Goal: Contribute content: Add original content to the website for others to see

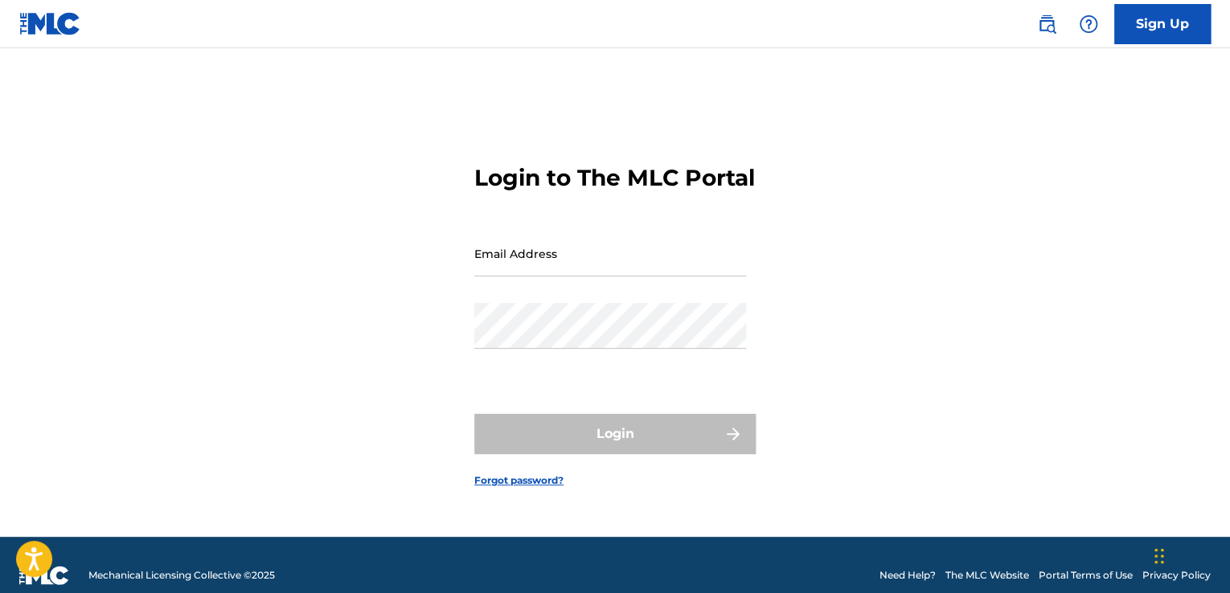
click at [608, 274] on input "Email Address" at bounding box center [610, 254] width 272 height 46
type input "[EMAIL_ADDRESS][DOMAIN_NAME]"
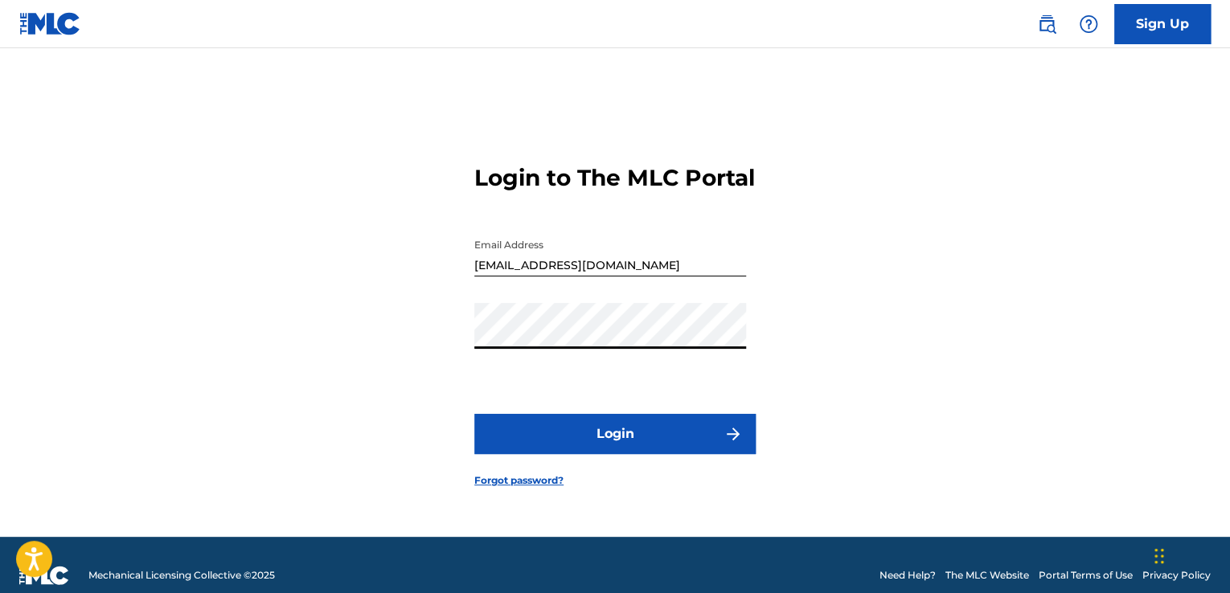
click at [621, 440] on button "Login" at bounding box center [614, 434] width 281 height 40
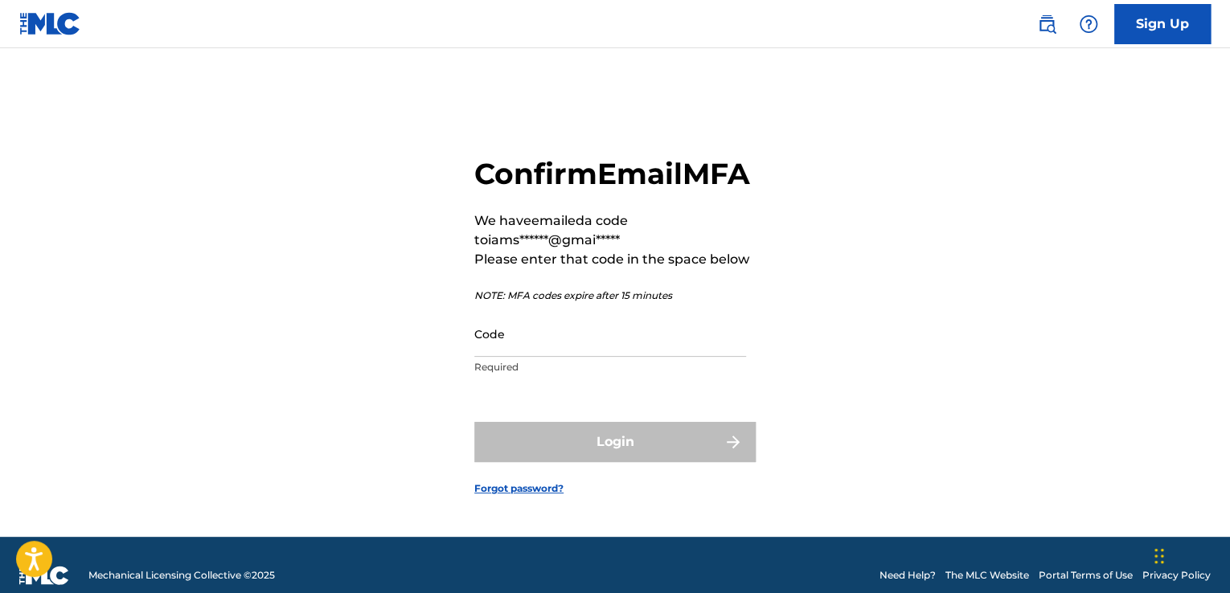
click at [548, 357] on input "Code" at bounding box center [610, 334] width 272 height 46
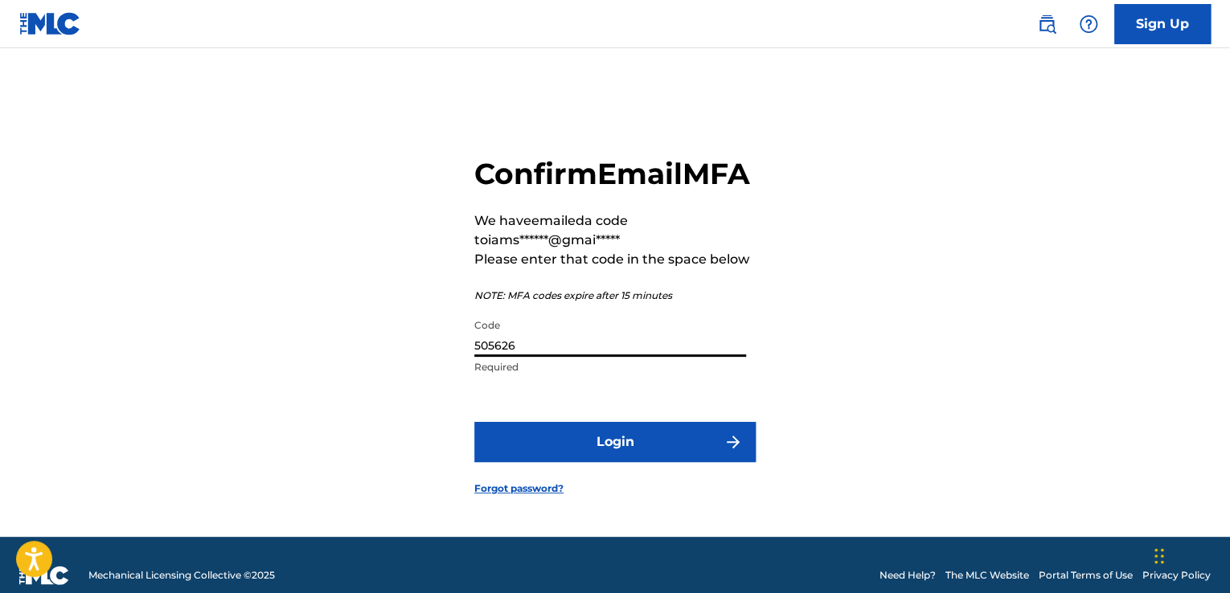
type input "505626"
click at [732, 452] on img "submit" at bounding box center [732, 441] width 19 height 19
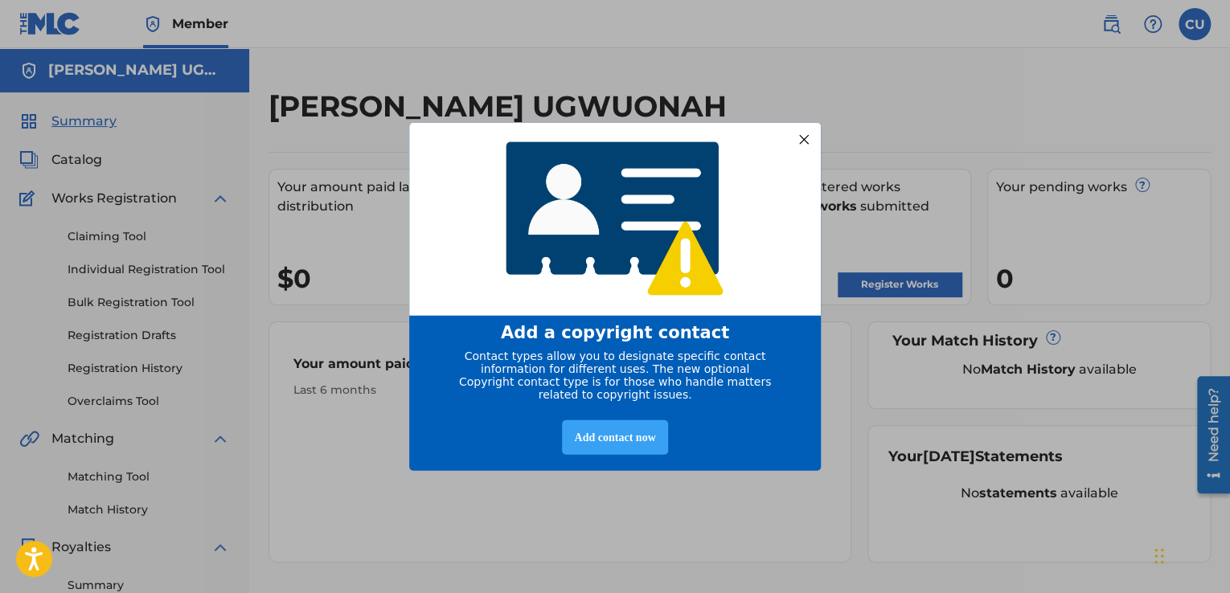
click at [617, 444] on div "Add contact now" at bounding box center [614, 437] width 105 height 35
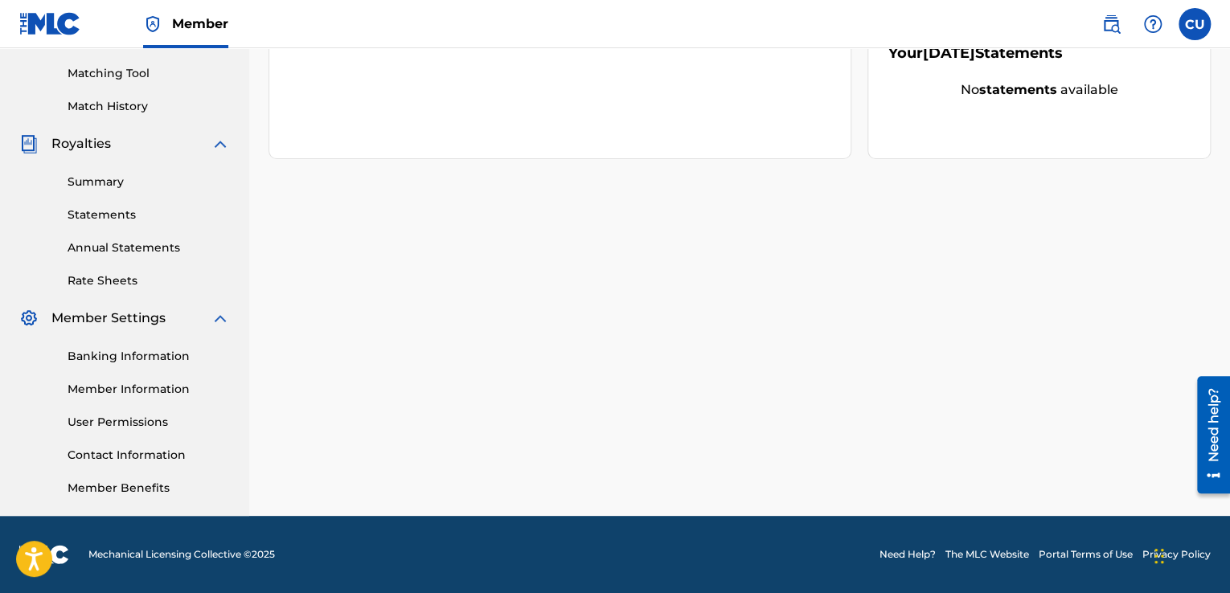
click at [174, 484] on link "Member Benefits" at bounding box center [149, 488] width 162 height 17
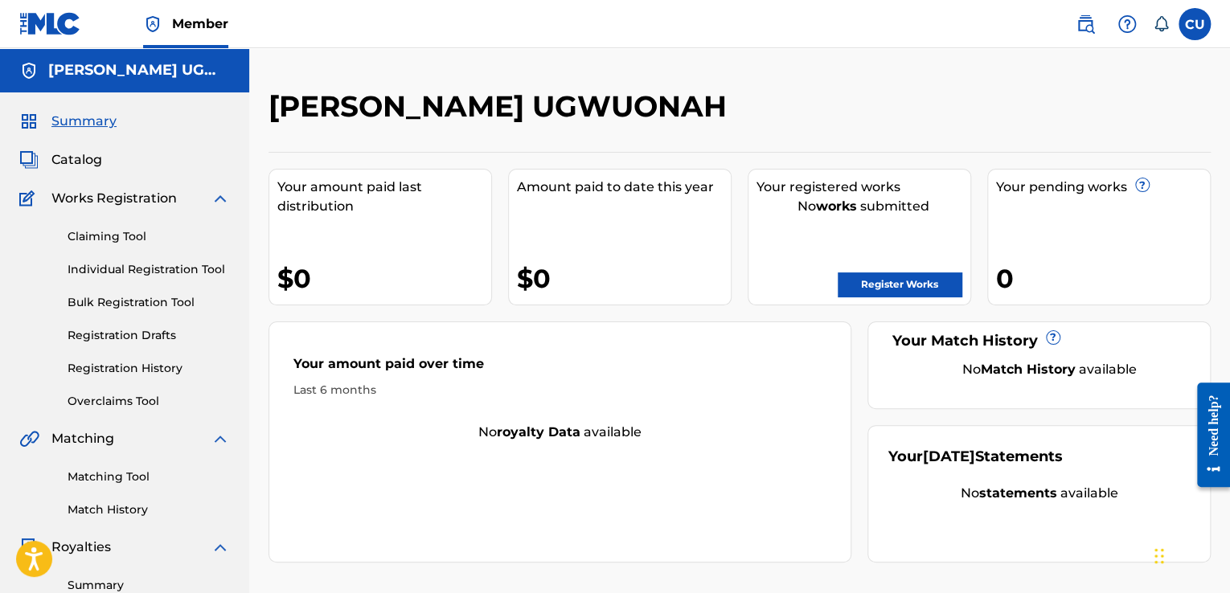
click at [872, 286] on link "Register Works" at bounding box center [900, 284] width 124 height 24
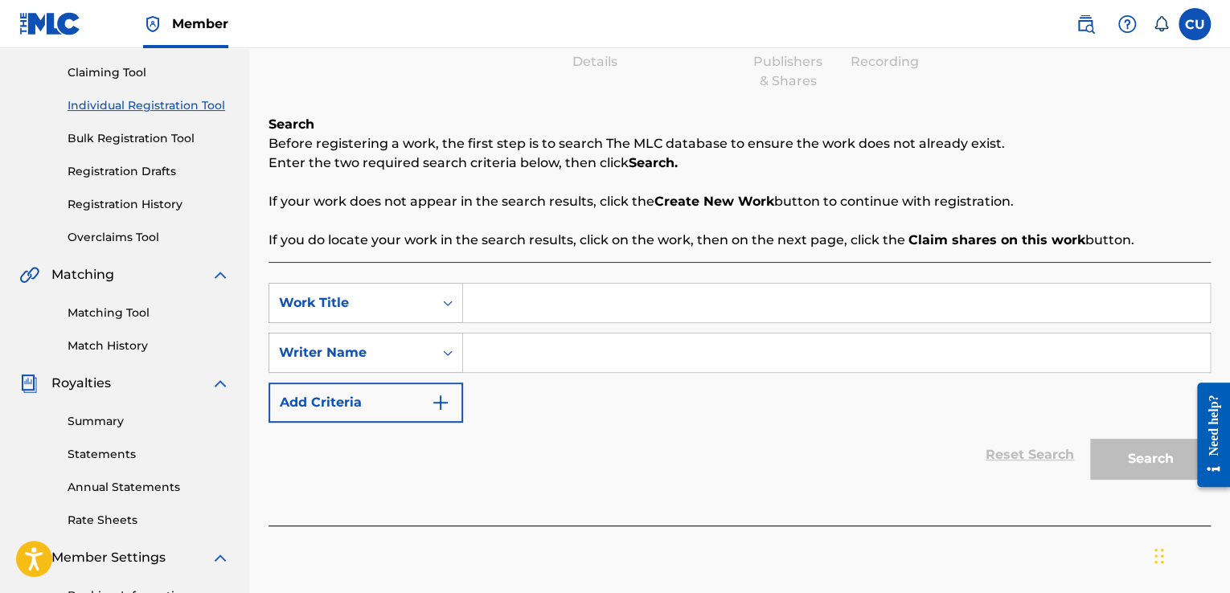
scroll to position [170, 0]
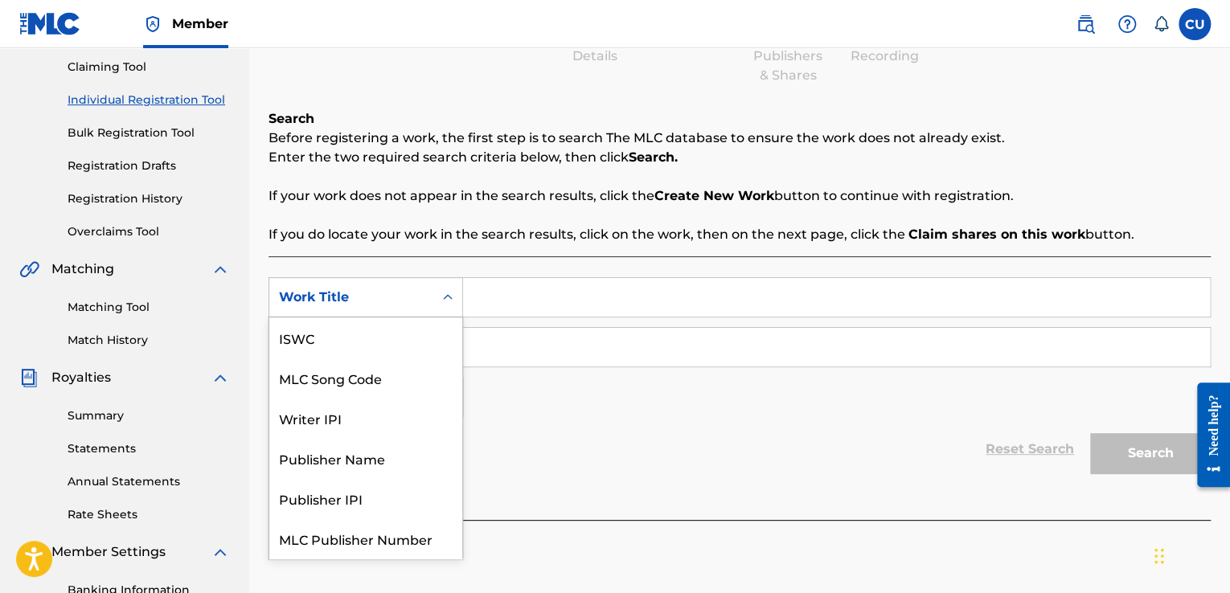
click at [401, 293] on div "Work Title" at bounding box center [351, 297] width 145 height 19
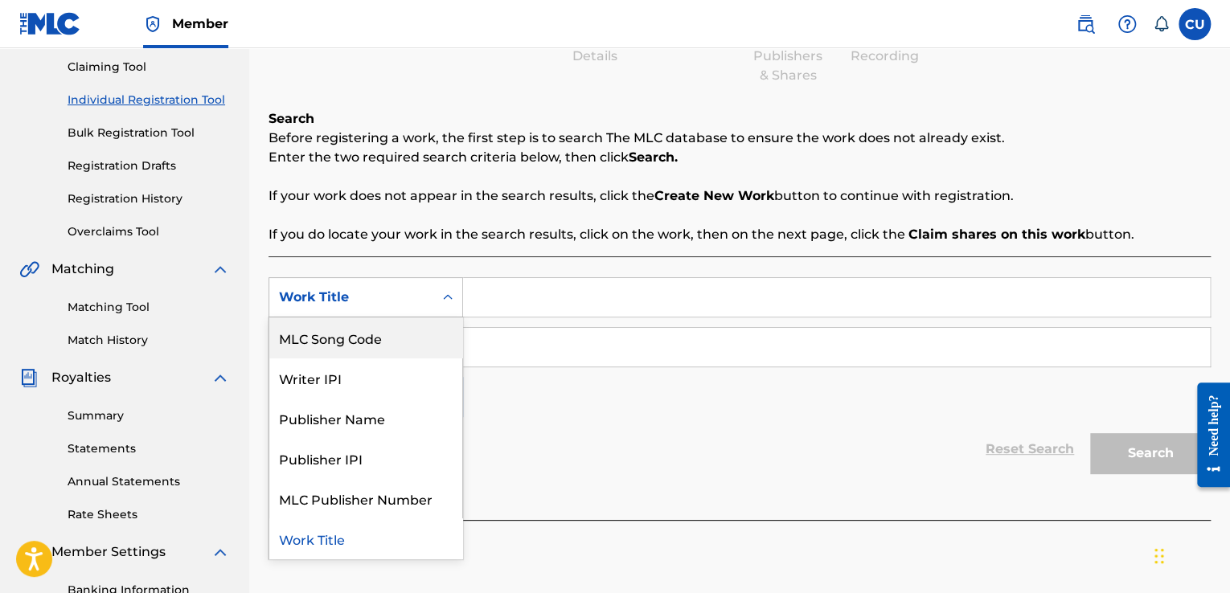
scroll to position [0, 0]
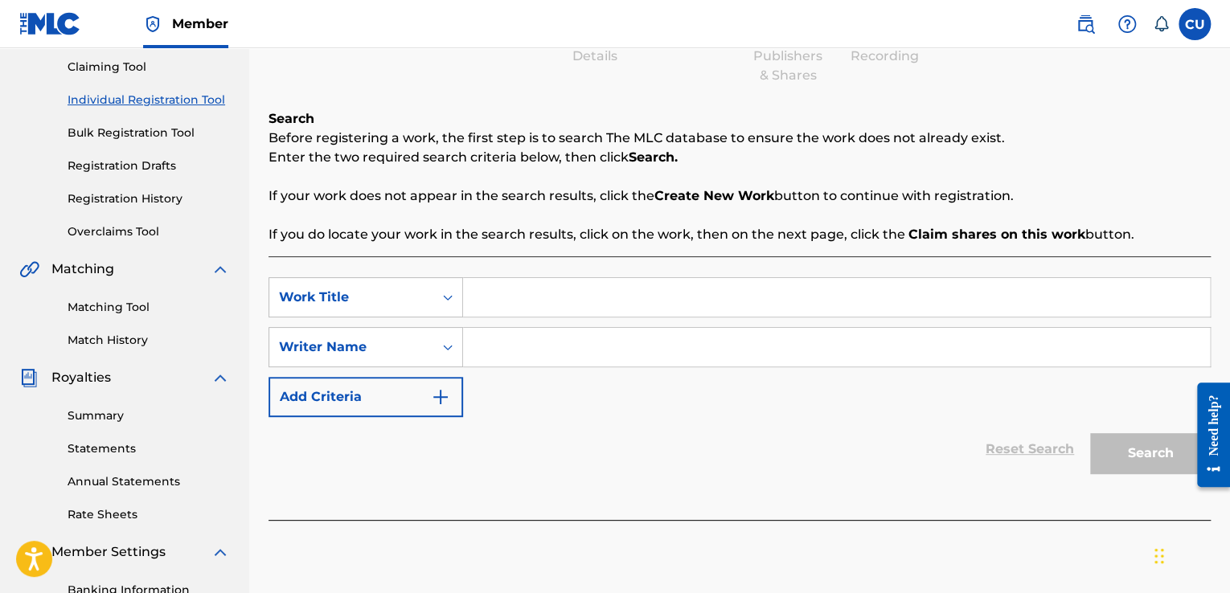
click at [531, 297] on input "Search Form" at bounding box center [836, 297] width 747 height 39
type input "hood king"
click at [514, 345] on input "Search Form" at bounding box center [836, 347] width 747 height 39
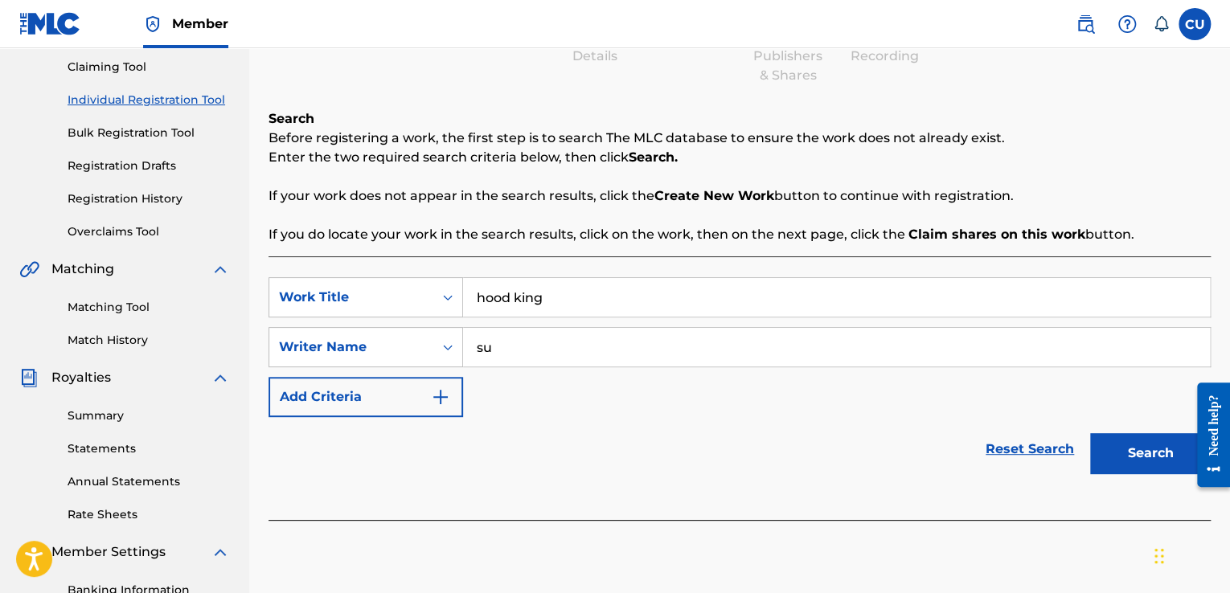
type input "s"
type input "[PERSON_NAME]"
click at [415, 396] on button "Add Criteria" at bounding box center [365, 397] width 195 height 40
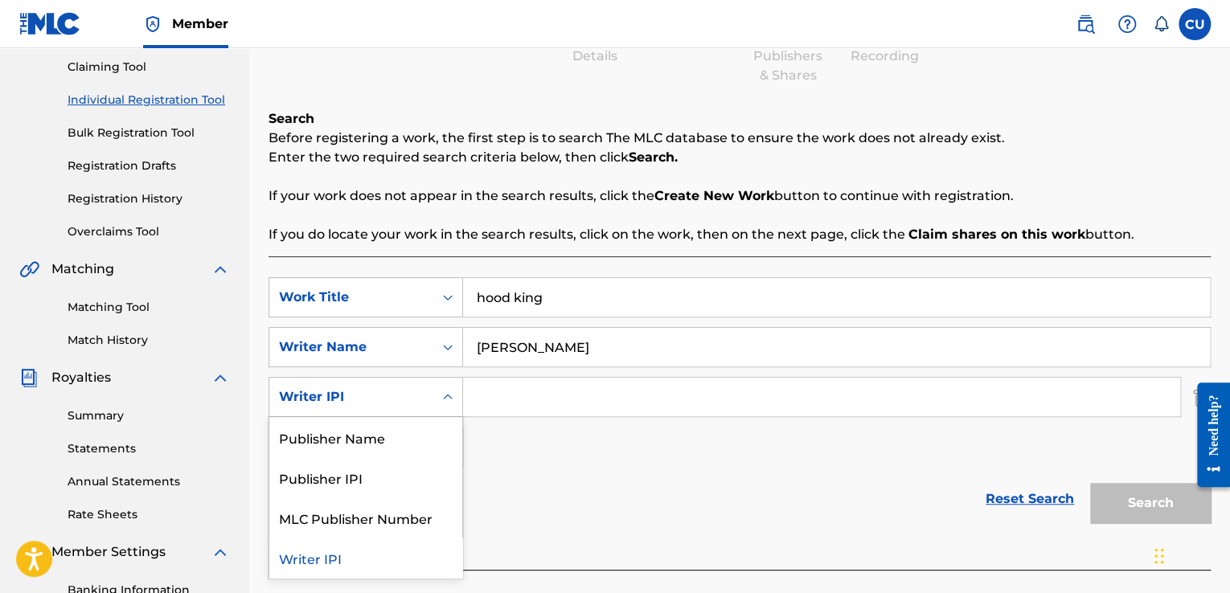
click at [440, 396] on icon "Search Form" at bounding box center [448, 397] width 16 height 16
click at [340, 445] on div "Publisher Name" at bounding box center [365, 437] width 193 height 40
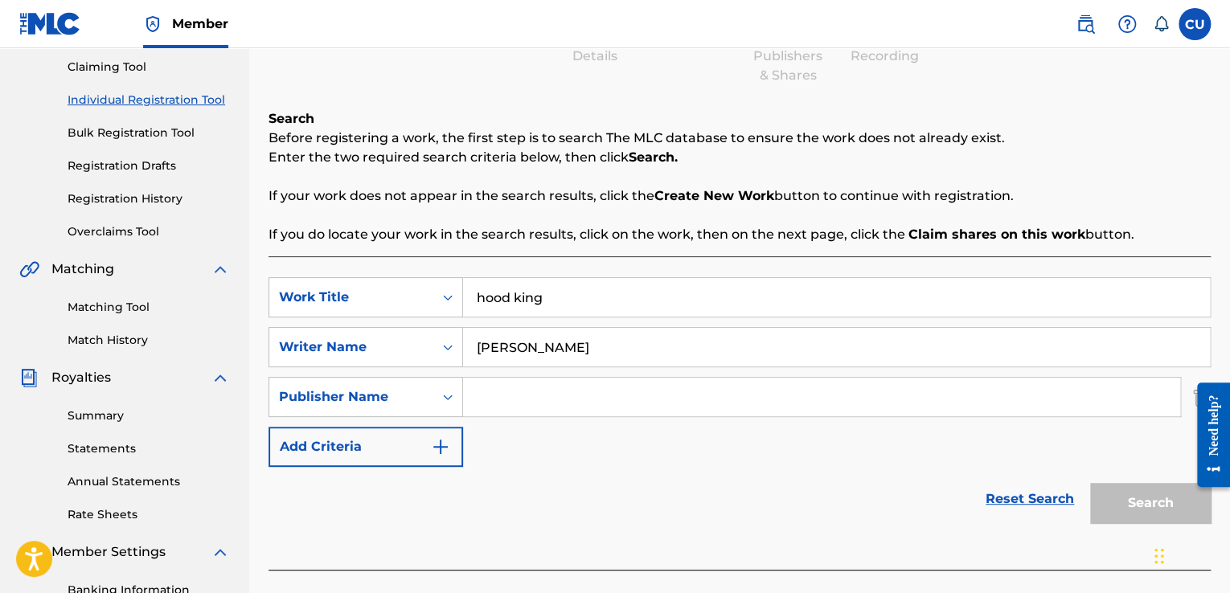
click at [509, 403] on input "Search Form" at bounding box center [821, 397] width 717 height 39
type input "distrokid"
click at [1142, 503] on button "Search" at bounding box center [1150, 503] width 121 height 40
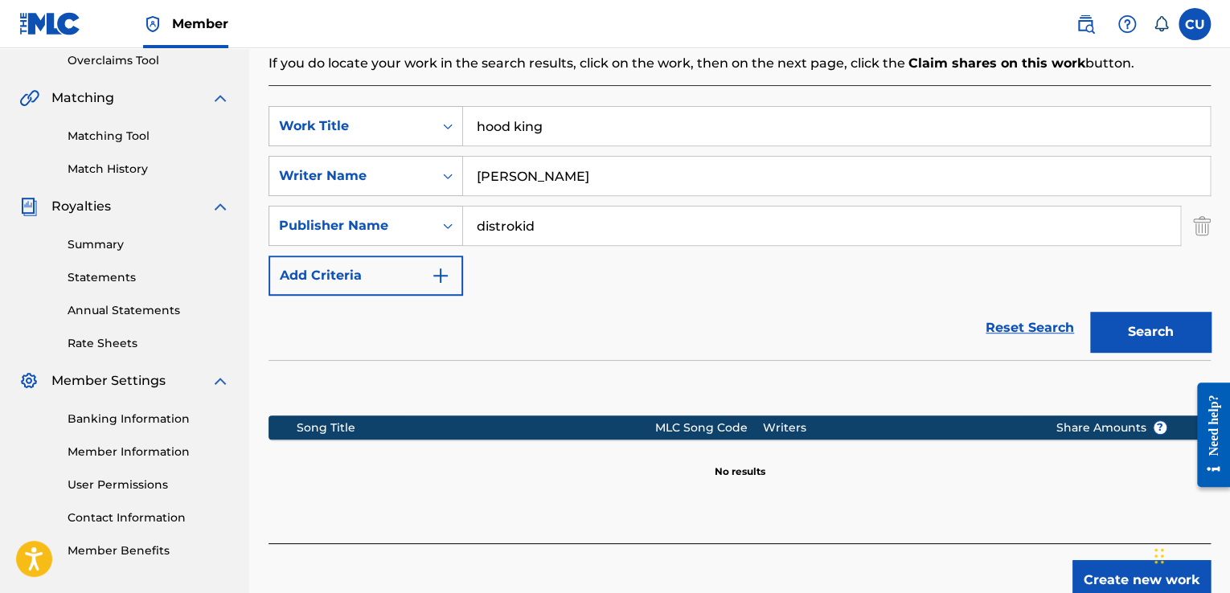
scroll to position [424, 0]
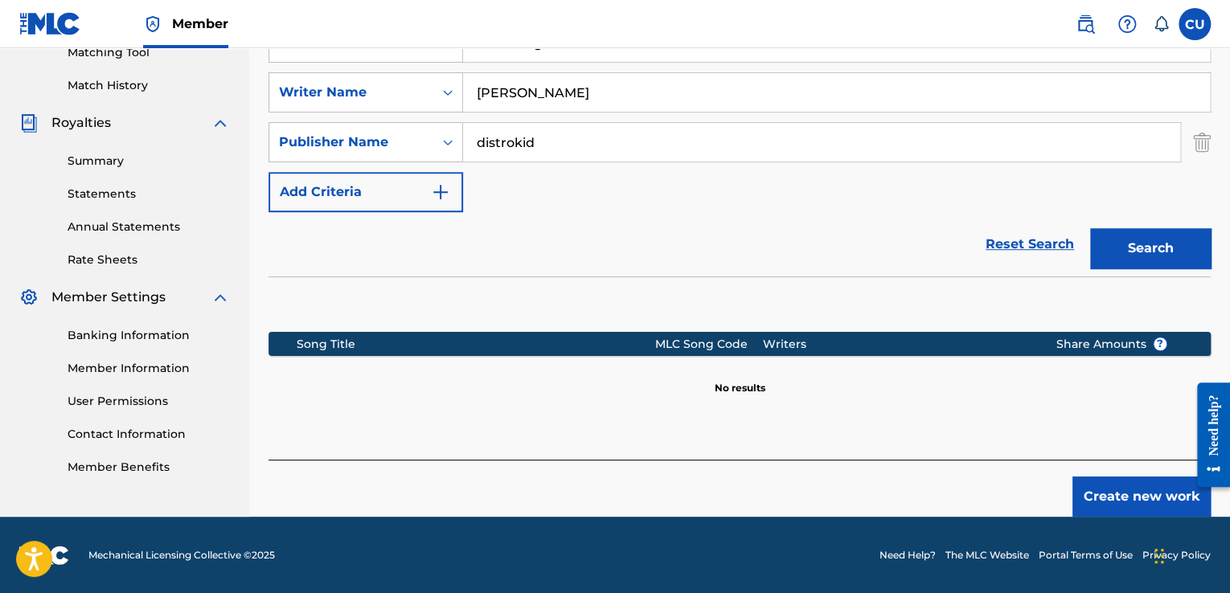
click at [1134, 487] on button "Create new work" at bounding box center [1141, 497] width 138 height 40
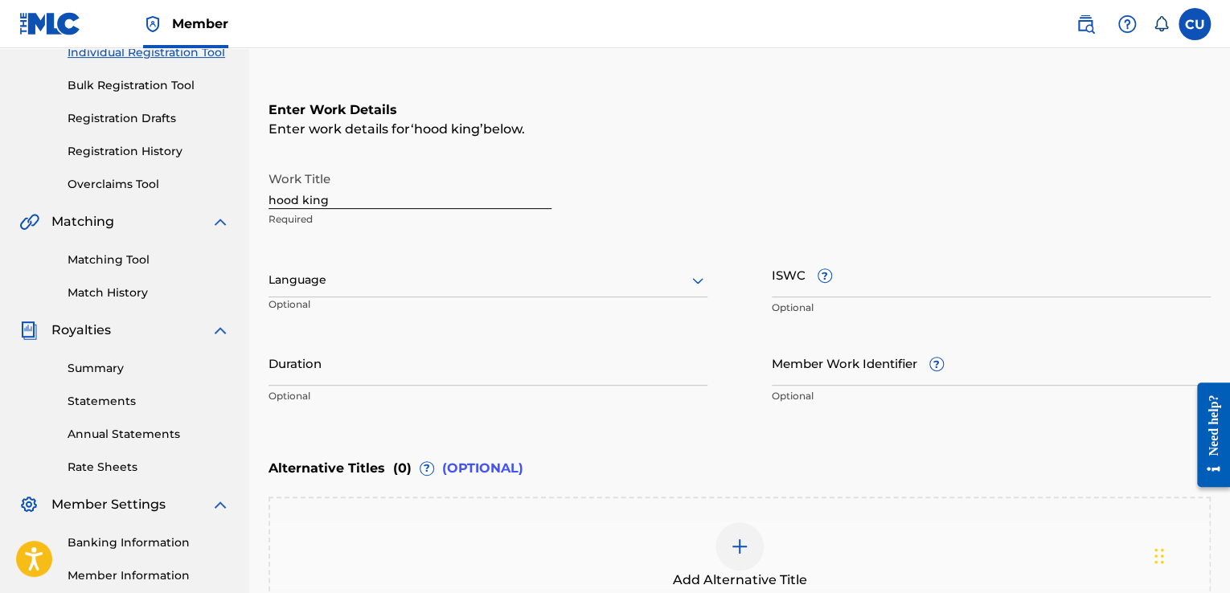
scroll to position [242, 0]
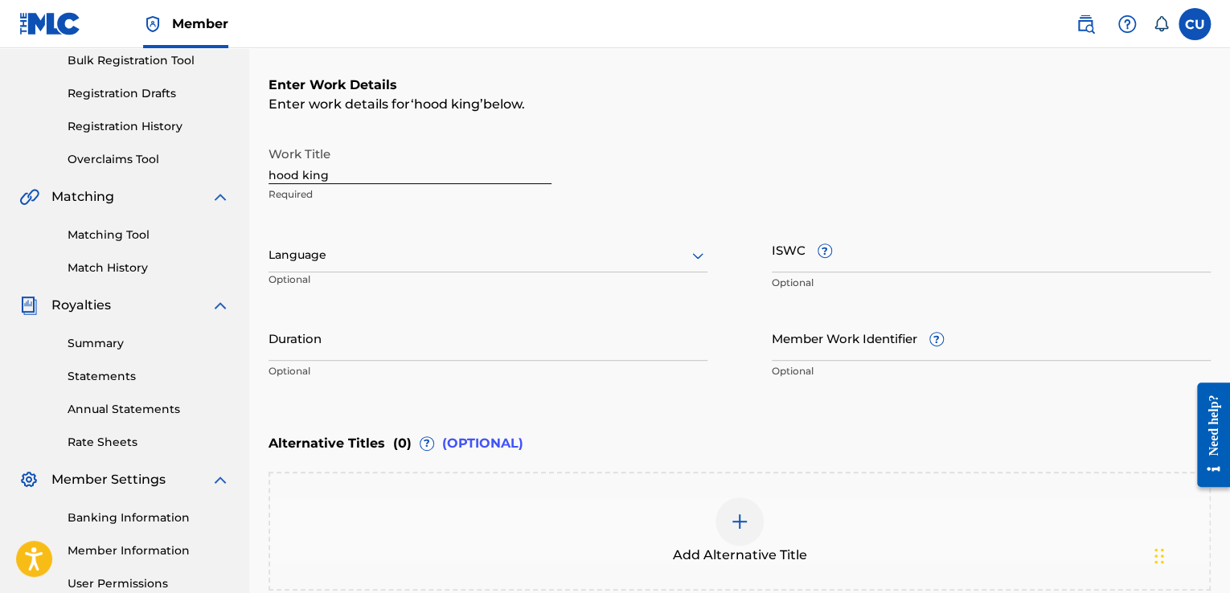
click at [829, 254] on span "?" at bounding box center [824, 250] width 13 height 13
click at [829, 254] on input "ISWC ?" at bounding box center [991, 250] width 439 height 46
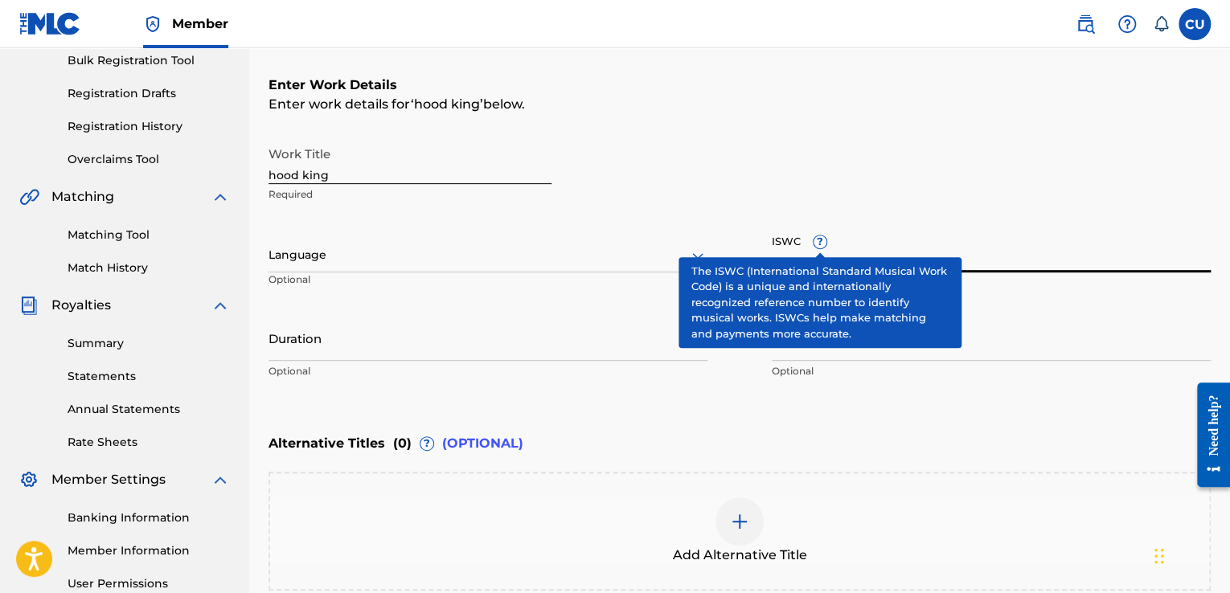
click at [1064, 318] on input "Member Work Identifier ?" at bounding box center [991, 338] width 439 height 46
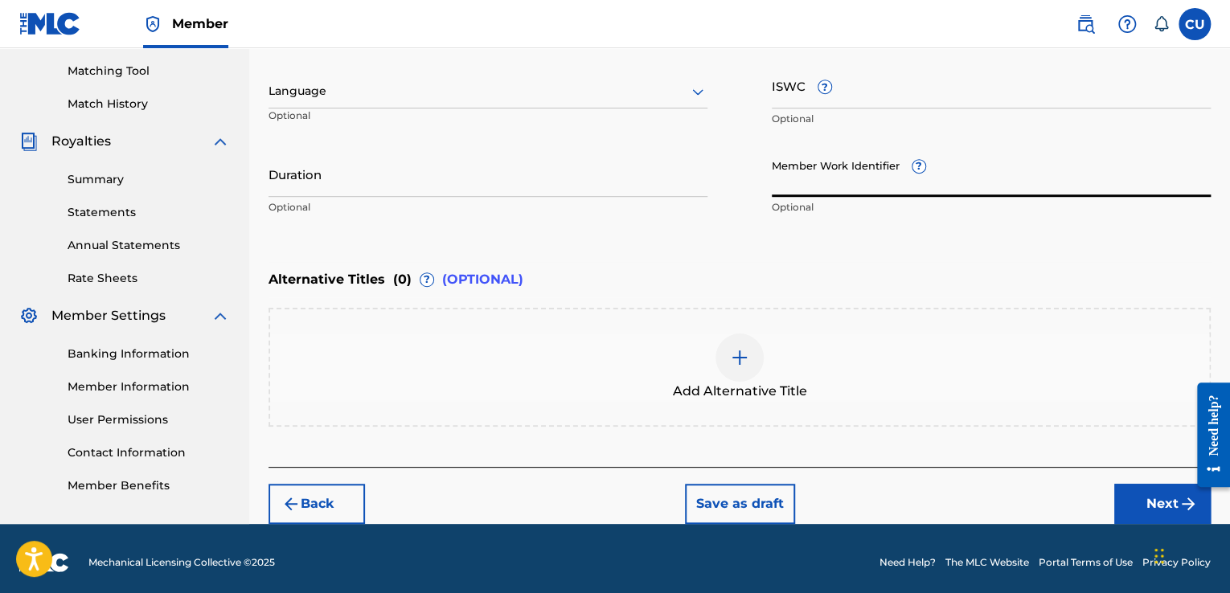
scroll to position [412, 0]
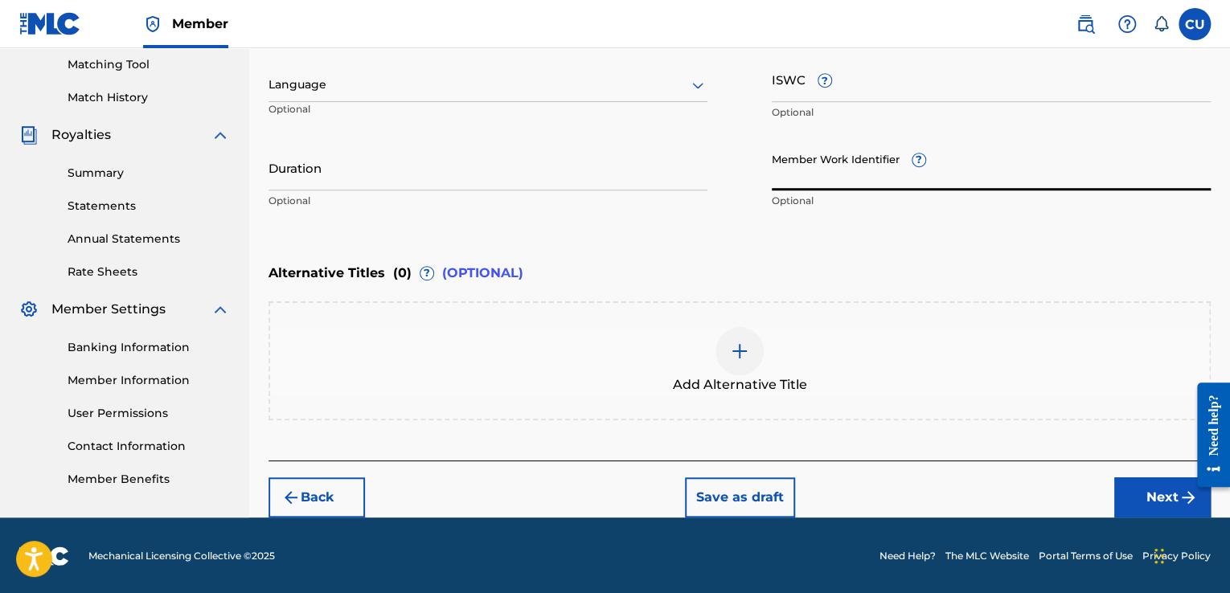
click at [1148, 494] on button "Next" at bounding box center [1162, 497] width 96 height 40
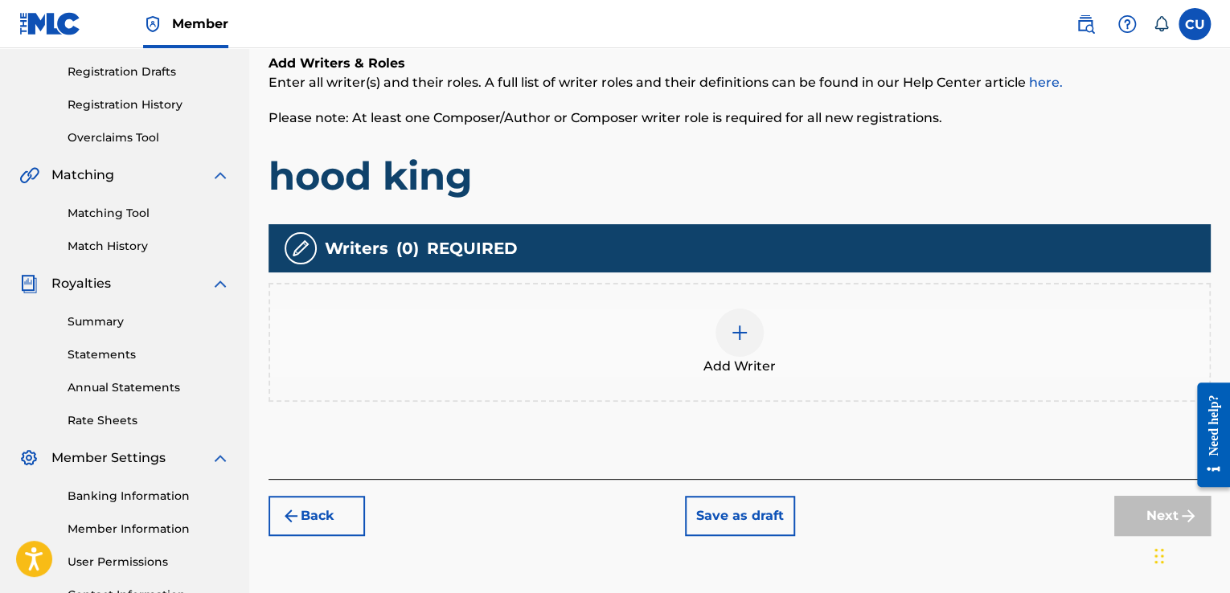
scroll to position [264, 0]
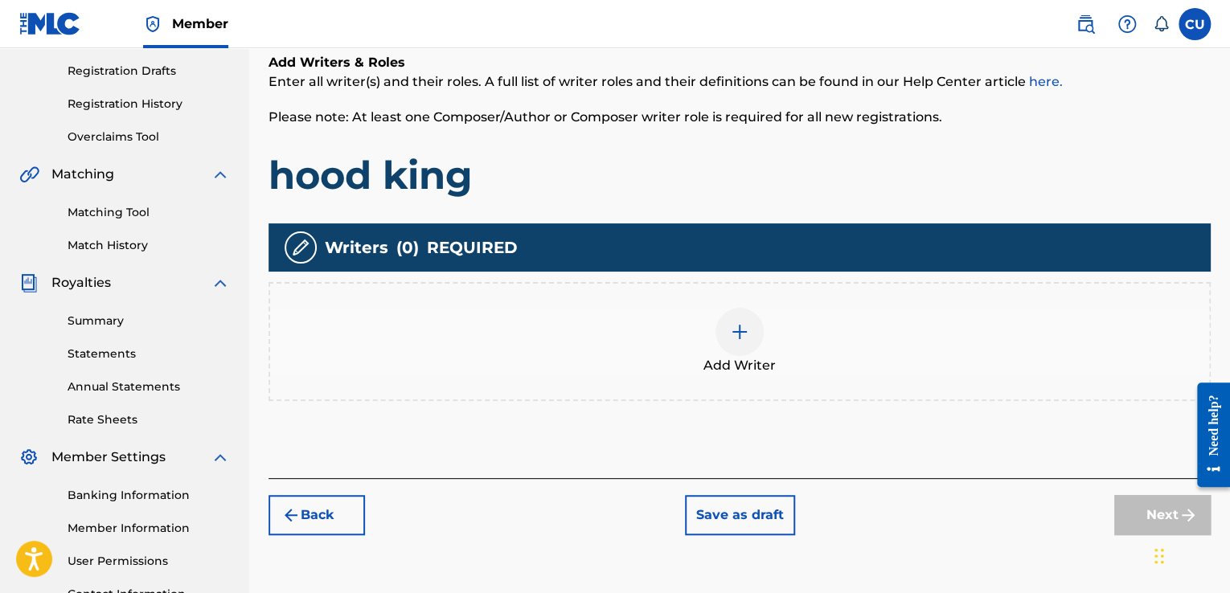
click at [747, 334] on img at bounding box center [739, 331] width 19 height 19
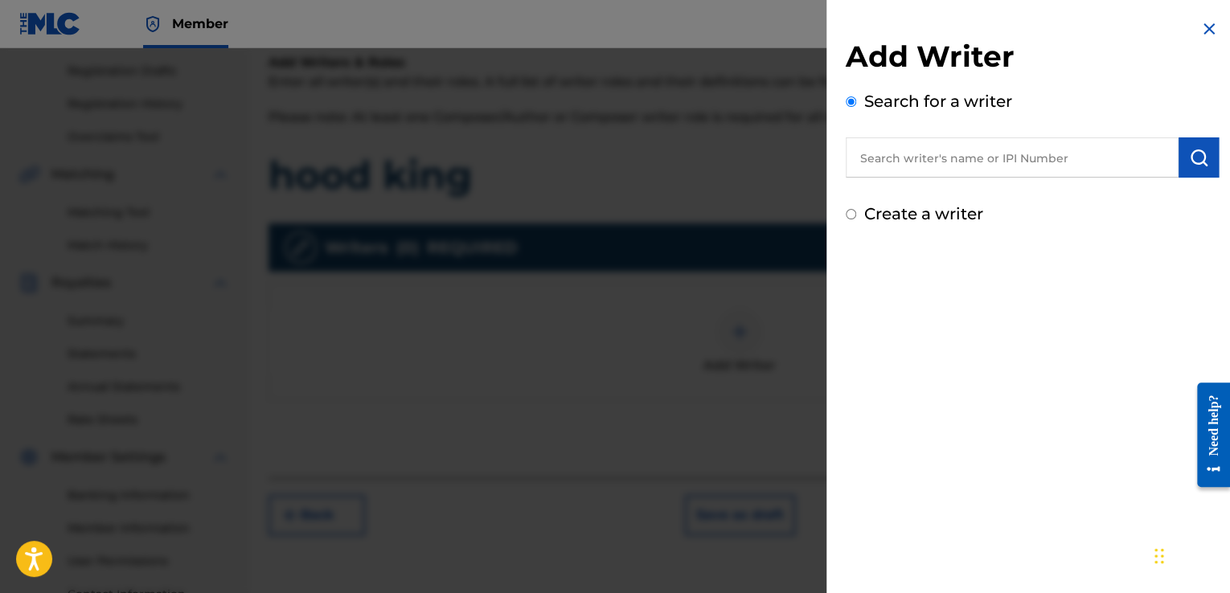
click at [1050, 161] on input "text" at bounding box center [1012, 157] width 333 height 40
type input "[PERSON_NAME] UGWUONAH"
click at [1192, 168] on button "submit" at bounding box center [1198, 157] width 40 height 40
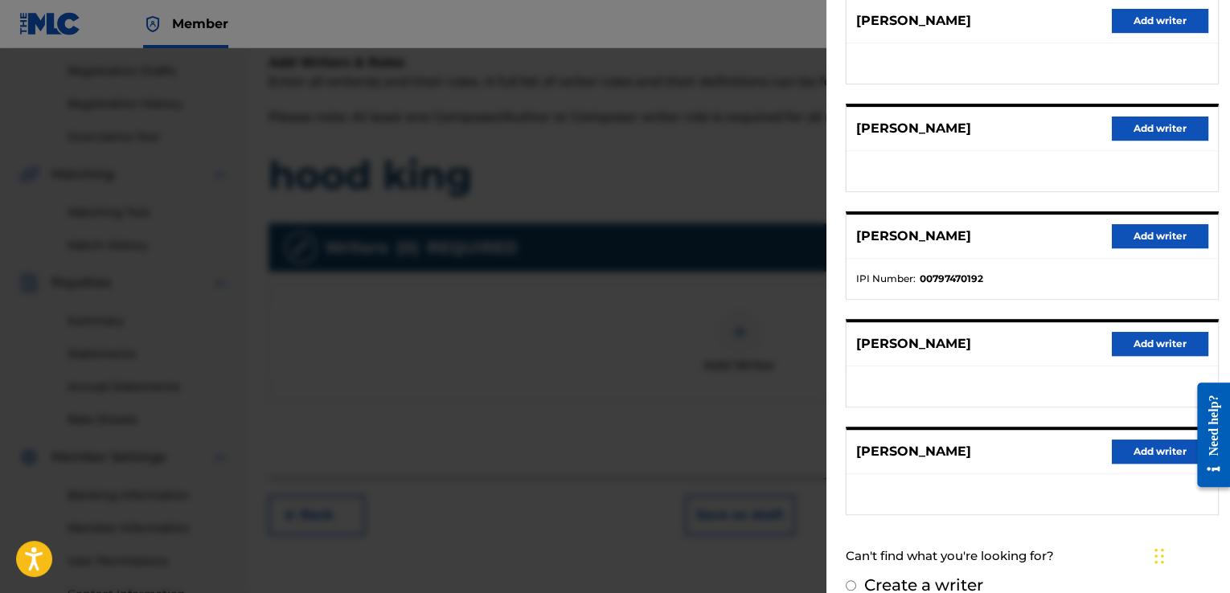
scroll to position [238, 0]
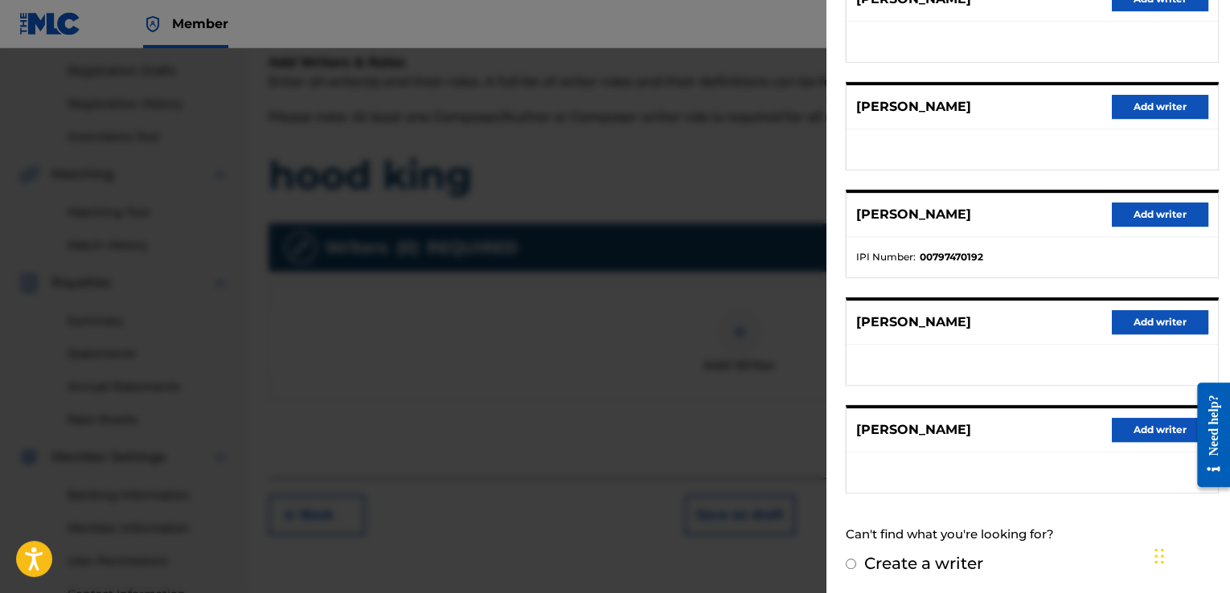
click at [856, 564] on div "Create a writer" at bounding box center [1032, 563] width 373 height 24
click at [850, 560] on input "Create a writer" at bounding box center [851, 564] width 10 height 10
radio input "false"
radio input "true"
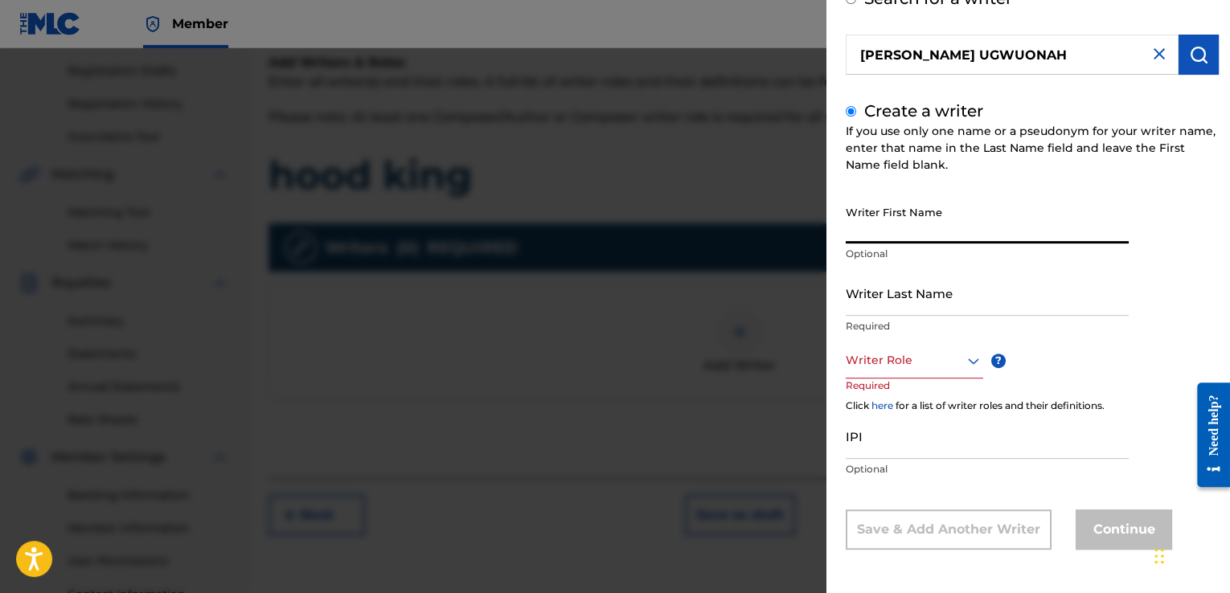
click at [997, 219] on input "Writer First Name" at bounding box center [987, 221] width 283 height 46
type input "[PERSON_NAME]"
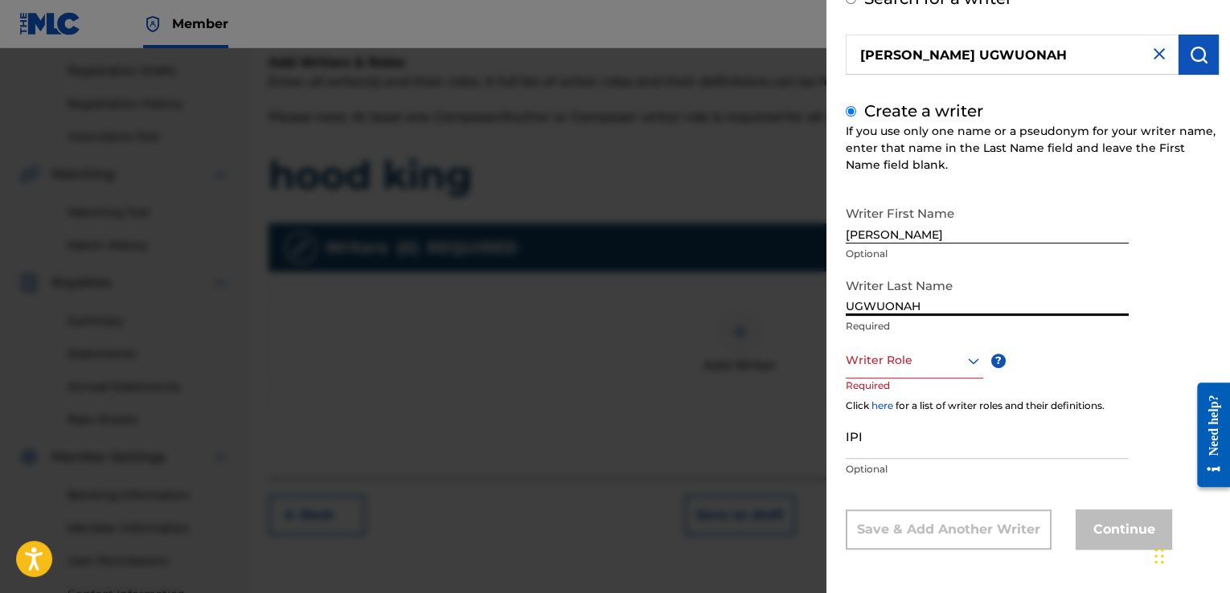
click at [948, 314] on input "UGWUONAH" at bounding box center [987, 293] width 283 height 46
type input "U"
click at [894, 301] on input "Writer Last Name" at bounding box center [987, 293] width 283 height 46
type input "UGWUONAH"
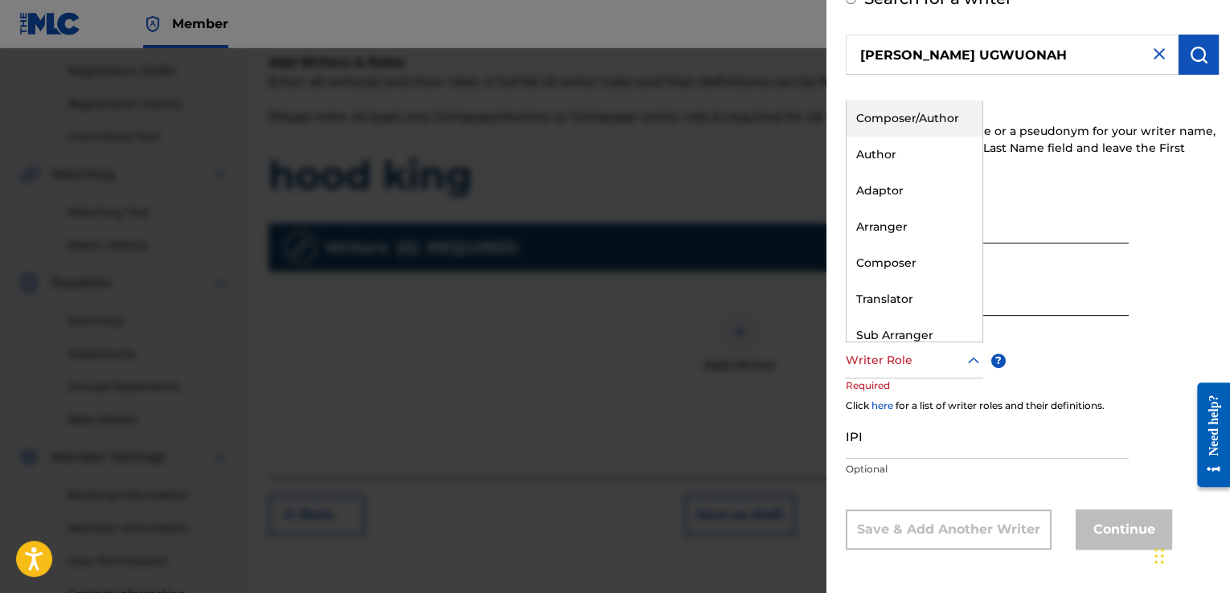
click at [921, 371] on div "Writer Role" at bounding box center [914, 360] width 137 height 36
click at [918, 115] on div "Composer/Author" at bounding box center [914, 118] width 136 height 36
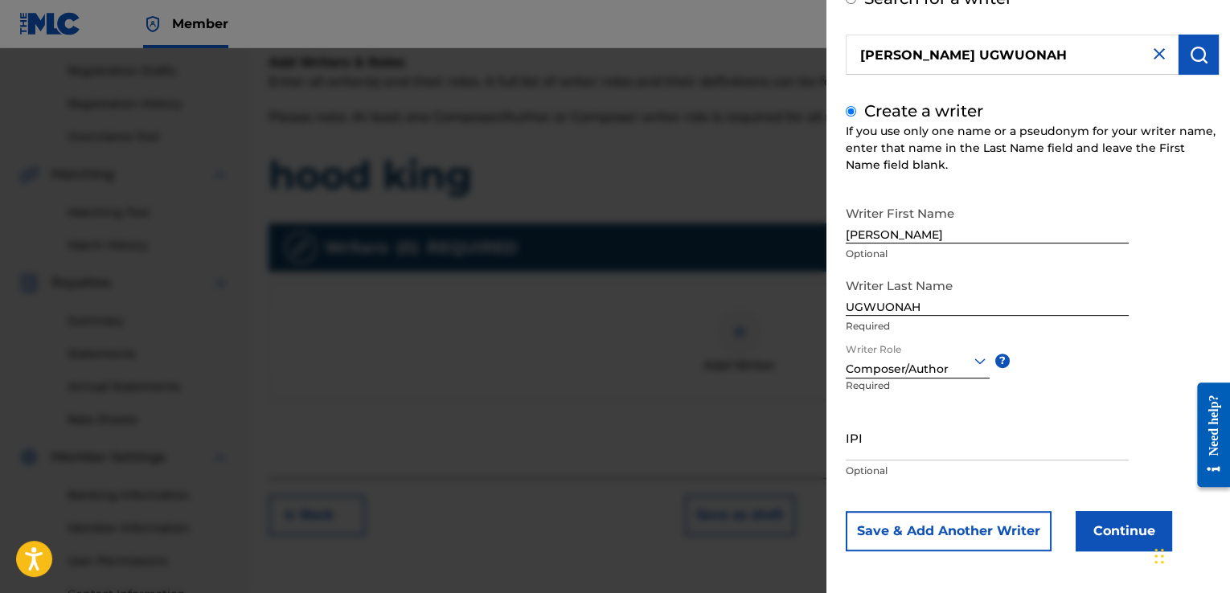
click at [1135, 527] on button "Continue" at bounding box center [1124, 531] width 96 height 40
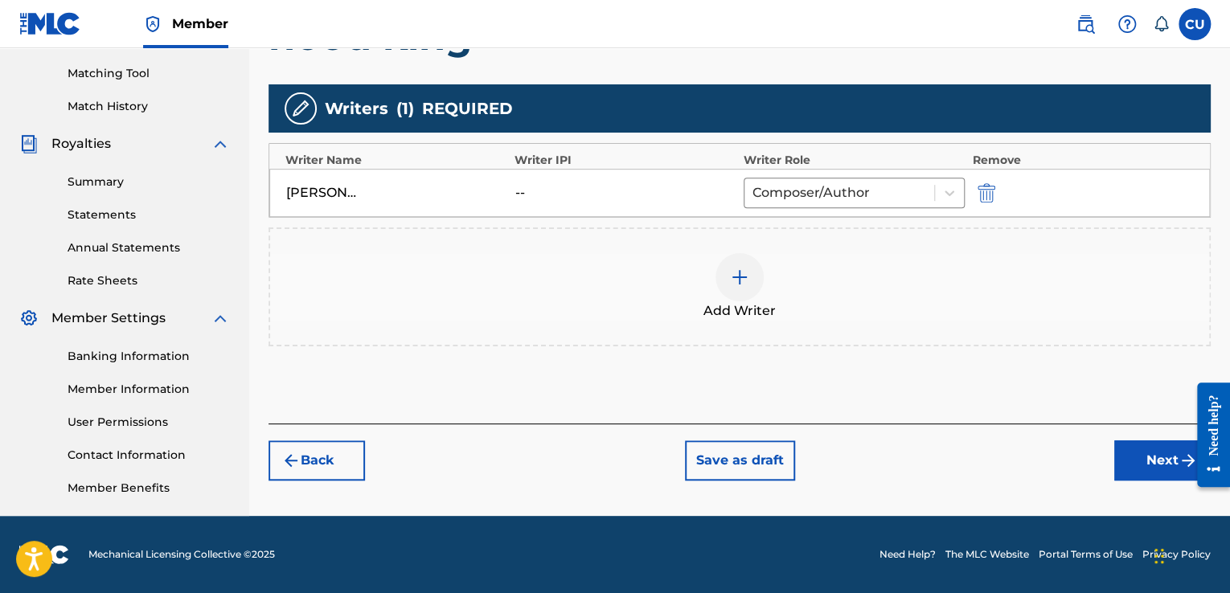
click at [1149, 465] on button "Next" at bounding box center [1162, 460] width 96 height 40
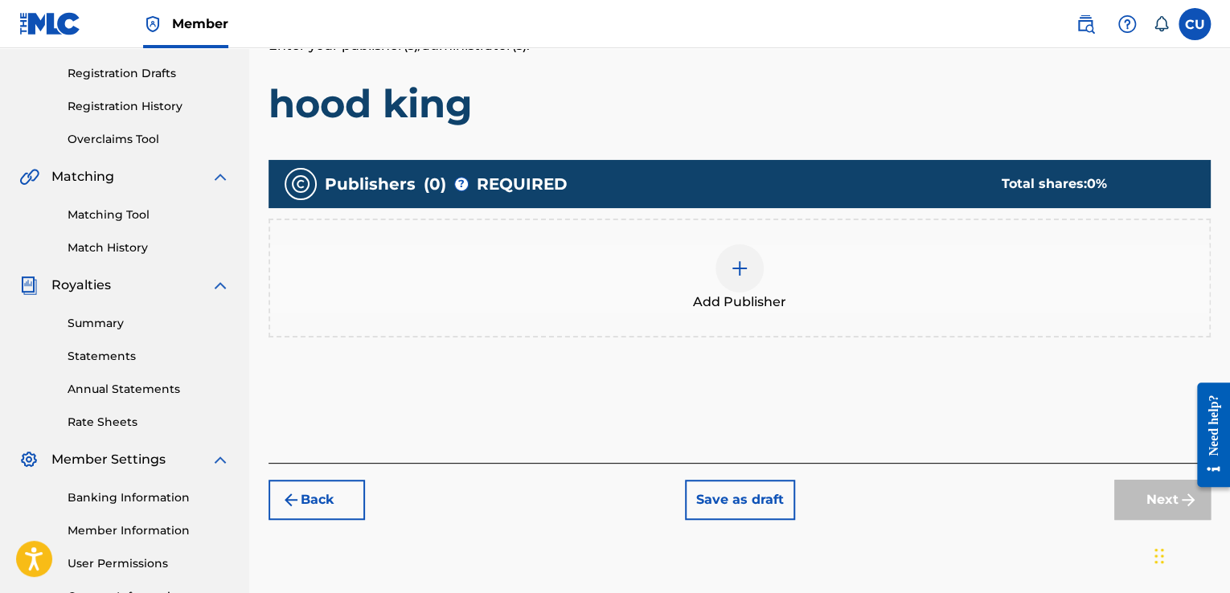
scroll to position [271, 0]
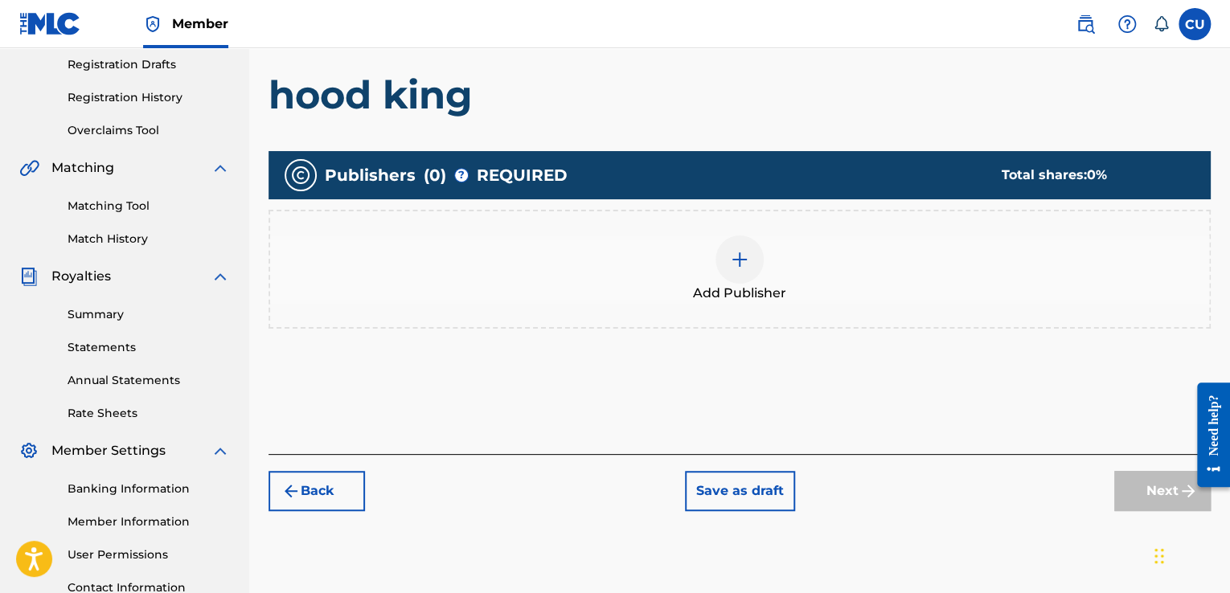
click at [734, 261] on img at bounding box center [739, 259] width 19 height 19
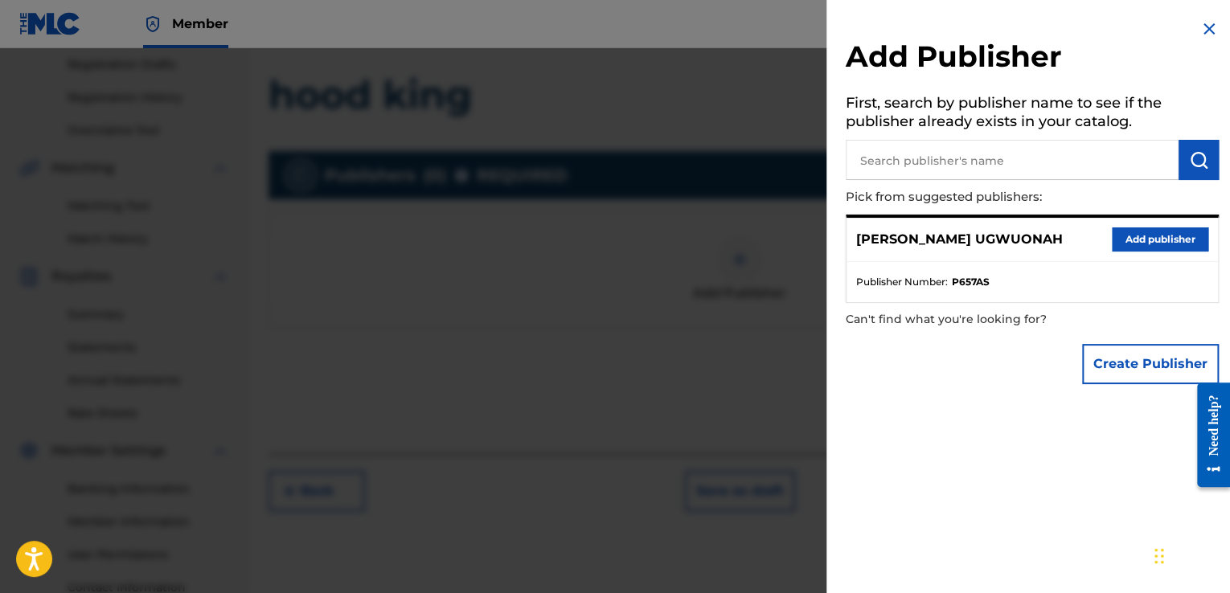
click at [1067, 158] on input "text" at bounding box center [1012, 160] width 333 height 40
click at [1201, 163] on img "submit" at bounding box center [1198, 159] width 19 height 19
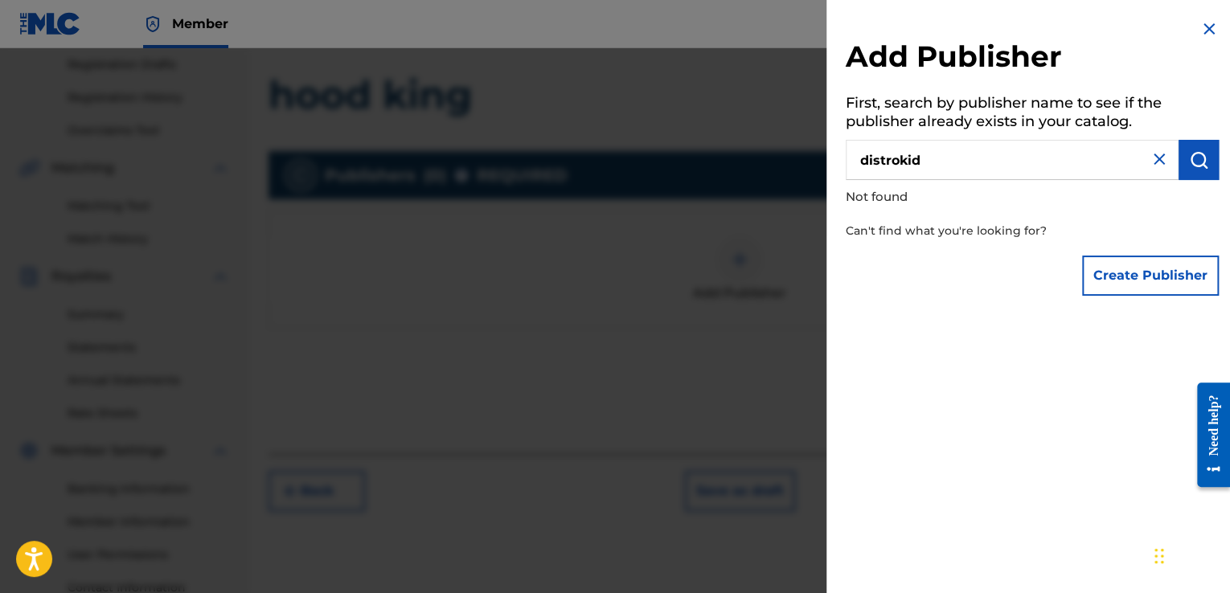
click at [895, 160] on input "distrokid" at bounding box center [1012, 160] width 333 height 40
type input "distro kid"
click at [1191, 164] on img "submit" at bounding box center [1198, 159] width 19 height 19
click at [1149, 161] on img at bounding box center [1158, 159] width 19 height 19
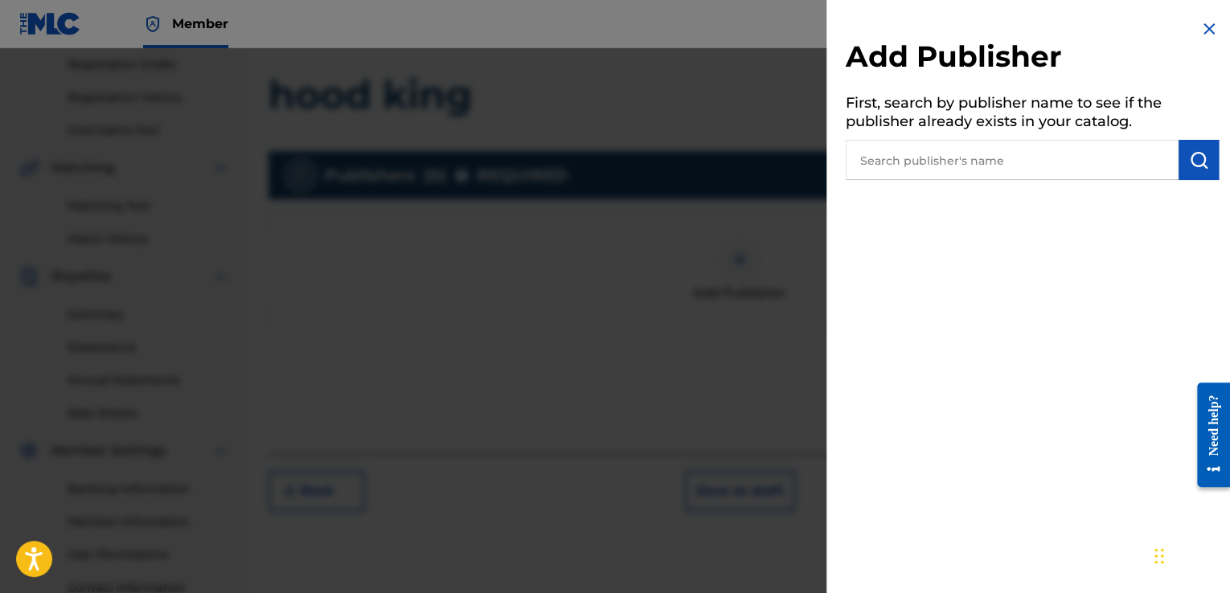
click at [1074, 160] on input "text" at bounding box center [1012, 160] width 333 height 40
type input "[PERSON_NAME]"
click at [1189, 158] on img "submit" at bounding box center [1198, 159] width 19 height 19
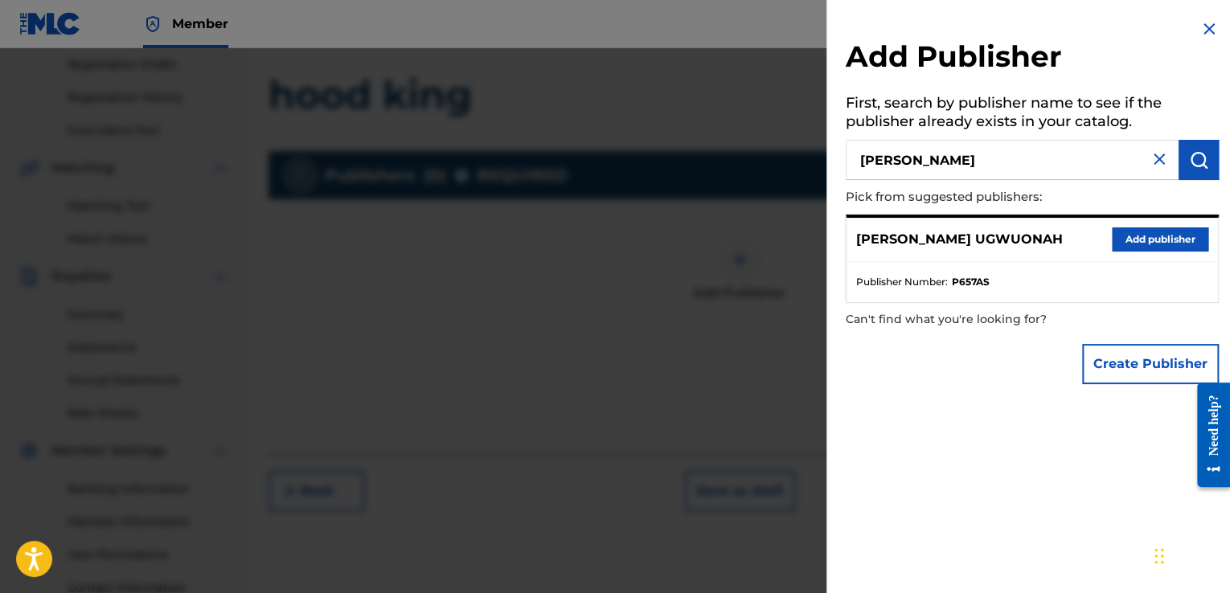
click at [1162, 244] on button "Add publisher" at bounding box center [1160, 239] width 96 height 24
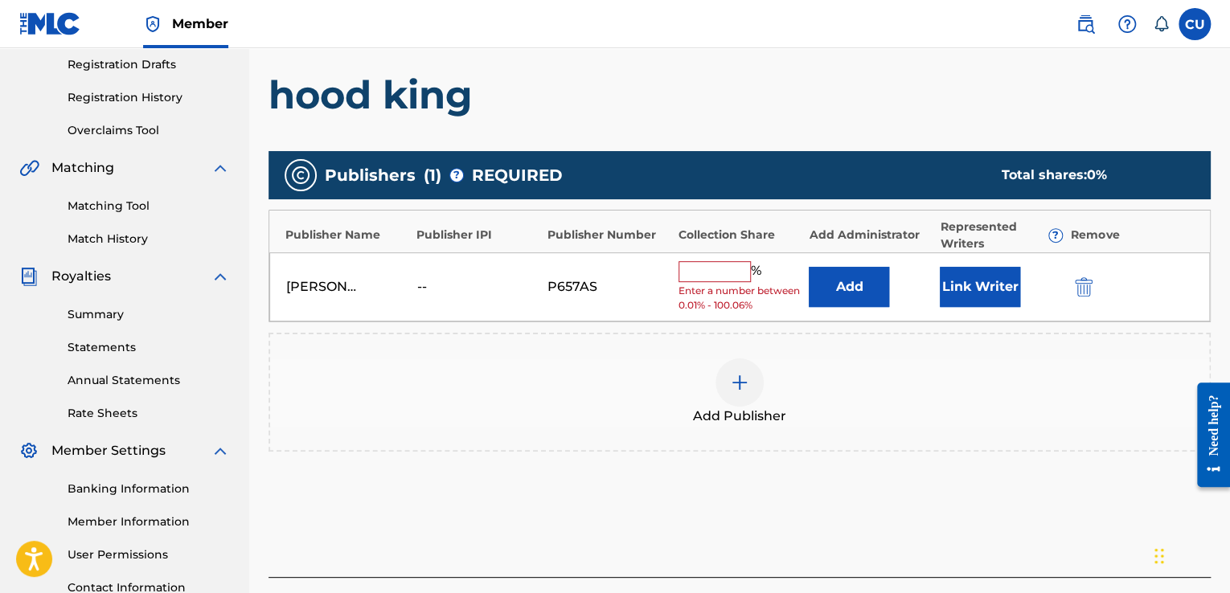
click at [723, 275] on input "text" at bounding box center [714, 271] width 72 height 21
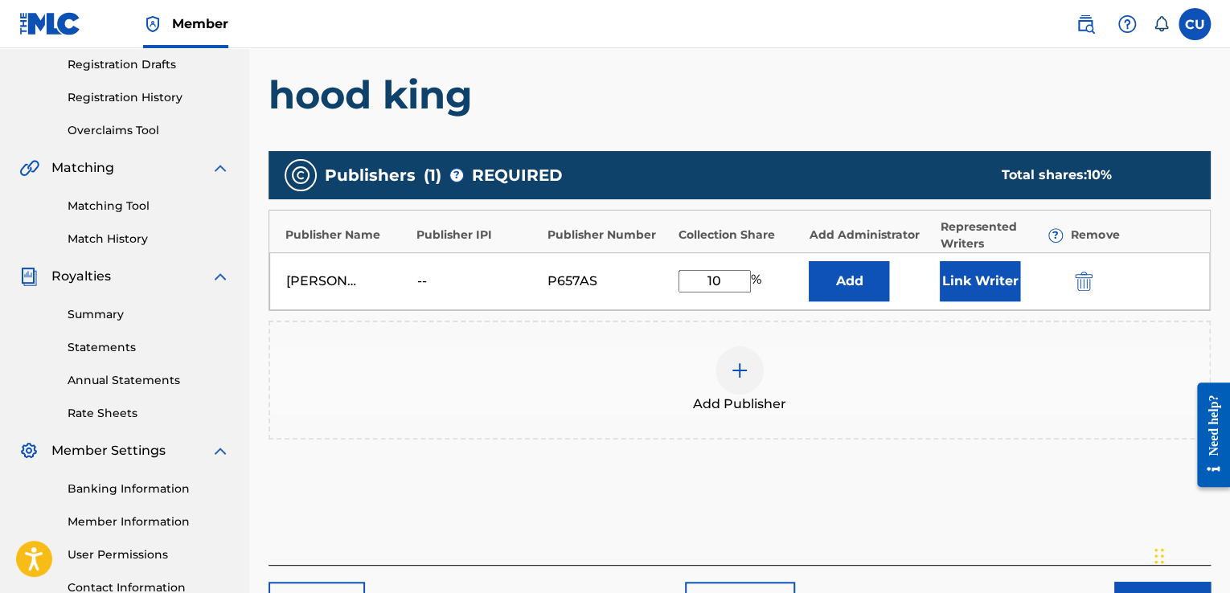
type input "100"
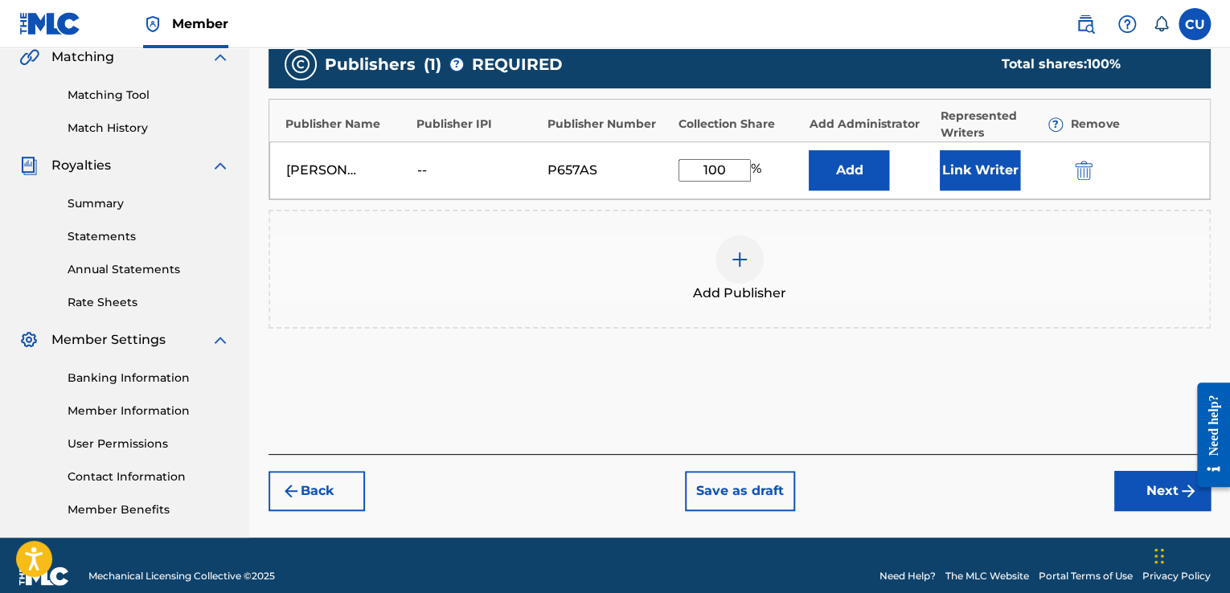
scroll to position [383, 0]
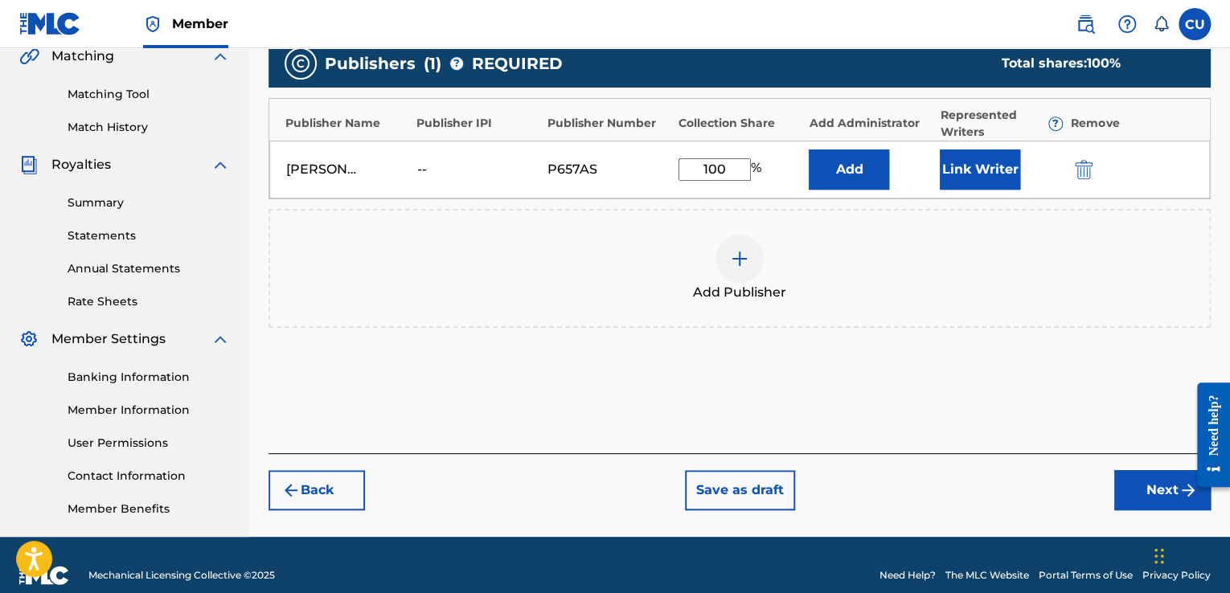
click at [1149, 484] on button "Next" at bounding box center [1162, 490] width 96 height 40
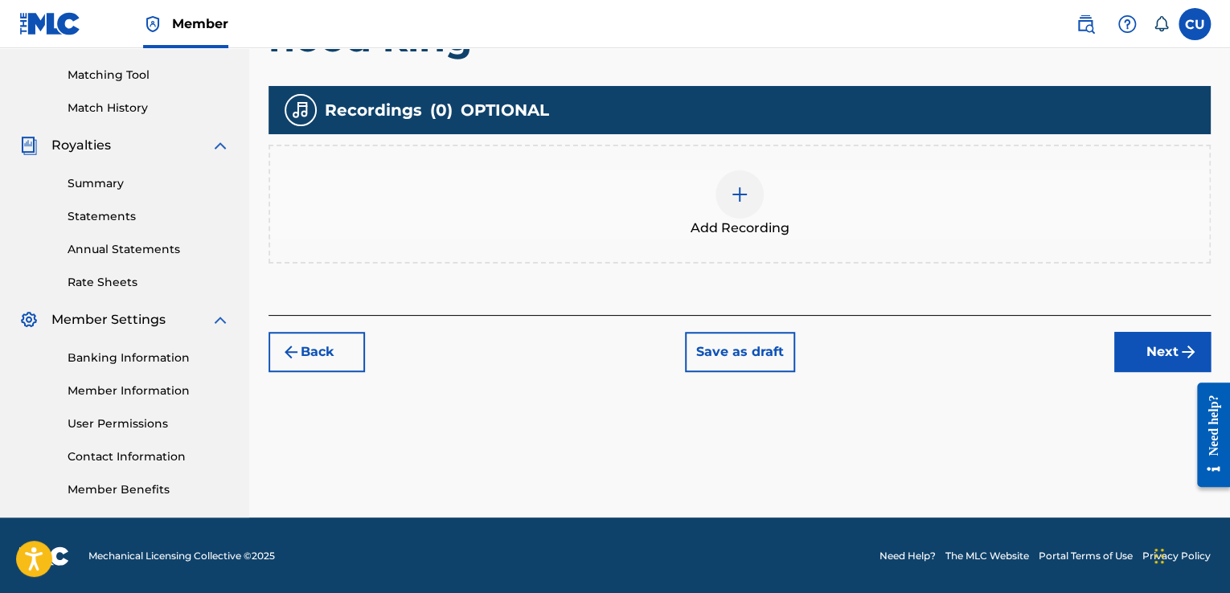
scroll to position [404, 0]
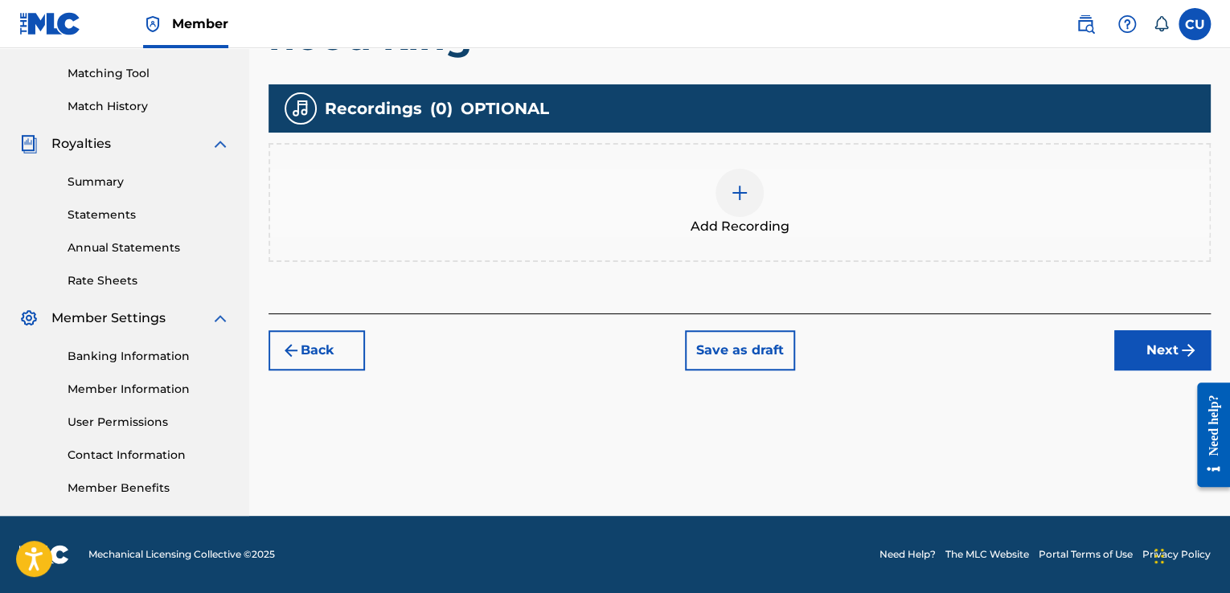
click at [747, 201] on img at bounding box center [739, 192] width 19 height 19
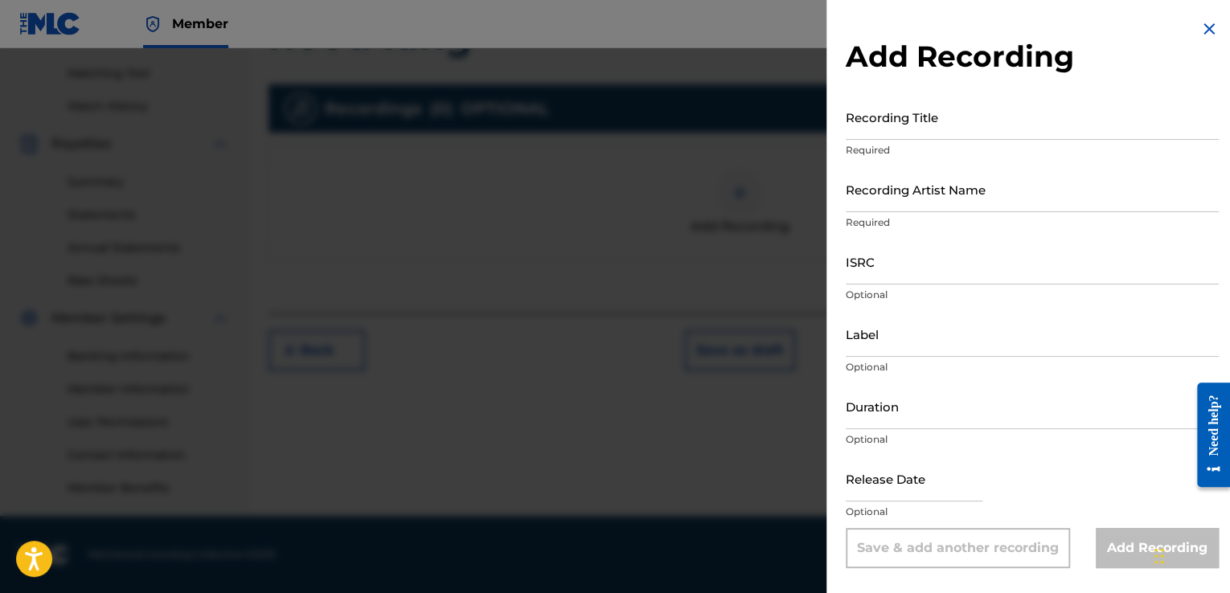
click at [1040, 125] on input "Recording Title" at bounding box center [1032, 117] width 373 height 46
type input "hood king Ep"
click at [1047, 199] on input "Recording Artist Name" at bounding box center [1032, 189] width 373 height 46
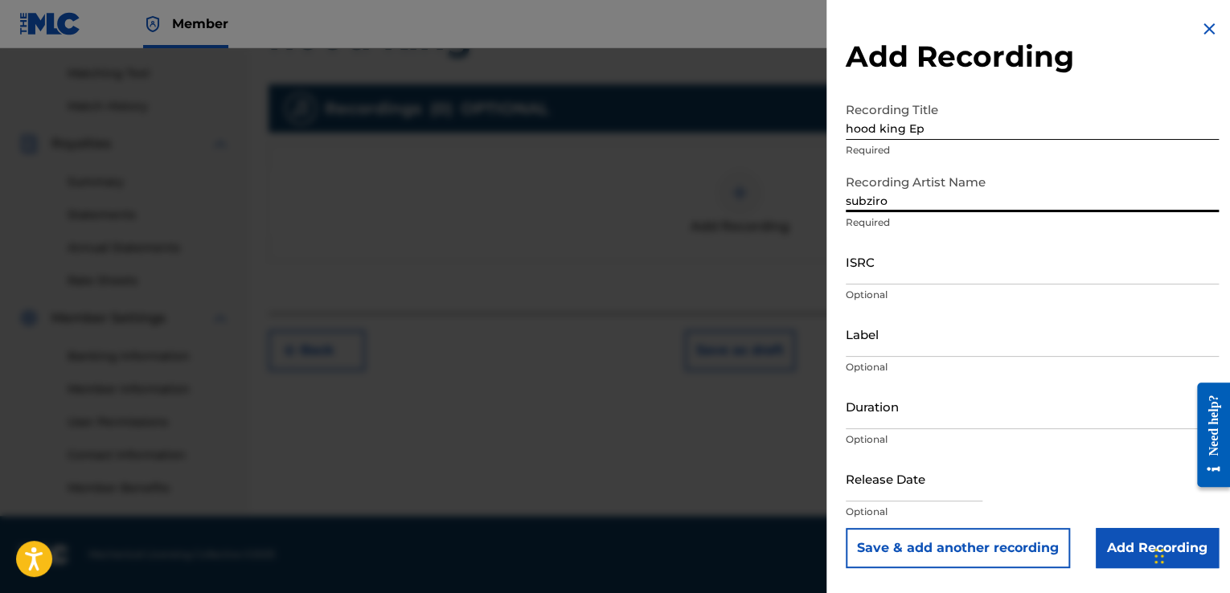
type input "subziro"
click at [999, 345] on input "Label" at bounding box center [1032, 334] width 373 height 46
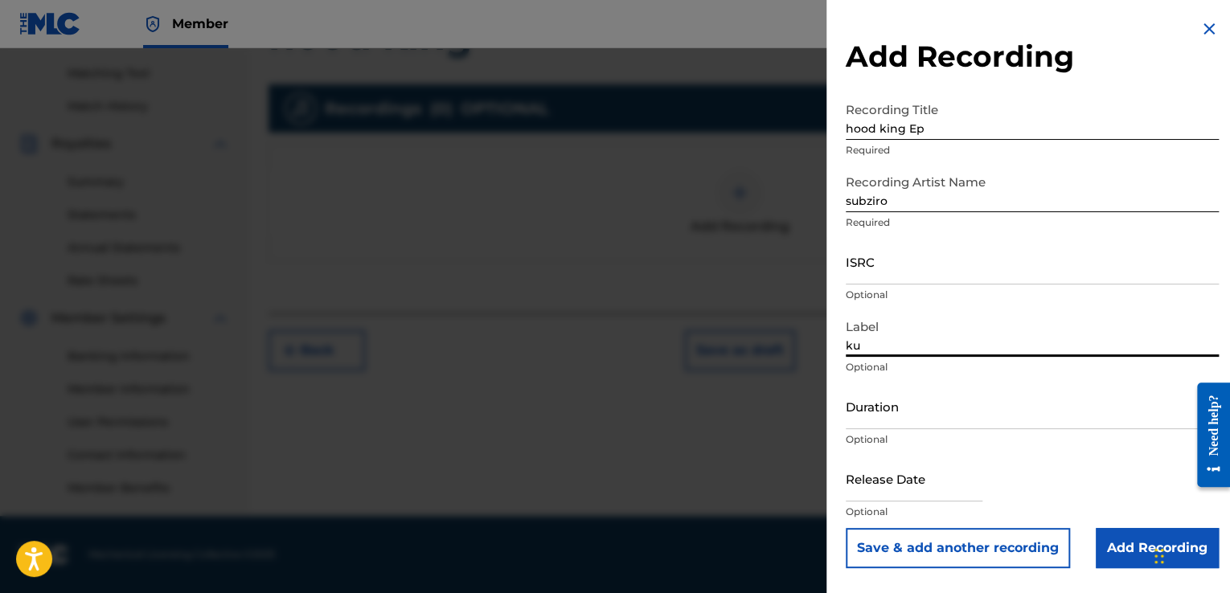
type input "k"
click at [949, 489] on input "text" at bounding box center [914, 479] width 137 height 46
select select "7"
select select "2025"
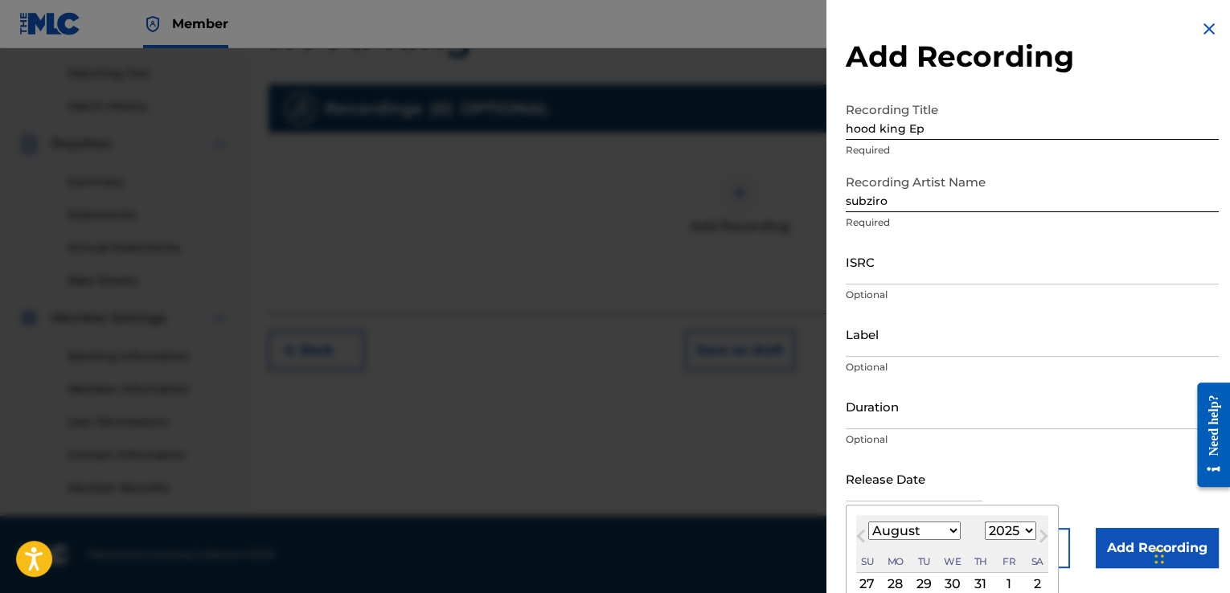
click at [929, 527] on select "January February March April May June July August September October November De…" at bounding box center [914, 531] width 92 height 18
select select "5"
click at [868, 522] on select "January February March April May June July August September October November De…" at bounding box center [914, 531] width 92 height 18
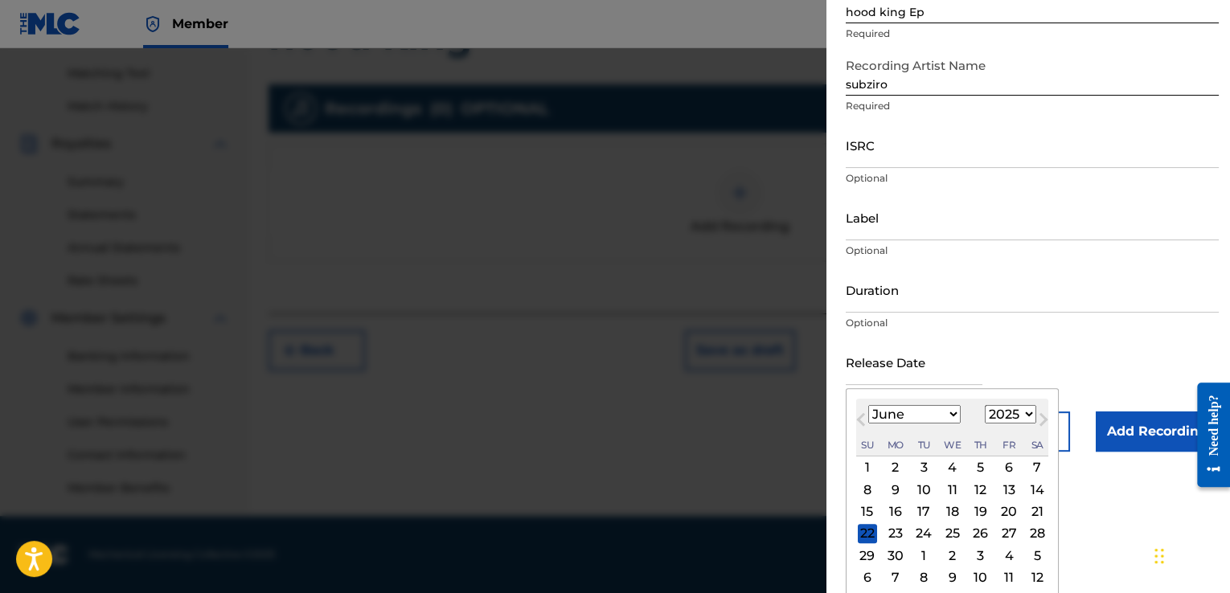
scroll to position [122, 0]
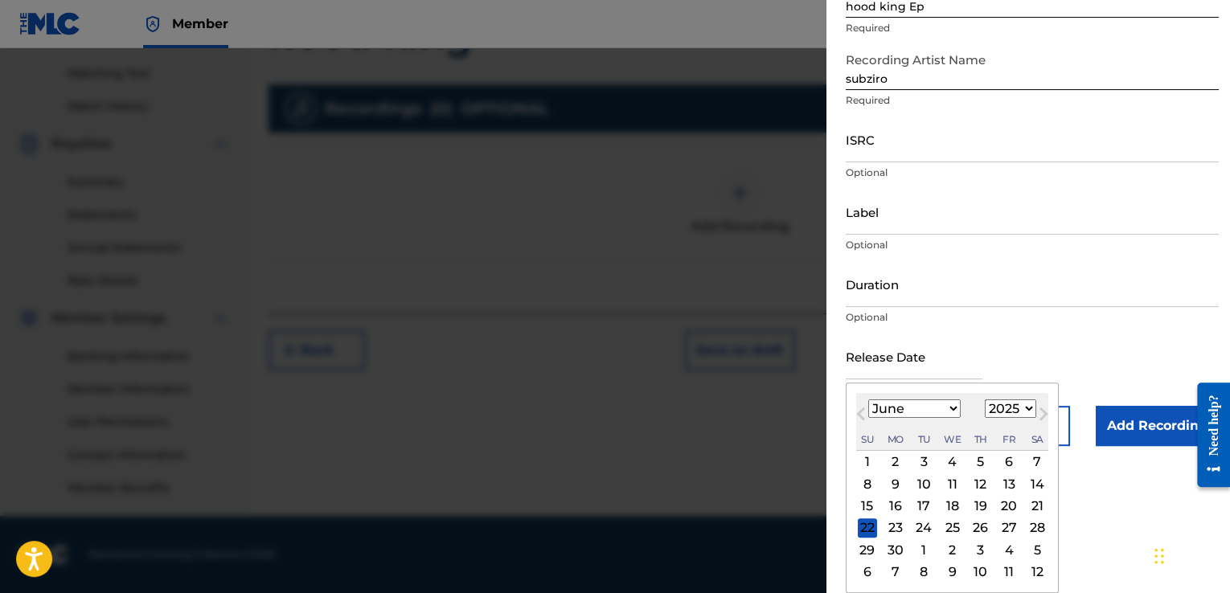
click at [1003, 508] on div "20" at bounding box center [1008, 506] width 19 height 19
type input "[DATE]"
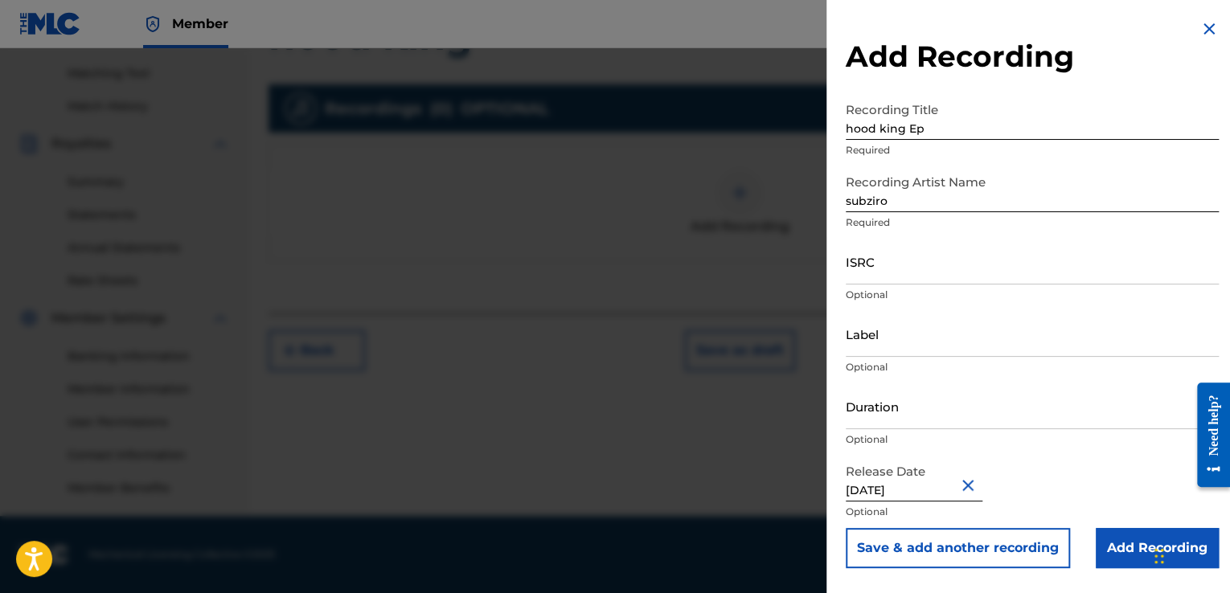
scroll to position [0, 0]
click at [1116, 547] on input "Add Recording" at bounding box center [1157, 548] width 123 height 40
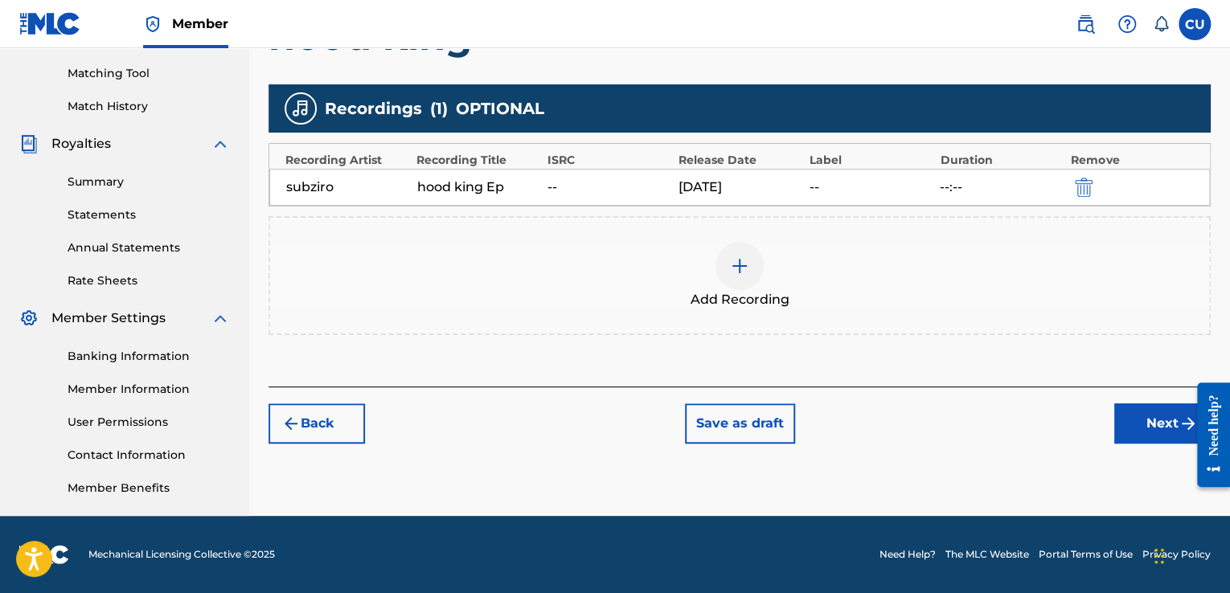
click at [823, 190] on div "--" at bounding box center [870, 187] width 123 height 19
click at [844, 180] on div "--" at bounding box center [870, 187] width 123 height 19
click at [1138, 422] on button "Next" at bounding box center [1162, 424] width 96 height 40
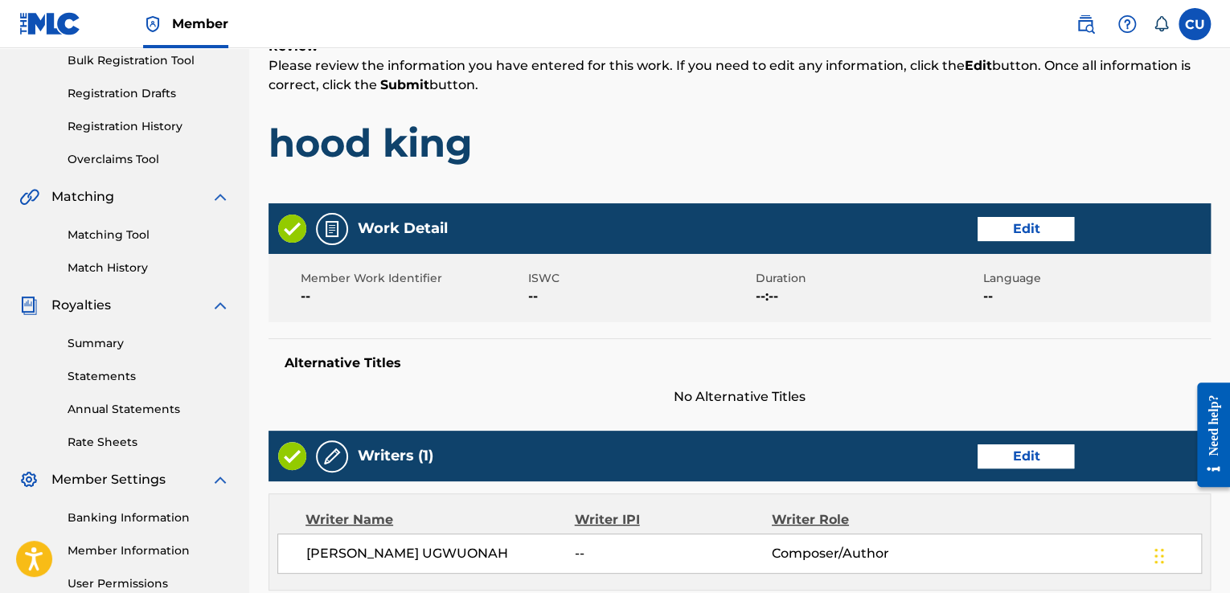
scroll to position [244, 0]
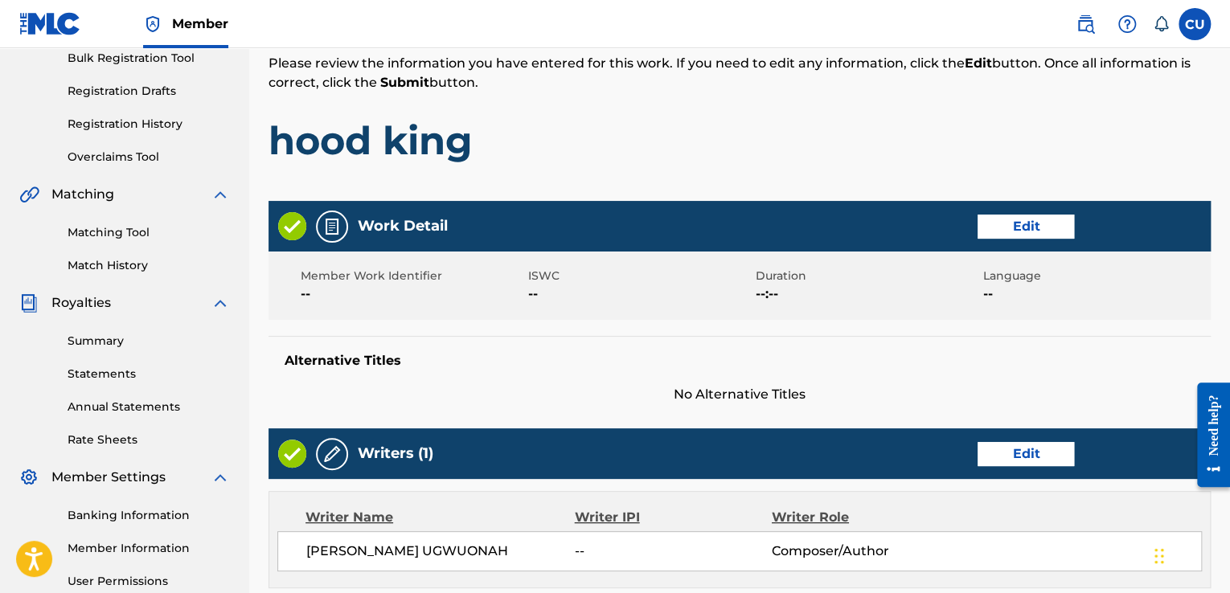
click at [1031, 225] on button "Edit" at bounding box center [1025, 227] width 96 height 24
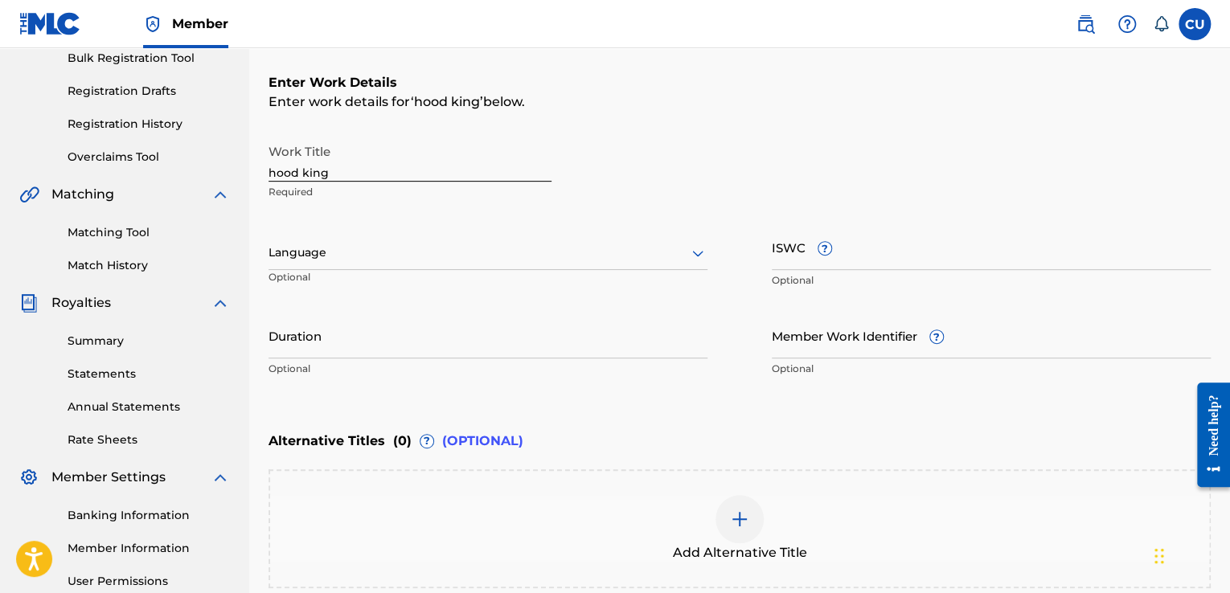
click at [940, 331] on span "?" at bounding box center [936, 336] width 13 height 13
click at [940, 331] on input "Member Work Identifier ?" at bounding box center [991, 336] width 439 height 46
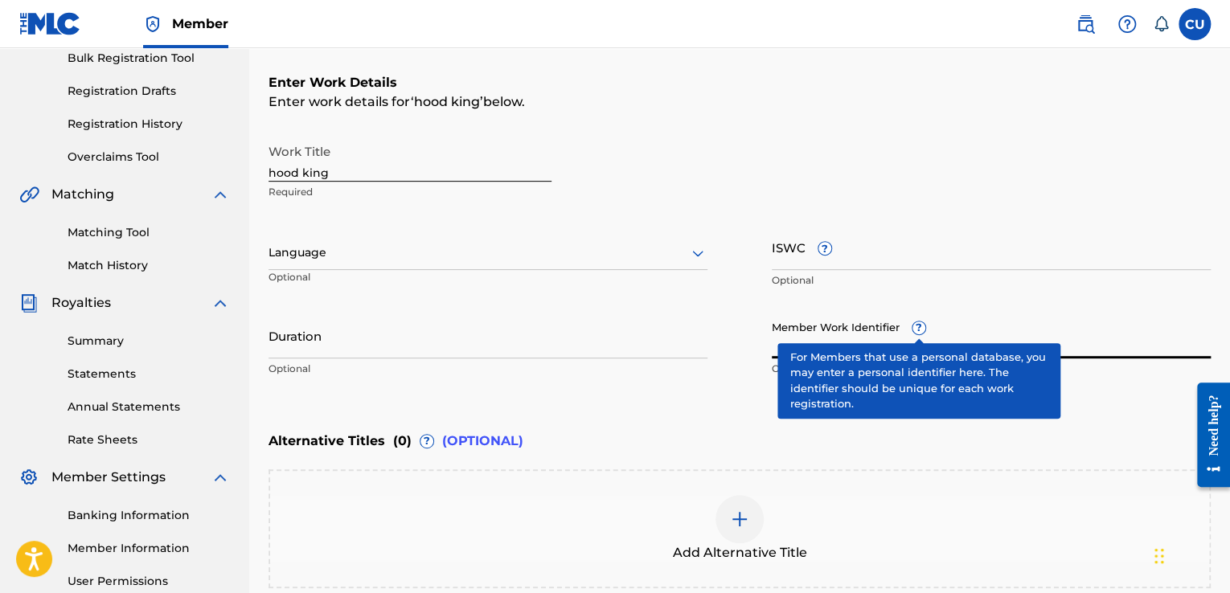
click at [1003, 471] on div "Add Alternative Title" at bounding box center [739, 528] width 942 height 119
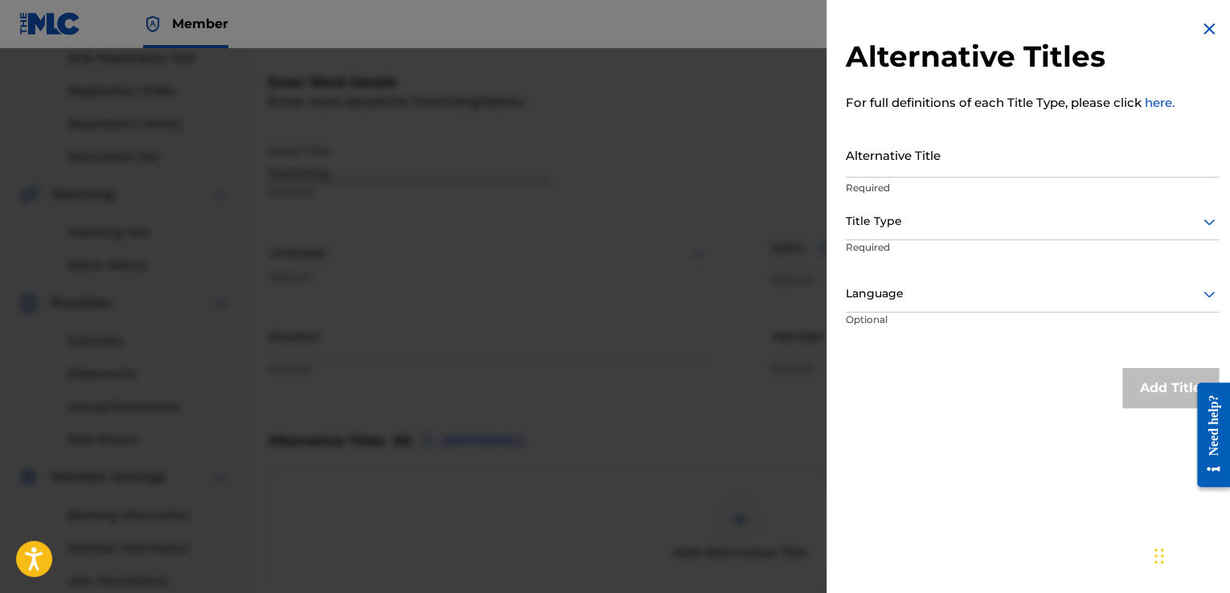
click at [1199, 27] on img at bounding box center [1208, 28] width 19 height 19
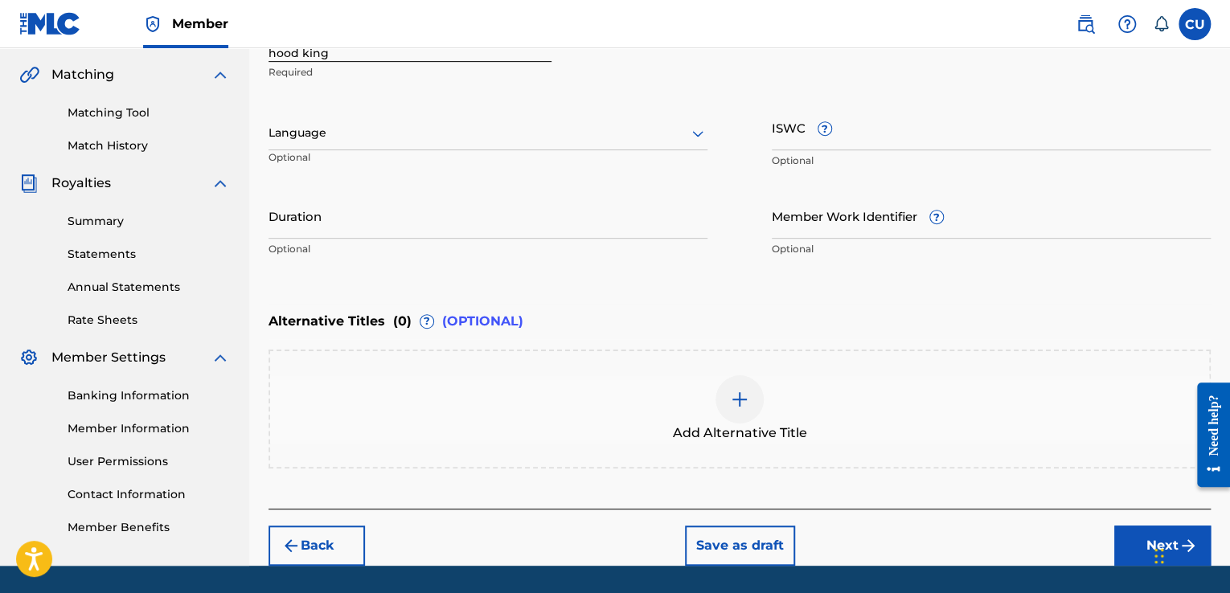
scroll to position [412, 0]
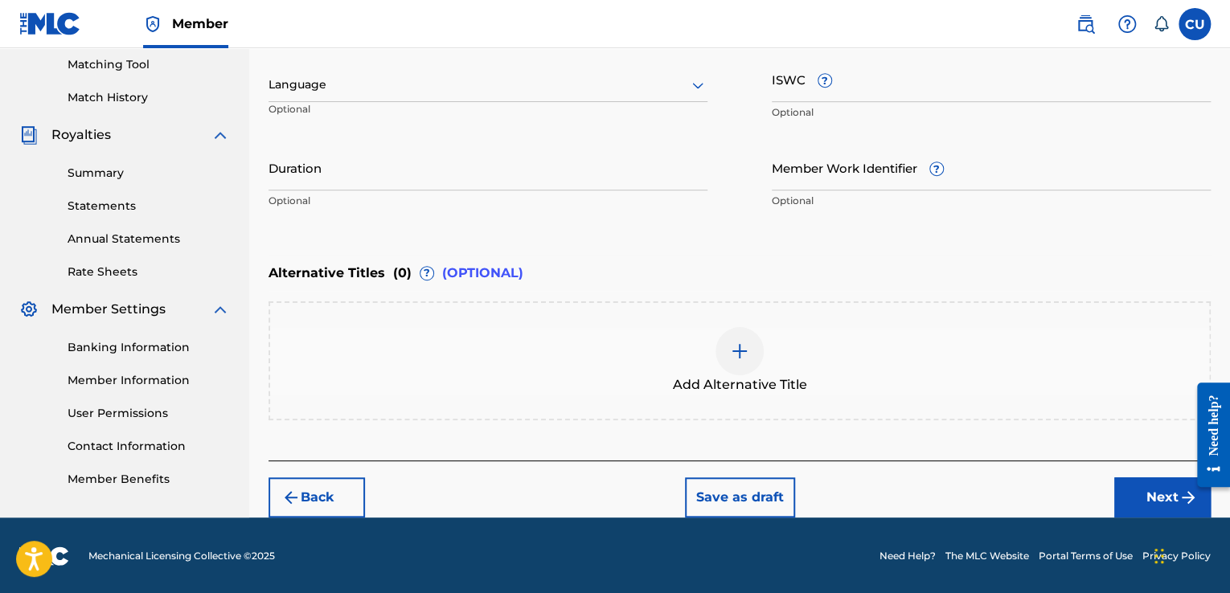
click at [1147, 492] on button "Next" at bounding box center [1162, 497] width 96 height 40
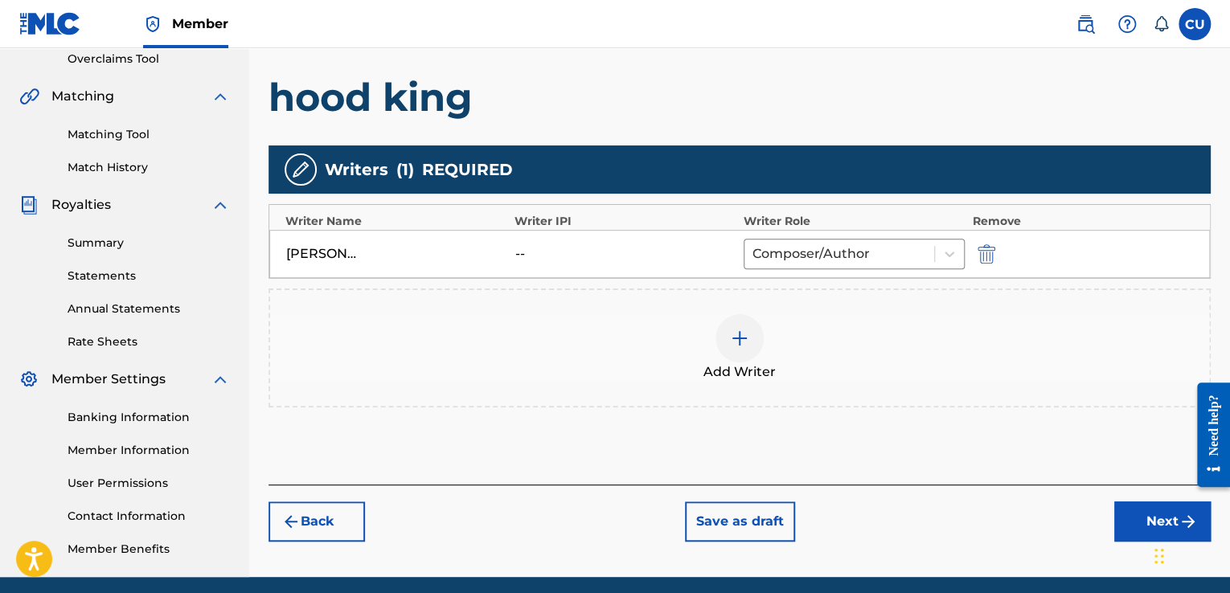
scroll to position [404, 0]
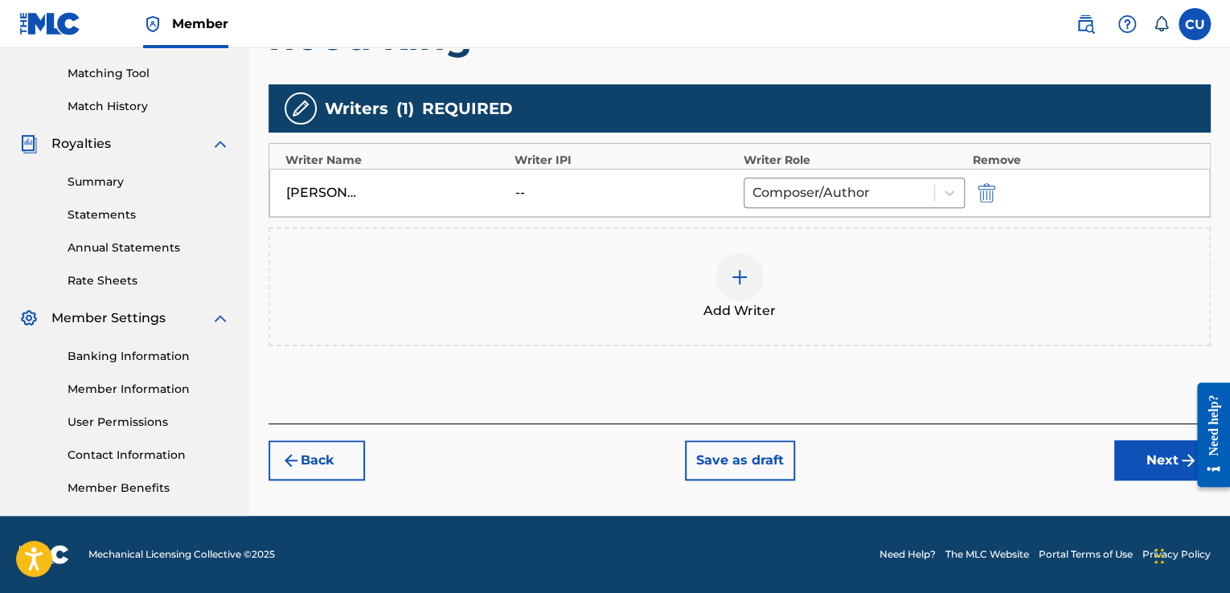
click at [1148, 461] on button "Next" at bounding box center [1162, 460] width 96 height 40
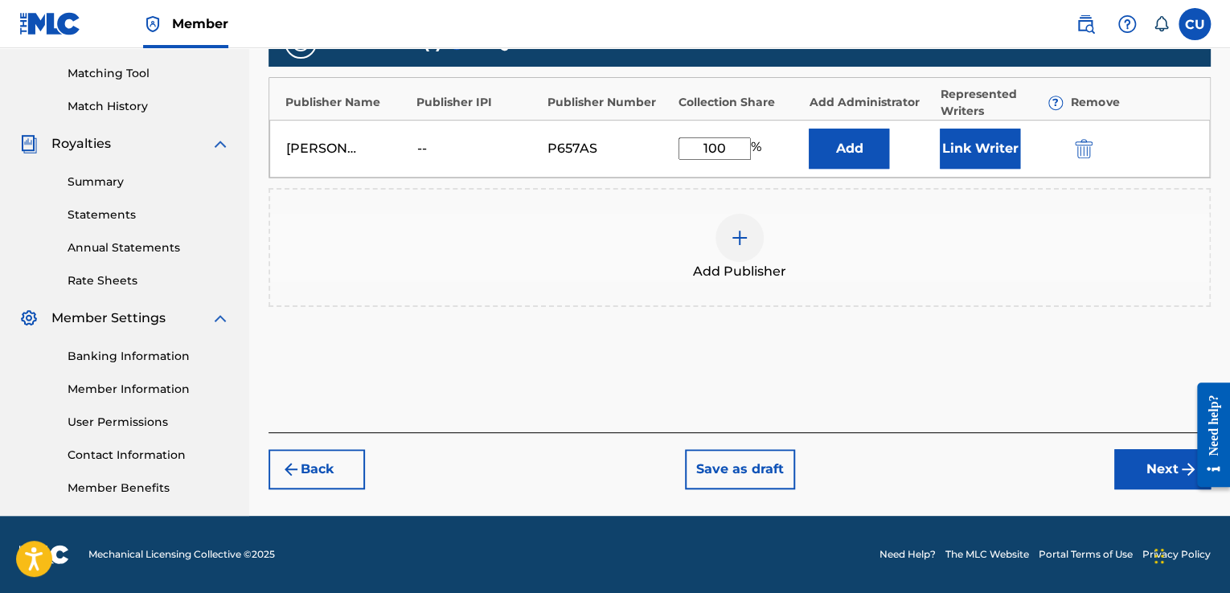
click at [1138, 470] on button "Next" at bounding box center [1162, 469] width 96 height 40
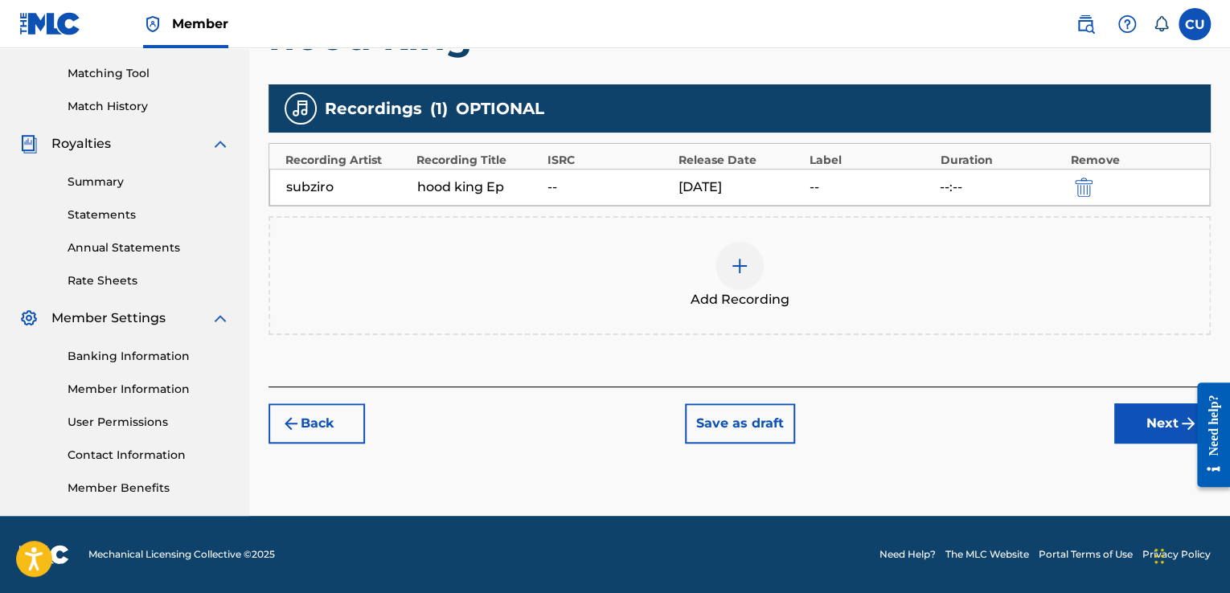
click at [1153, 421] on button "Next" at bounding box center [1162, 424] width 96 height 40
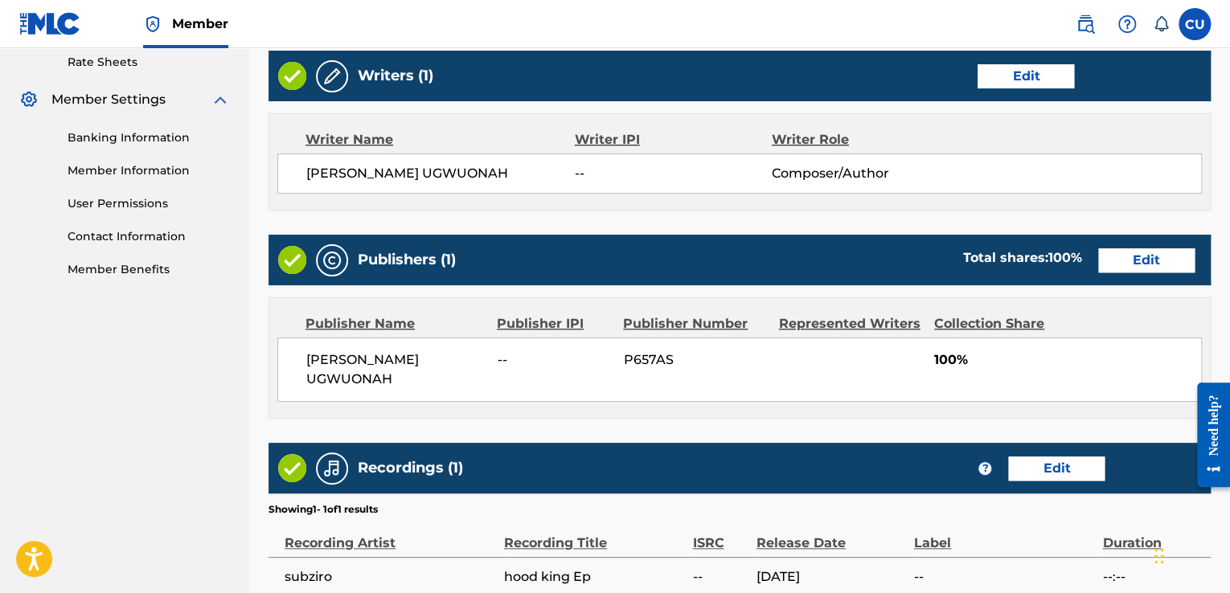
scroll to position [784, 0]
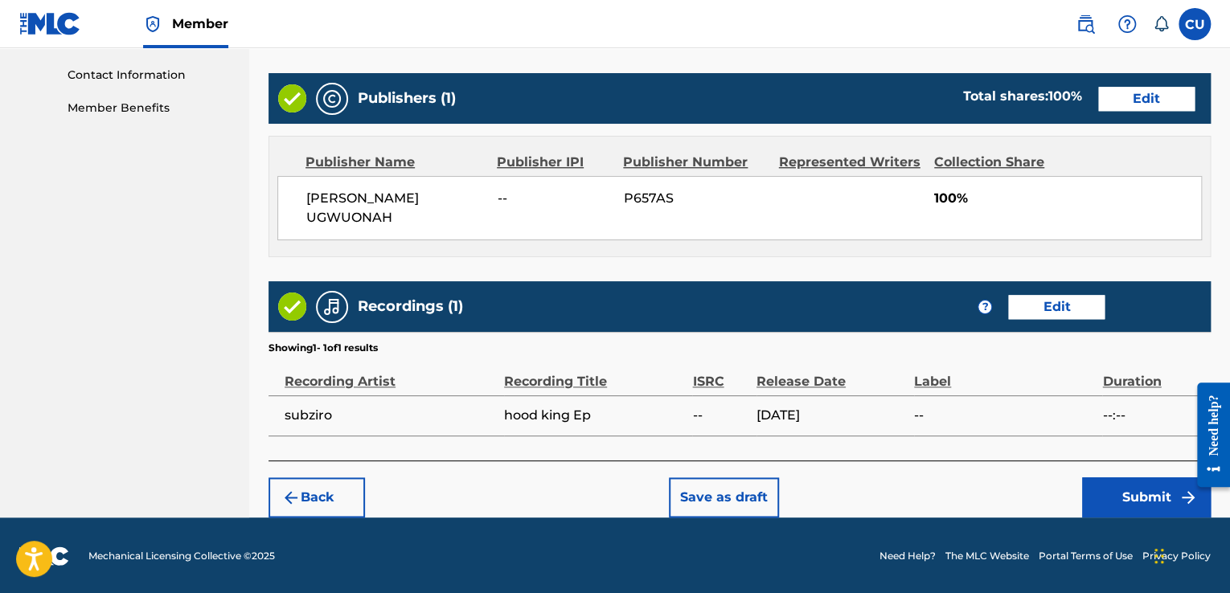
click at [1140, 498] on button "Submit" at bounding box center [1146, 497] width 129 height 40
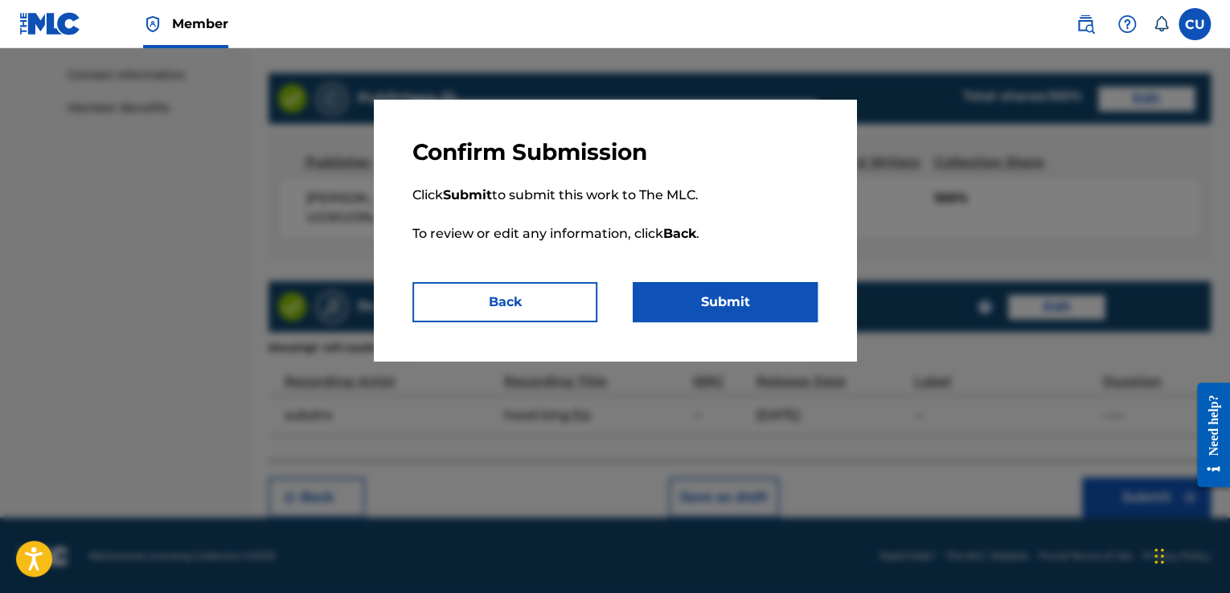
click at [768, 300] on button "Submit" at bounding box center [725, 302] width 185 height 40
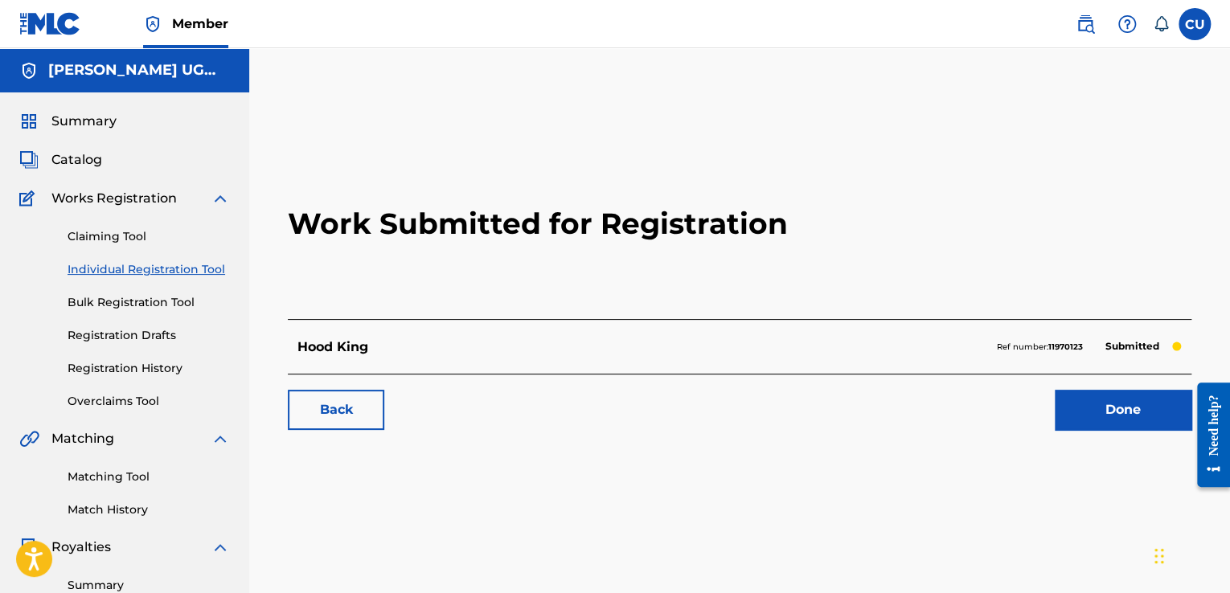
click at [1122, 408] on link "Done" at bounding box center [1123, 410] width 137 height 40
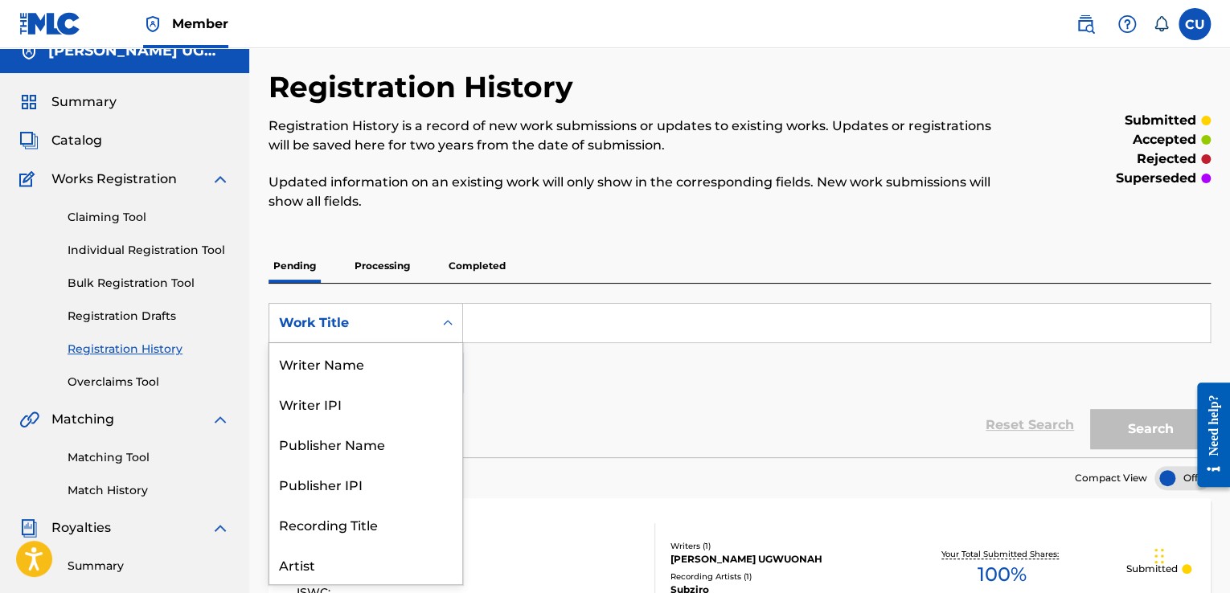
scroll to position [80, 0]
click at [322, 489] on div "Artist" at bounding box center [365, 484] width 193 height 40
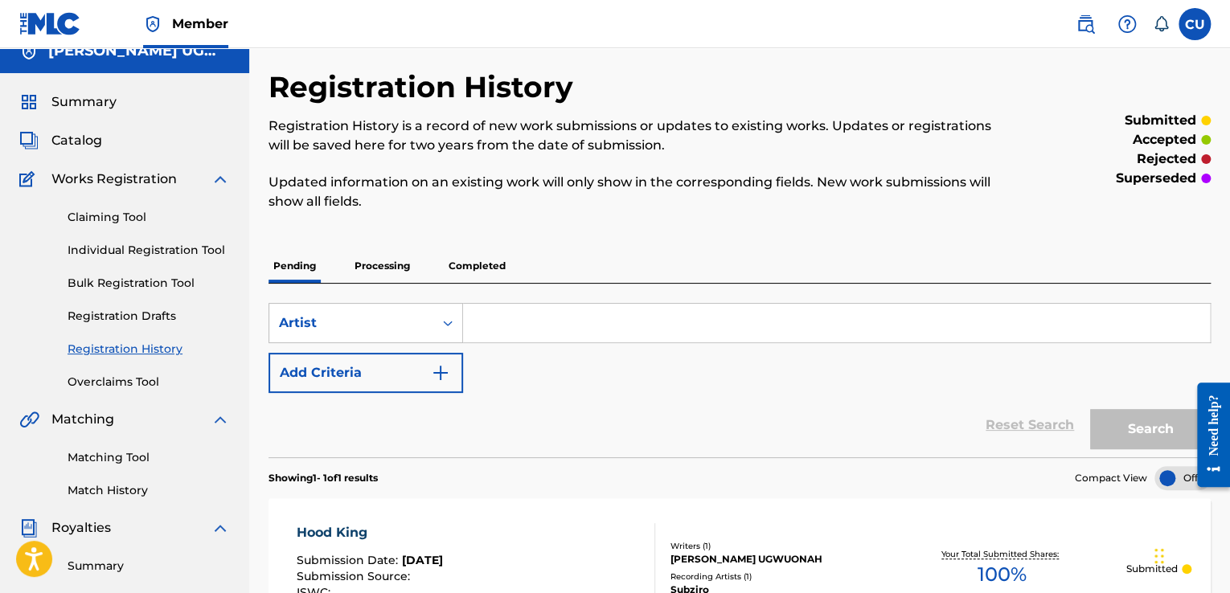
click at [527, 321] on input "Search Form" at bounding box center [836, 323] width 747 height 39
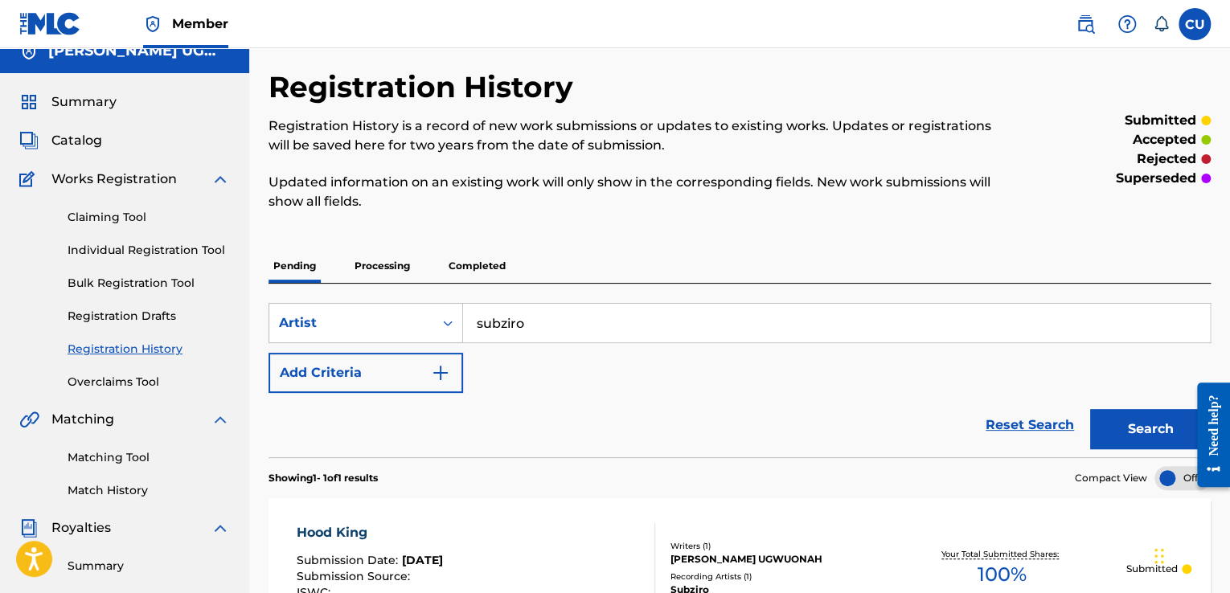
click at [1154, 420] on button "Search" at bounding box center [1150, 429] width 121 height 40
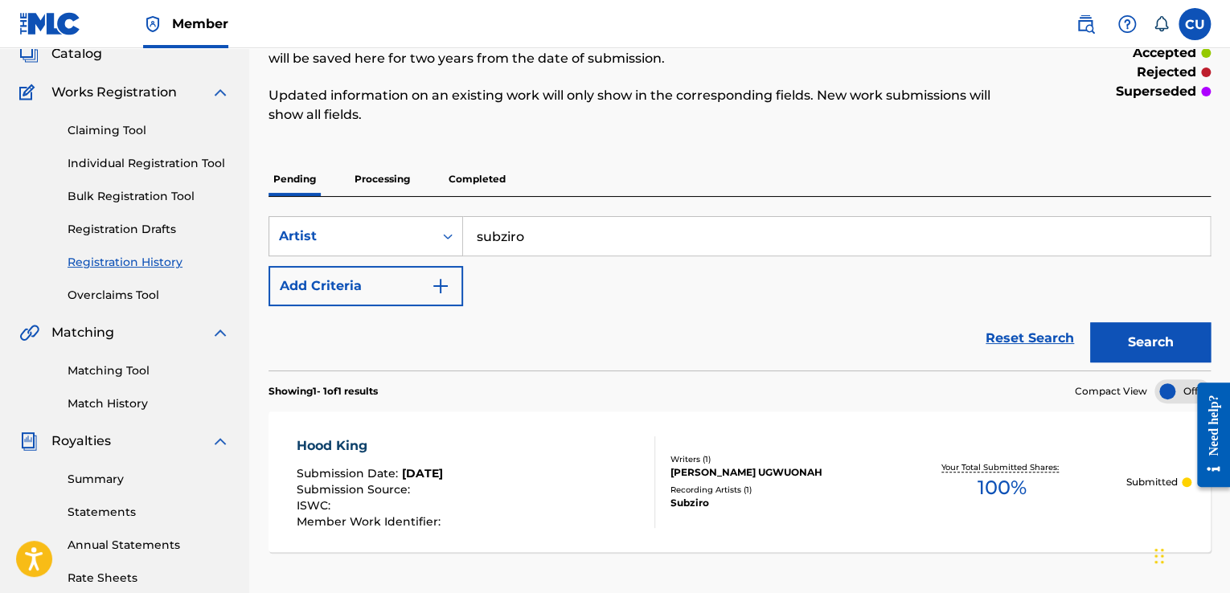
scroll to position [109, 0]
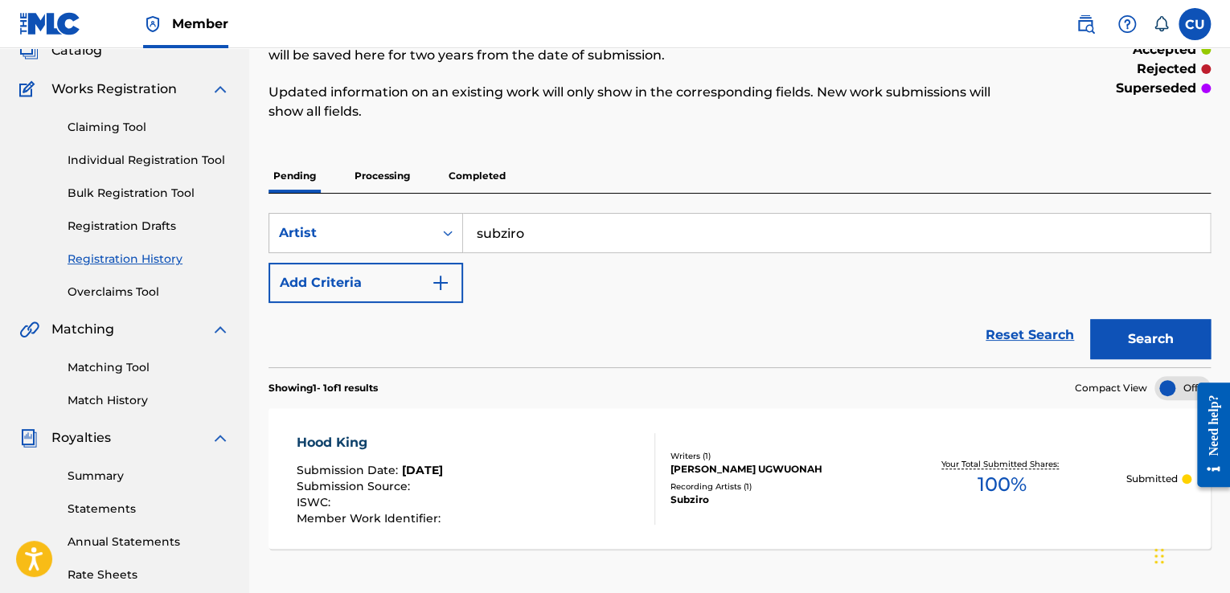
click at [1138, 331] on button "Search" at bounding box center [1150, 339] width 121 height 40
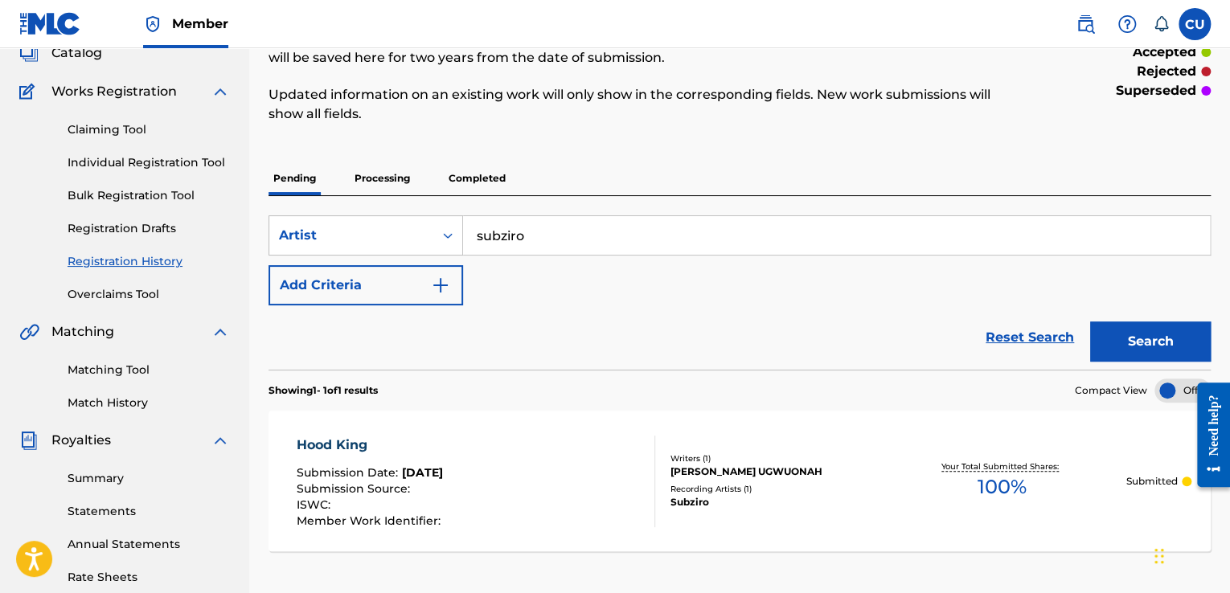
scroll to position [104, 0]
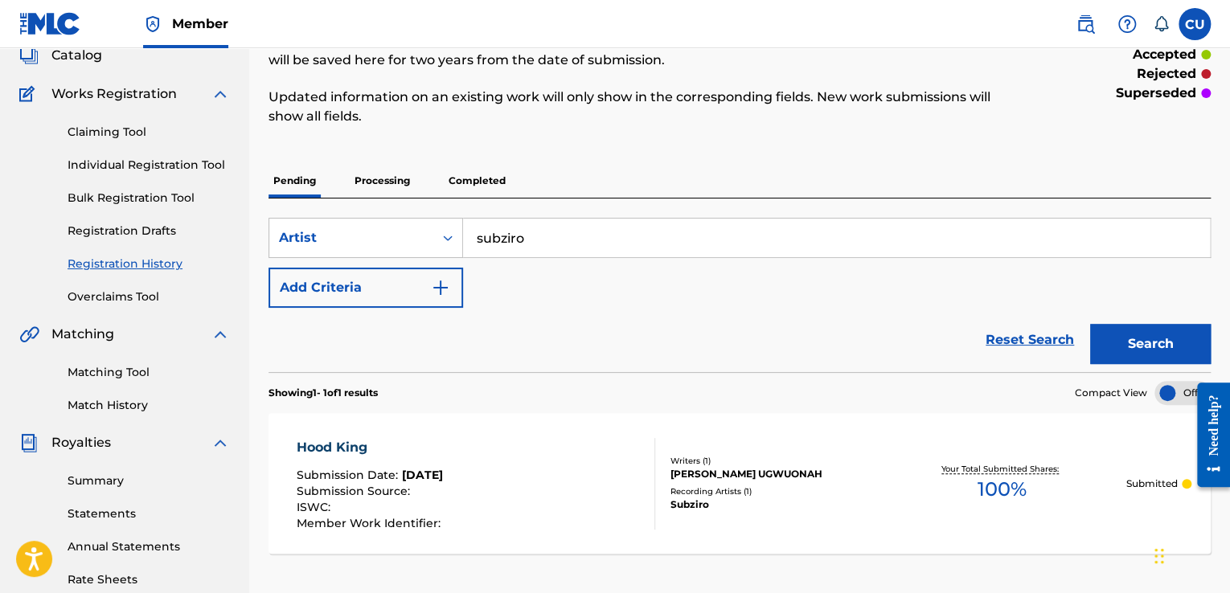
click at [842, 240] on input "subziro" at bounding box center [836, 238] width 747 height 39
type input "s"
type input "n"
type input "Ni'me ogbe"
click at [1141, 338] on button "Search" at bounding box center [1150, 344] width 121 height 40
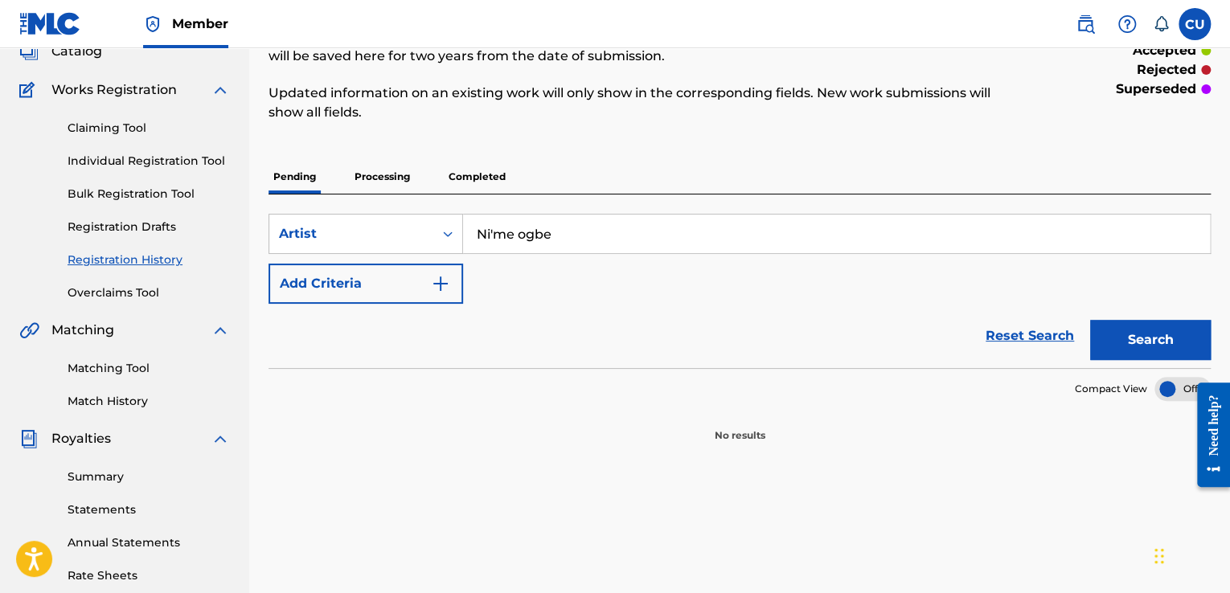
scroll to position [109, 0]
click at [1158, 338] on button "Search" at bounding box center [1150, 339] width 121 height 40
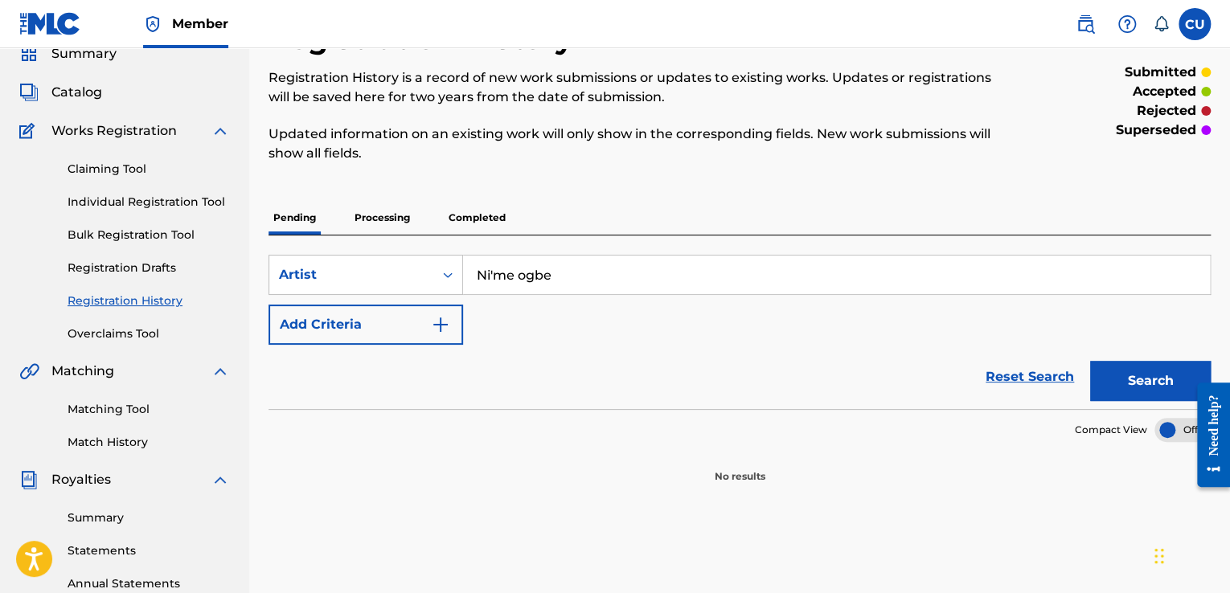
scroll to position [0, 0]
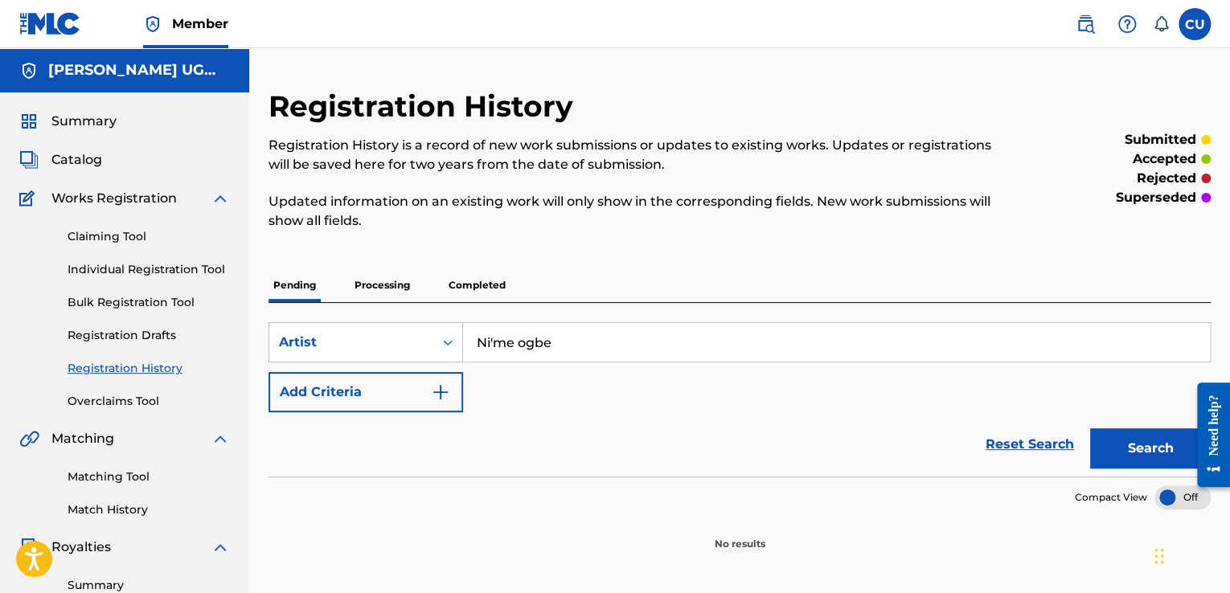
click at [409, 280] on p "Processing" at bounding box center [382, 285] width 65 height 34
click at [486, 285] on p "Completed" at bounding box center [477, 285] width 67 height 34
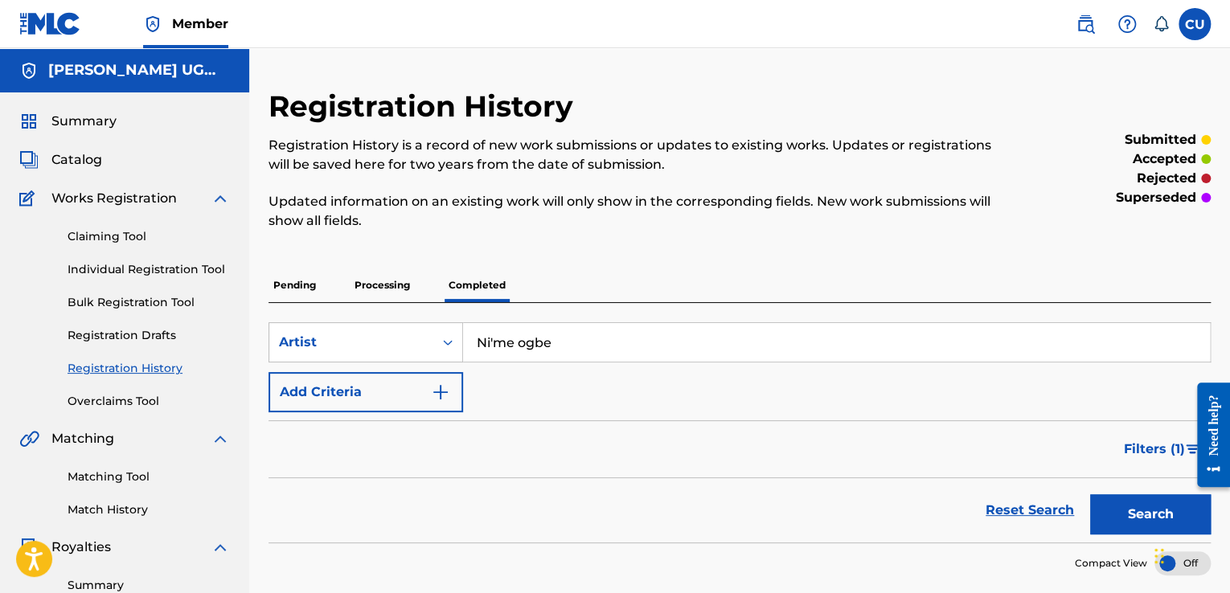
click at [219, 202] on img at bounding box center [220, 198] width 19 height 19
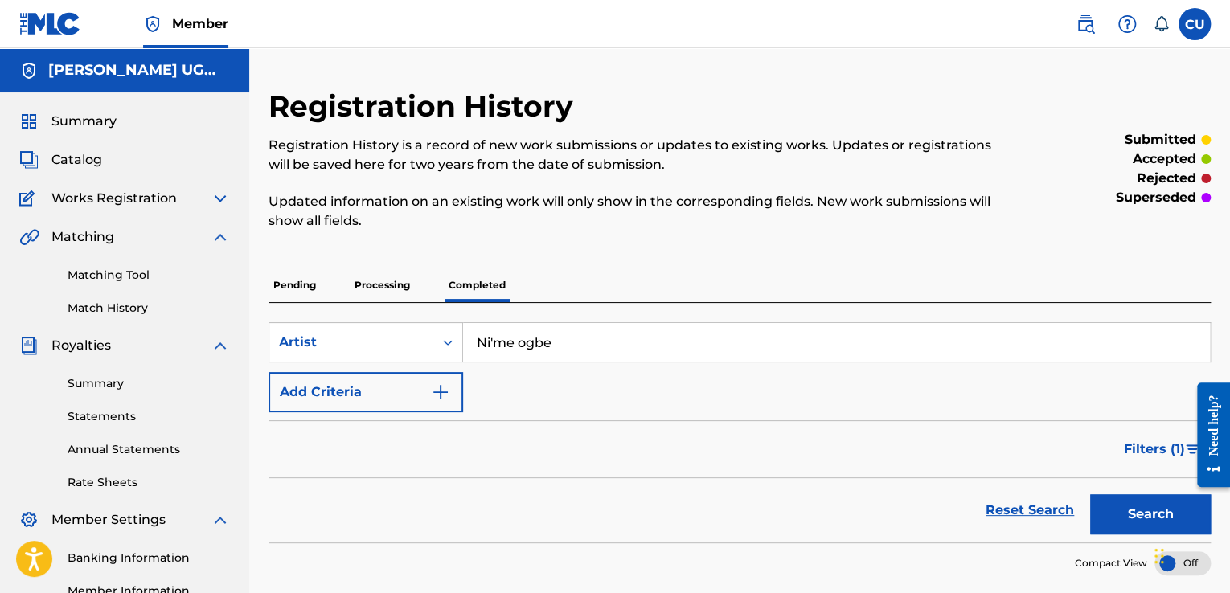
click at [222, 206] on img at bounding box center [220, 198] width 19 height 19
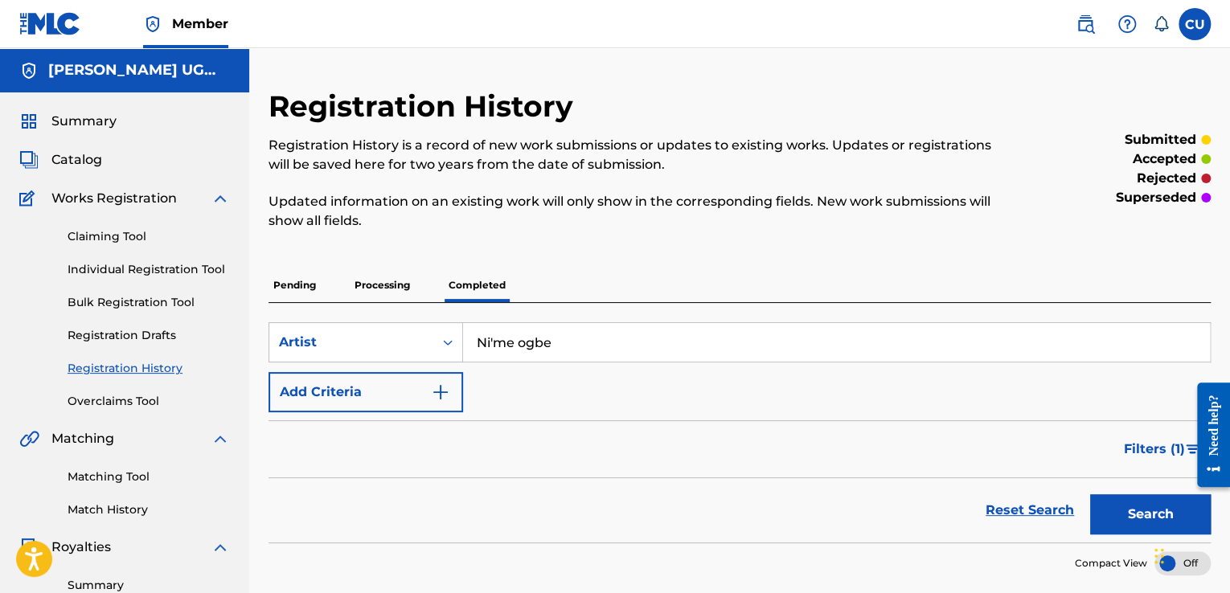
click at [162, 239] on link "Claiming Tool" at bounding box center [149, 236] width 162 height 17
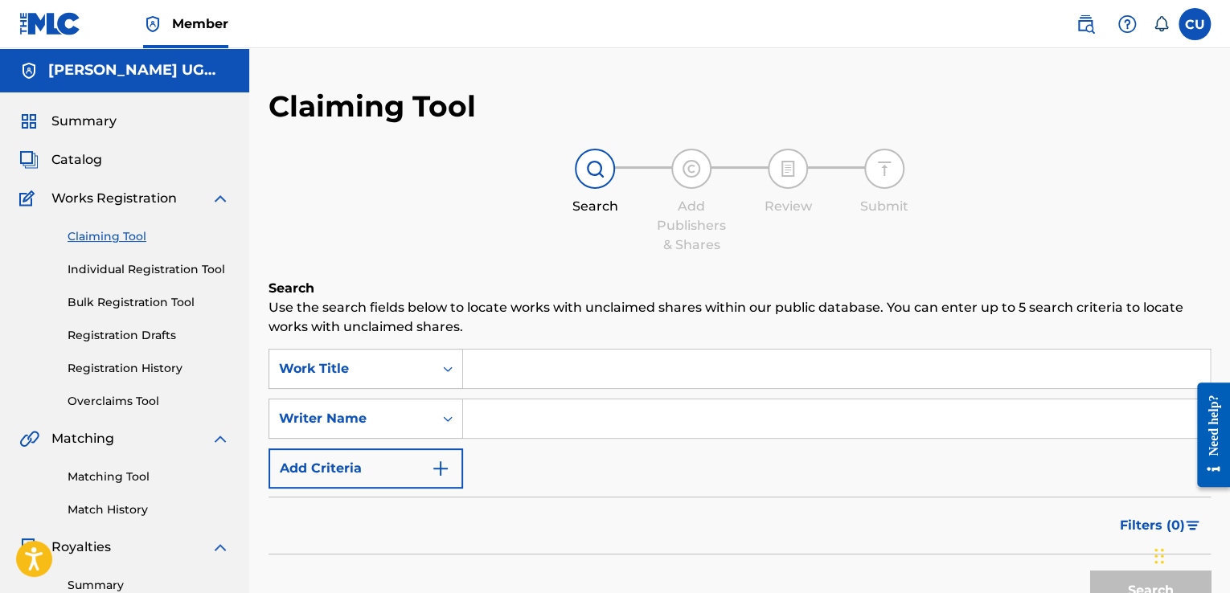
click at [697, 372] on input "Search Form" at bounding box center [836, 369] width 747 height 39
type input "Ni'me ogbe"
click at [940, 416] on input "Search Form" at bounding box center [836, 419] width 747 height 39
type input "subziro"
click at [1125, 581] on button "Search" at bounding box center [1150, 591] width 121 height 40
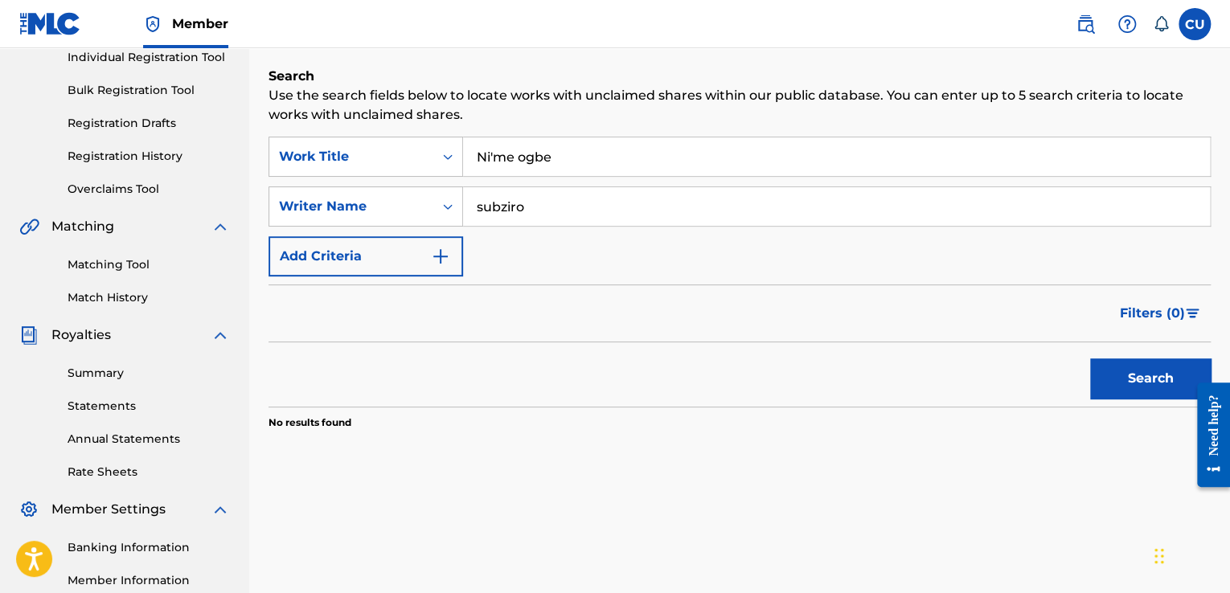
scroll to position [215, 0]
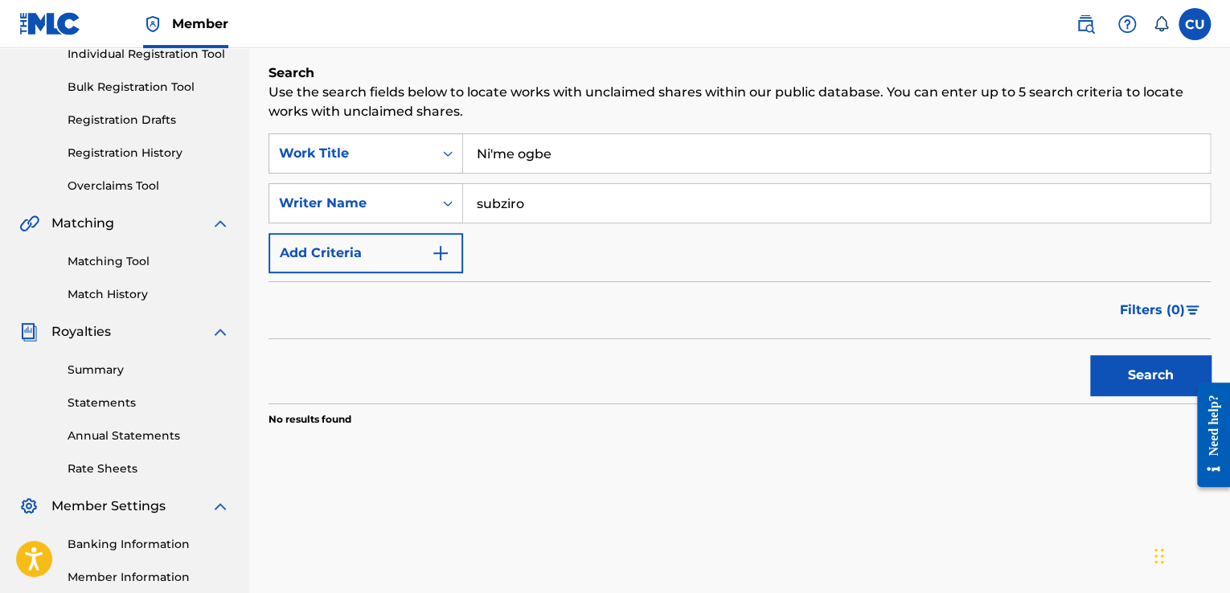
click at [1132, 365] on button "Search" at bounding box center [1150, 375] width 121 height 40
click at [437, 264] on button "Add Criteria" at bounding box center [365, 253] width 195 height 40
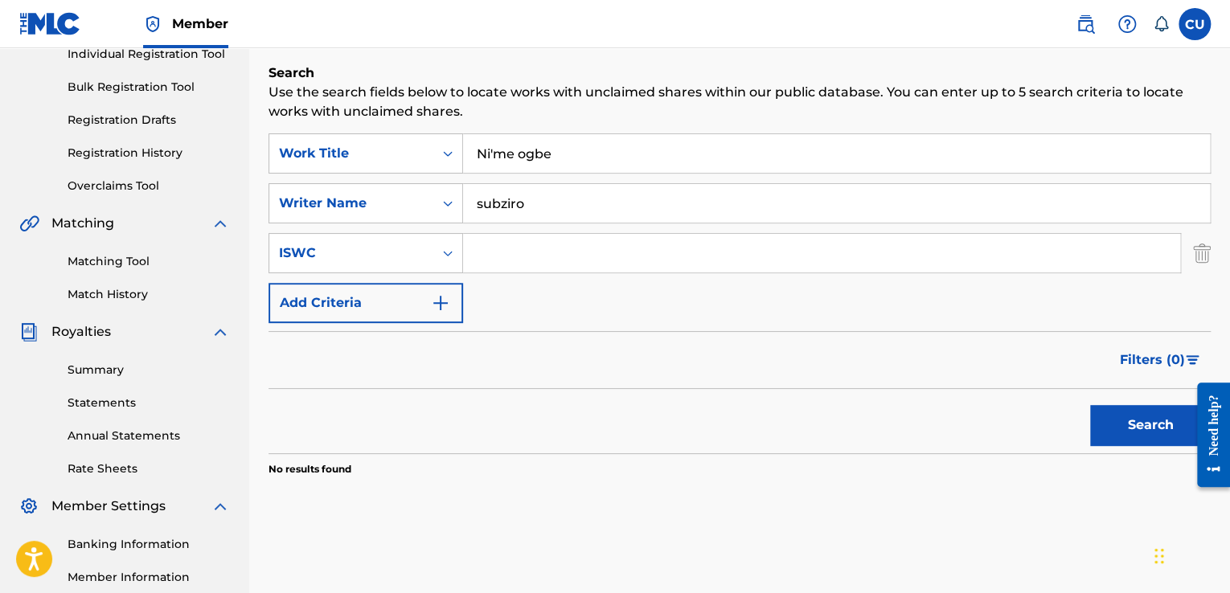
click at [444, 309] on img "Search Form" at bounding box center [440, 302] width 19 height 19
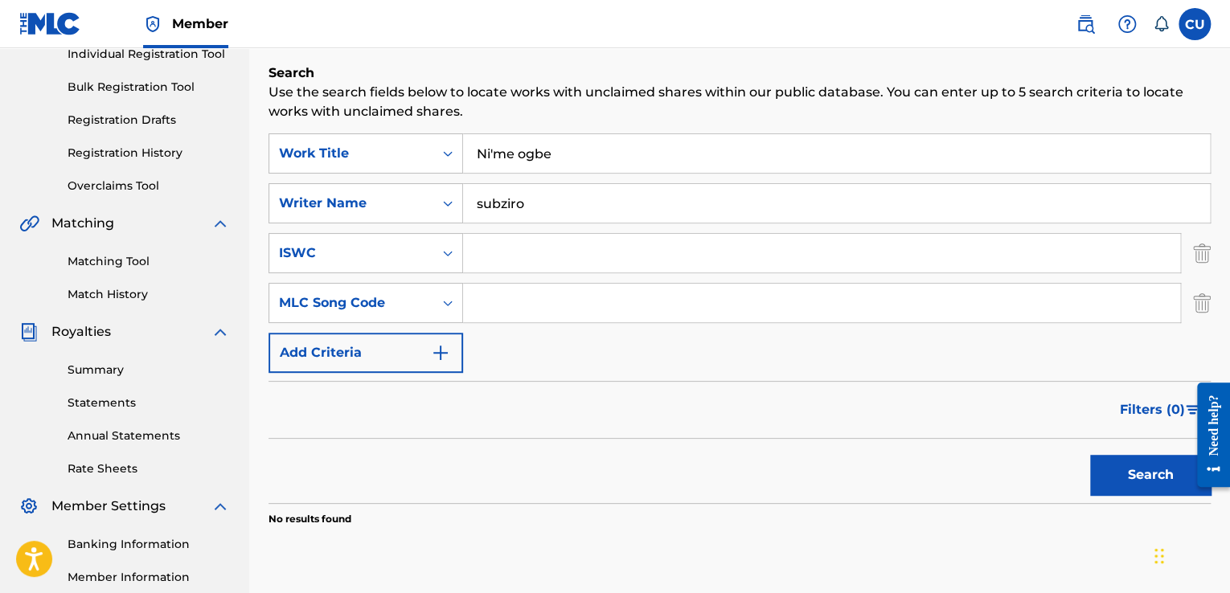
click at [440, 363] on button "Add Criteria" at bounding box center [365, 353] width 195 height 40
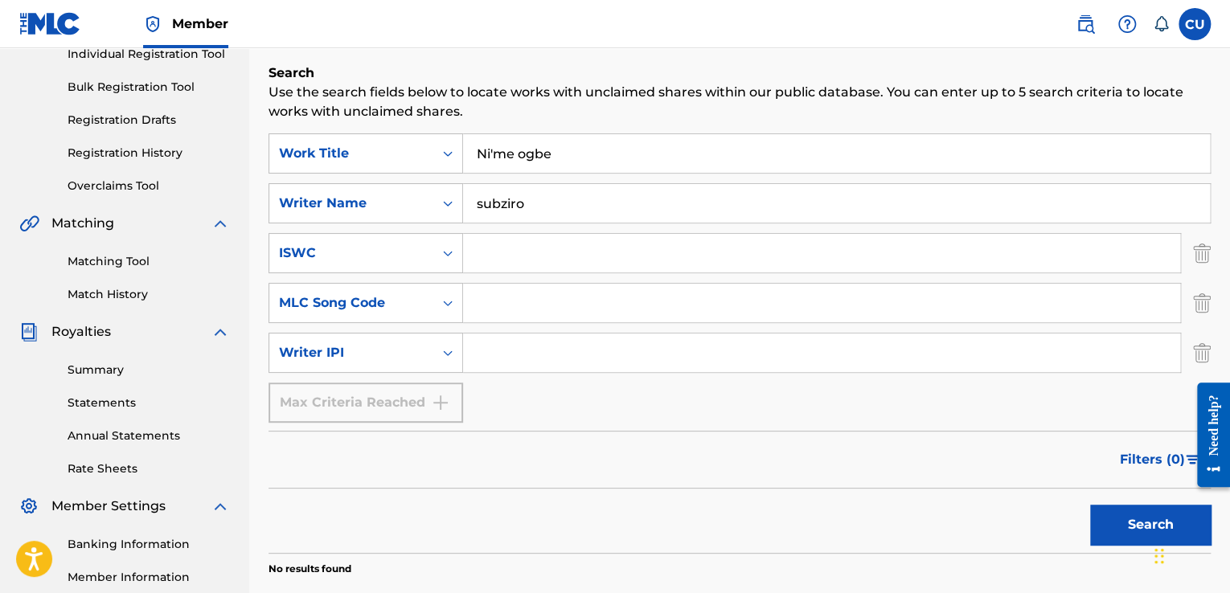
click at [1201, 347] on img "Search Form" at bounding box center [1202, 353] width 18 height 40
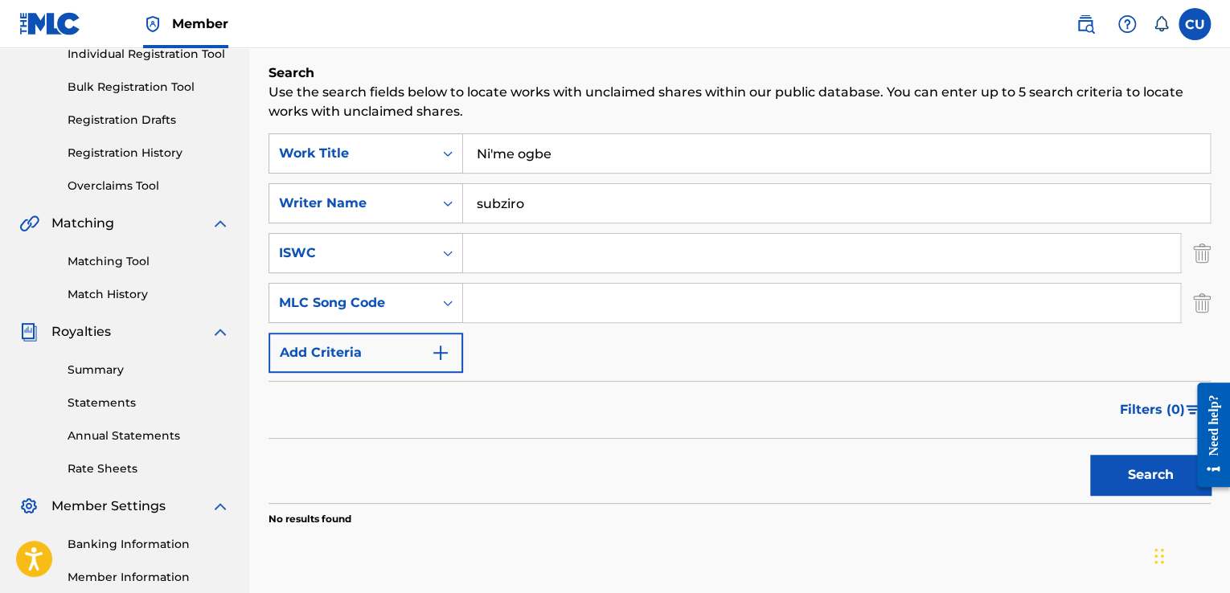
click at [1206, 296] on img "Search Form" at bounding box center [1202, 303] width 18 height 40
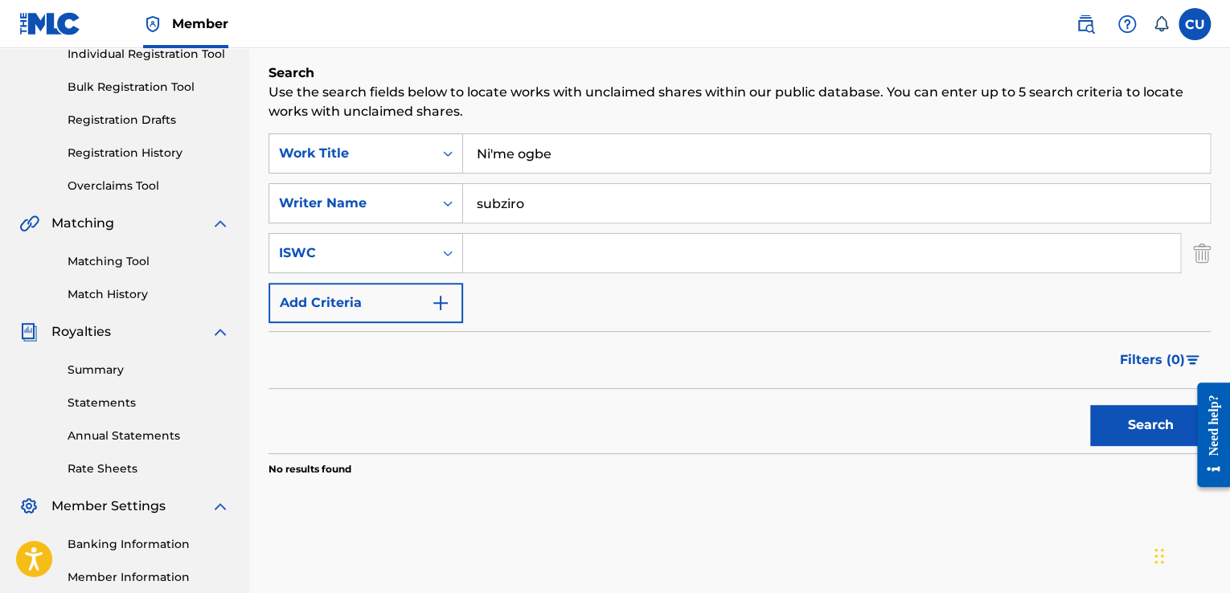
click at [1199, 257] on img "Search Form" at bounding box center [1202, 253] width 18 height 40
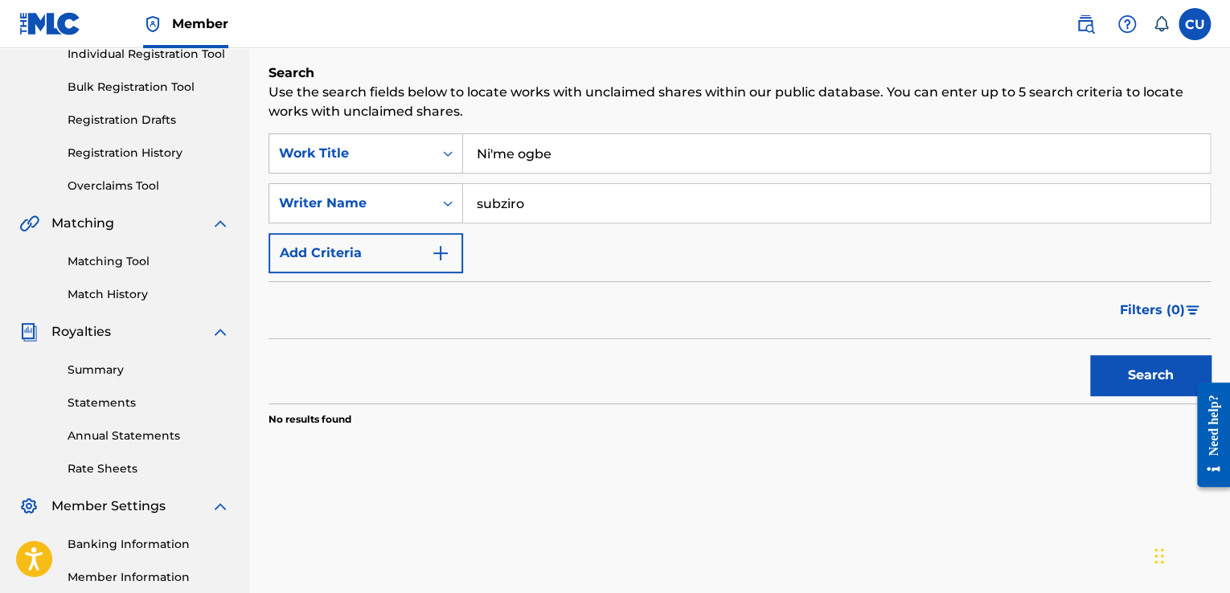
click at [1135, 368] on button "Search" at bounding box center [1150, 375] width 121 height 40
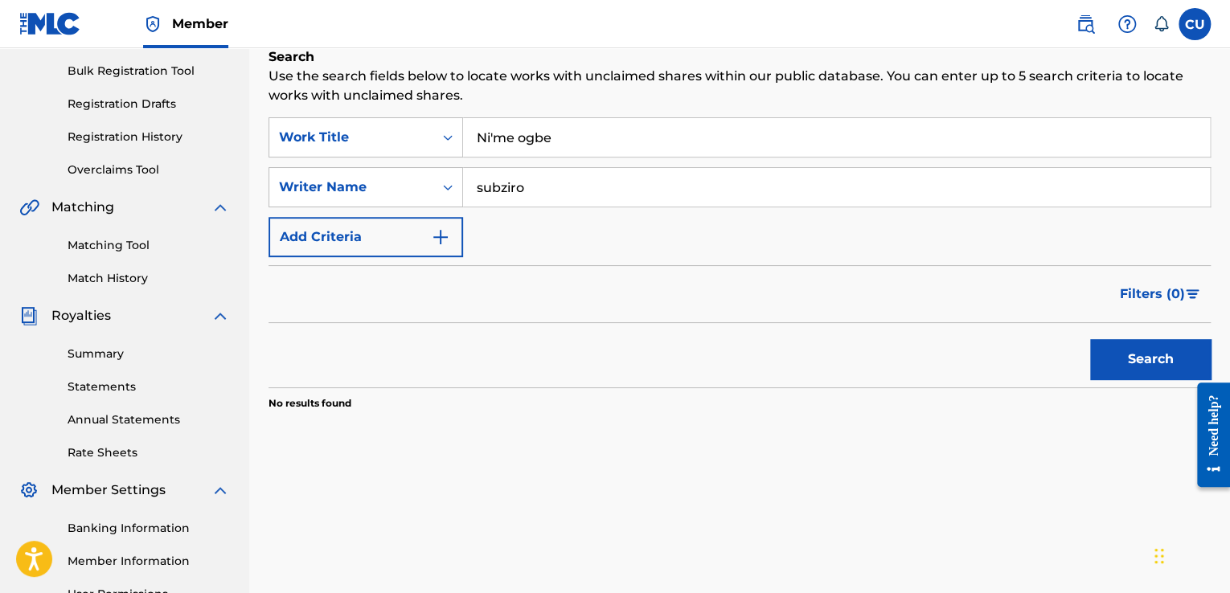
scroll to position [228, 0]
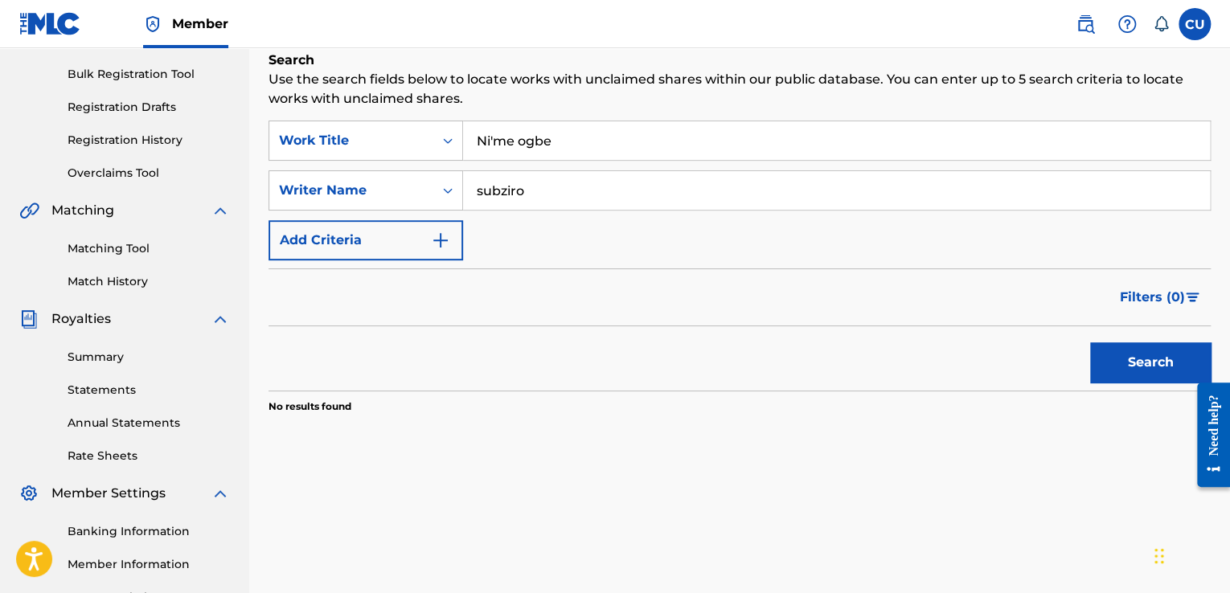
click at [1138, 354] on button "Search" at bounding box center [1150, 362] width 121 height 40
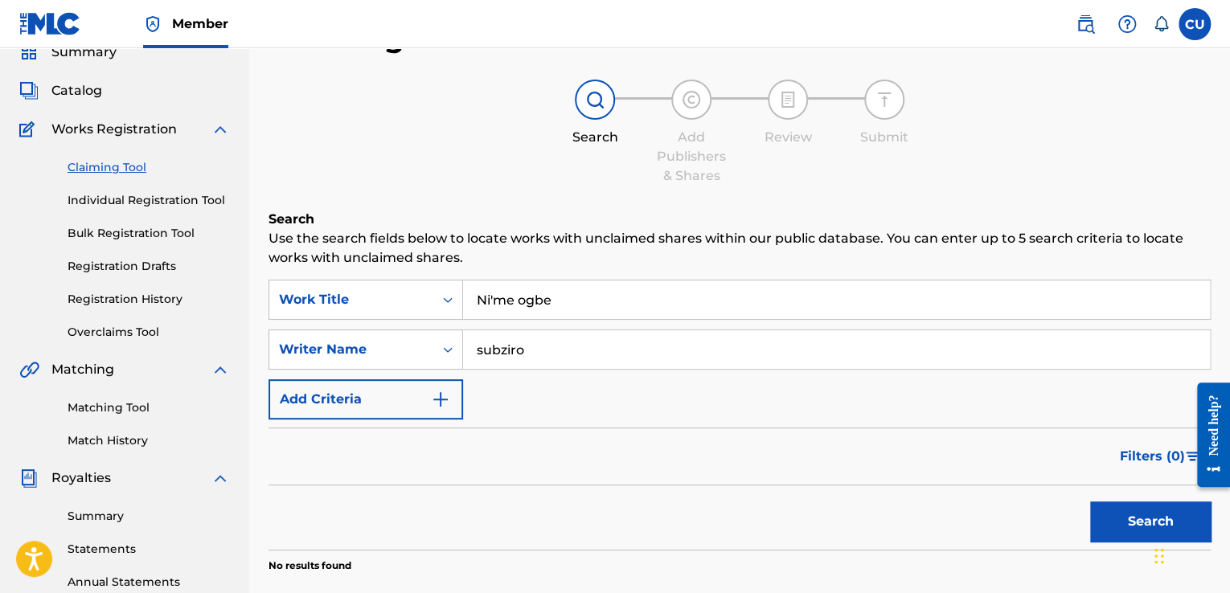
scroll to position [71, 0]
click at [110, 198] on link "Individual Registration Tool" at bounding box center [149, 199] width 162 height 17
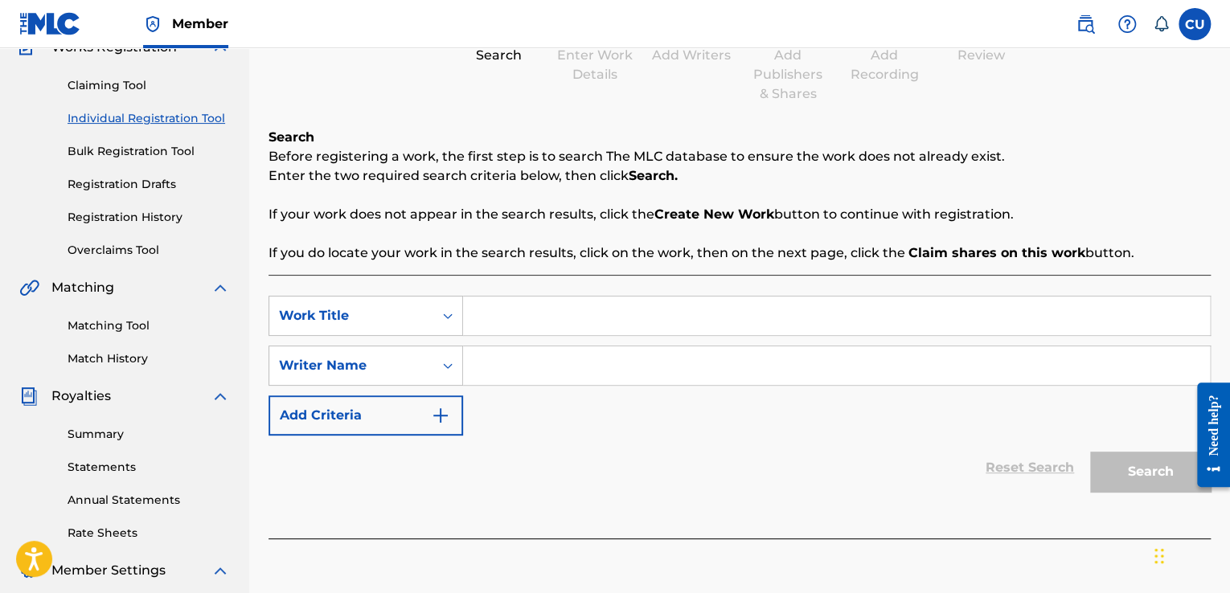
scroll to position [153, 0]
click at [969, 314] on input "Search Form" at bounding box center [836, 314] width 747 height 39
type input "Ni'me ogbe"
click at [816, 366] on input "Search Form" at bounding box center [836, 364] width 747 height 39
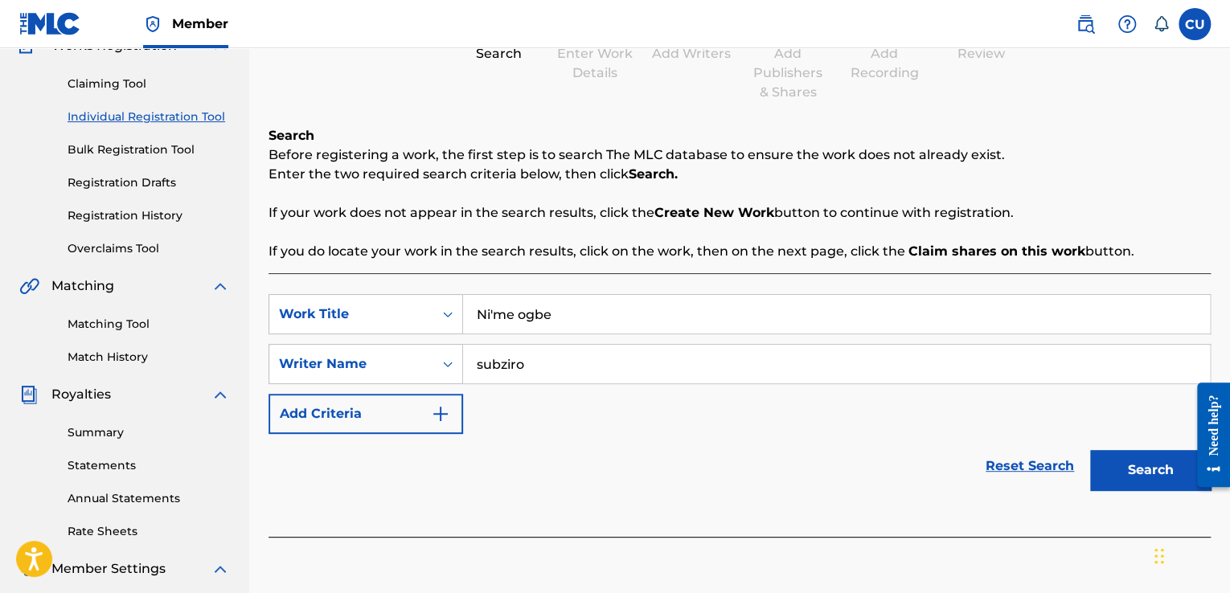
type input "subziro"
click at [1133, 480] on button "Search" at bounding box center [1150, 470] width 121 height 40
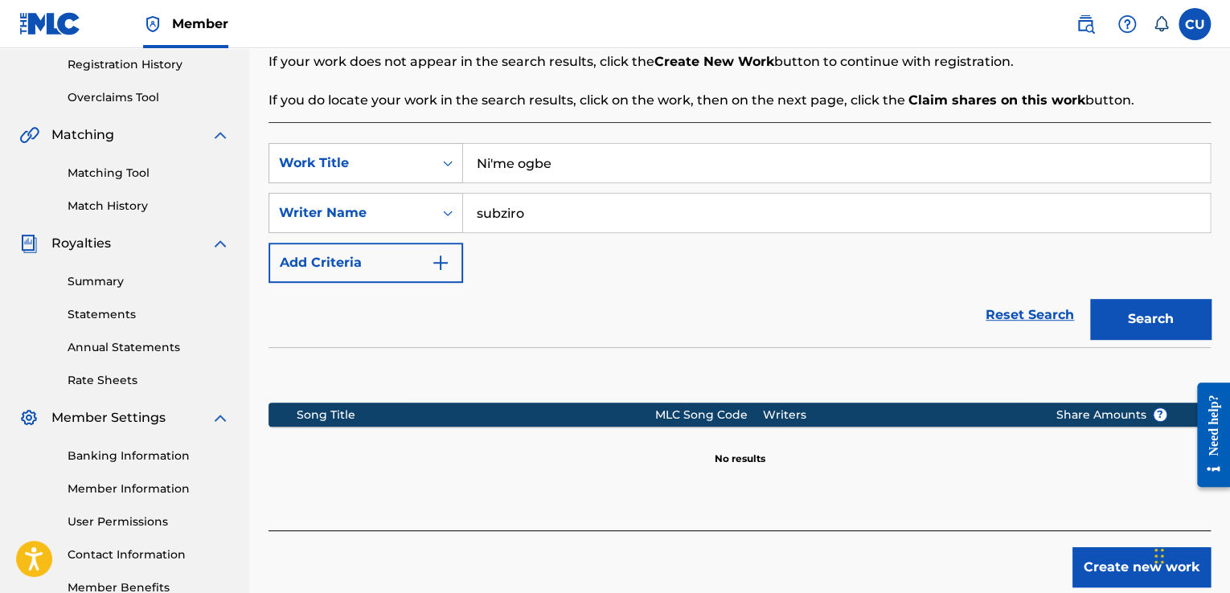
scroll to position [404, 0]
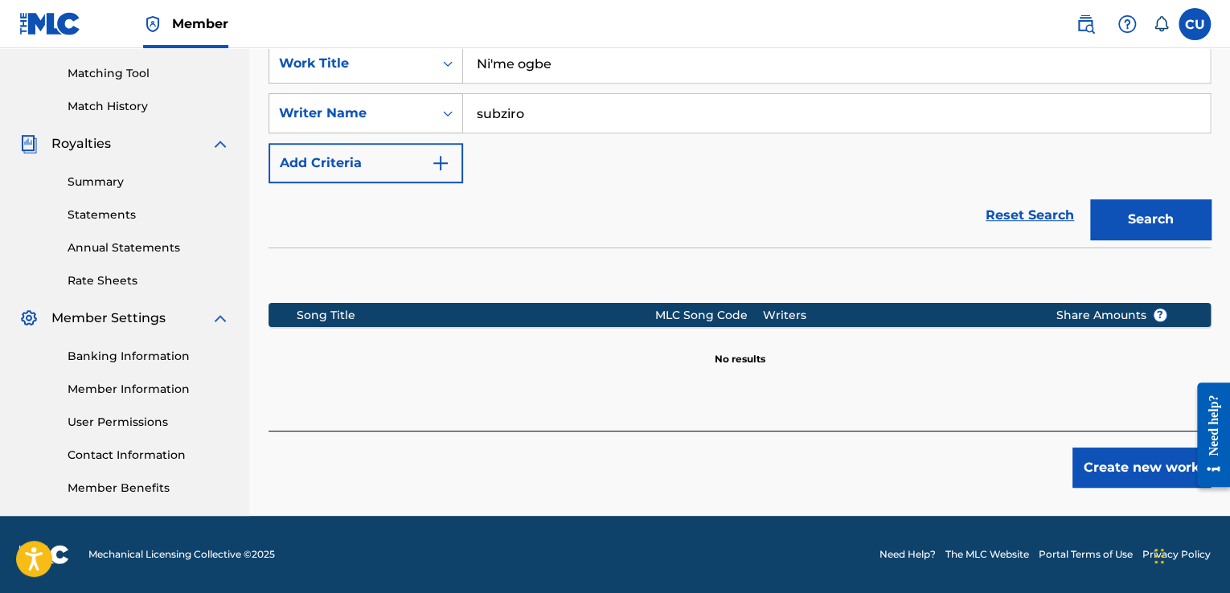
click at [1127, 469] on button "Create new work" at bounding box center [1141, 468] width 138 height 40
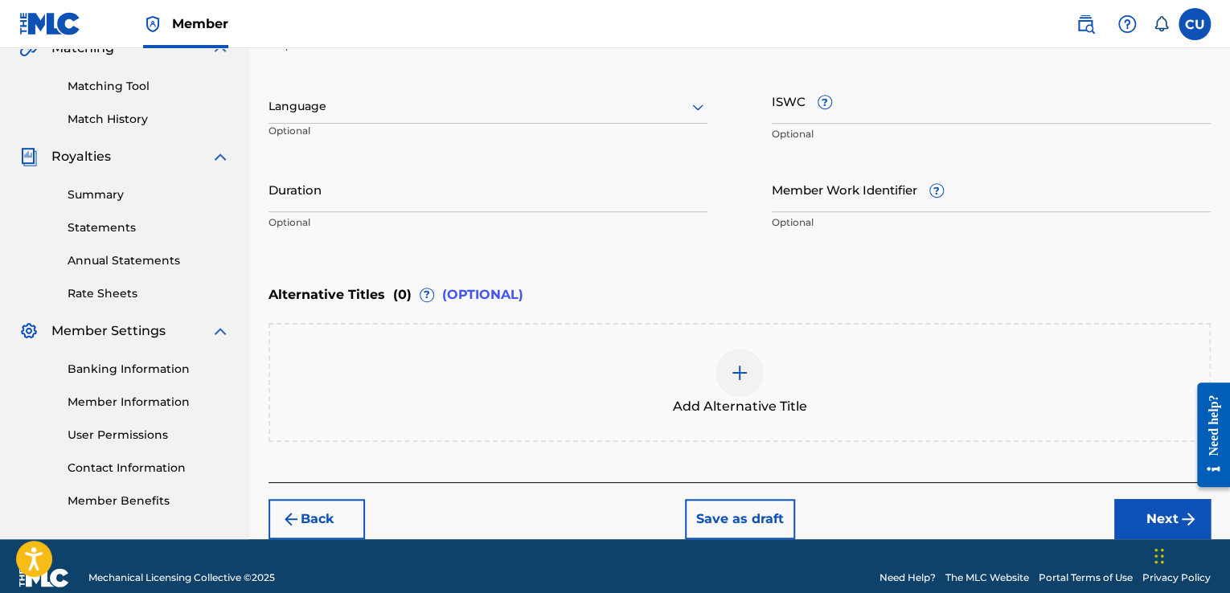
scroll to position [412, 0]
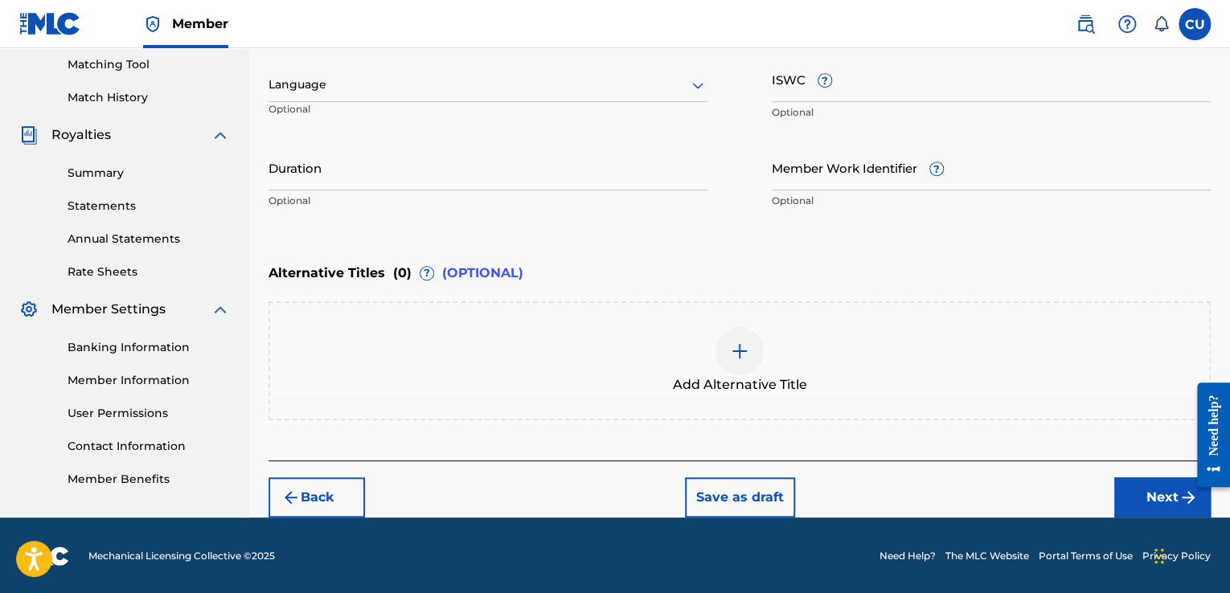
click at [1160, 493] on button "Next" at bounding box center [1162, 497] width 96 height 40
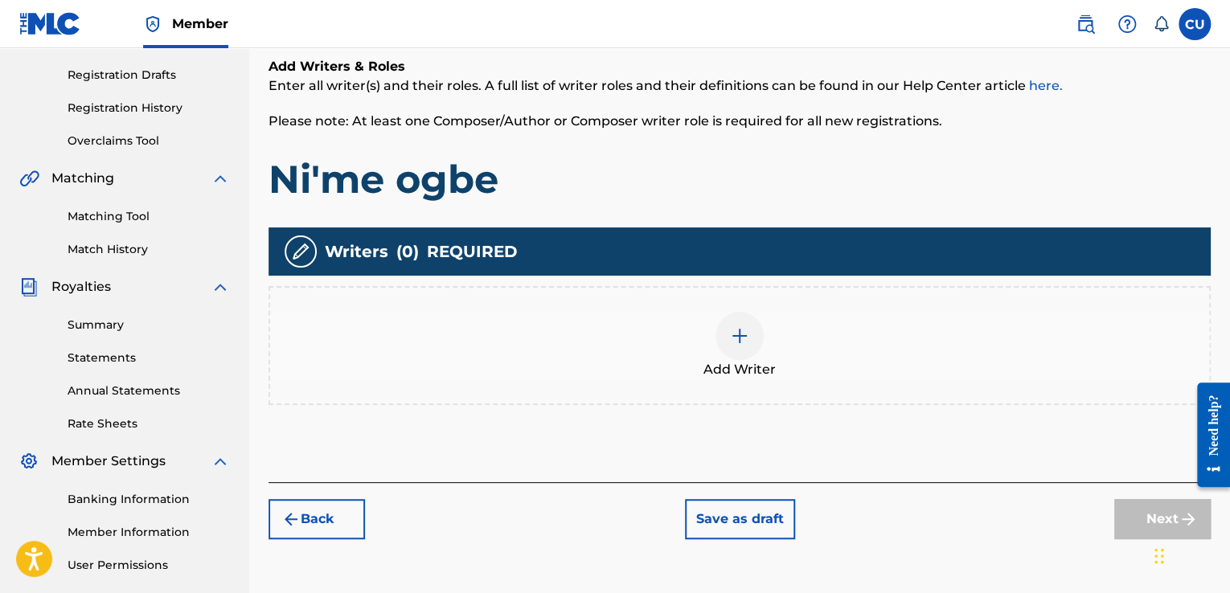
scroll to position [262, 0]
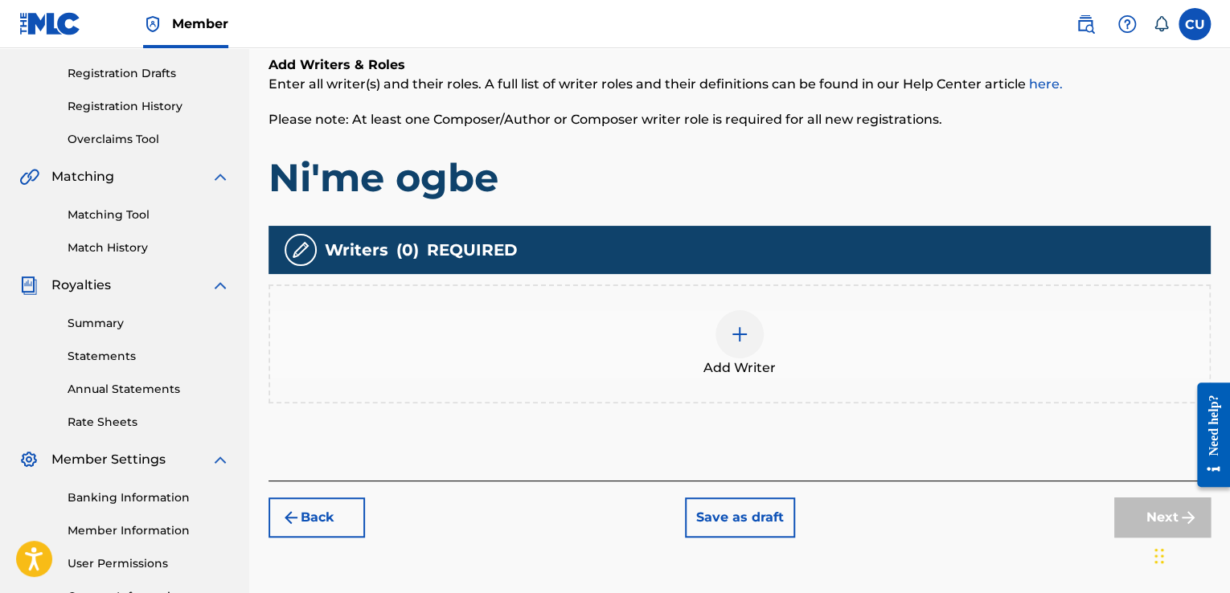
click at [731, 344] on div at bounding box center [739, 334] width 48 height 48
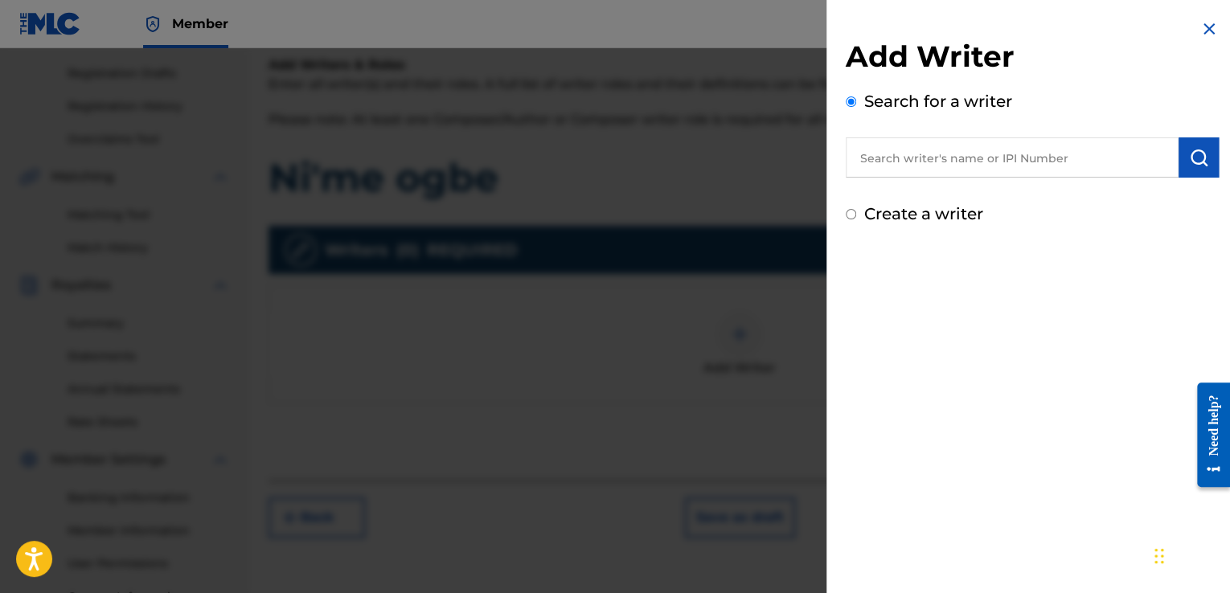
click at [1006, 160] on input "text" at bounding box center [1012, 157] width 333 height 40
click at [1199, 164] on img "submit" at bounding box center [1198, 157] width 19 height 19
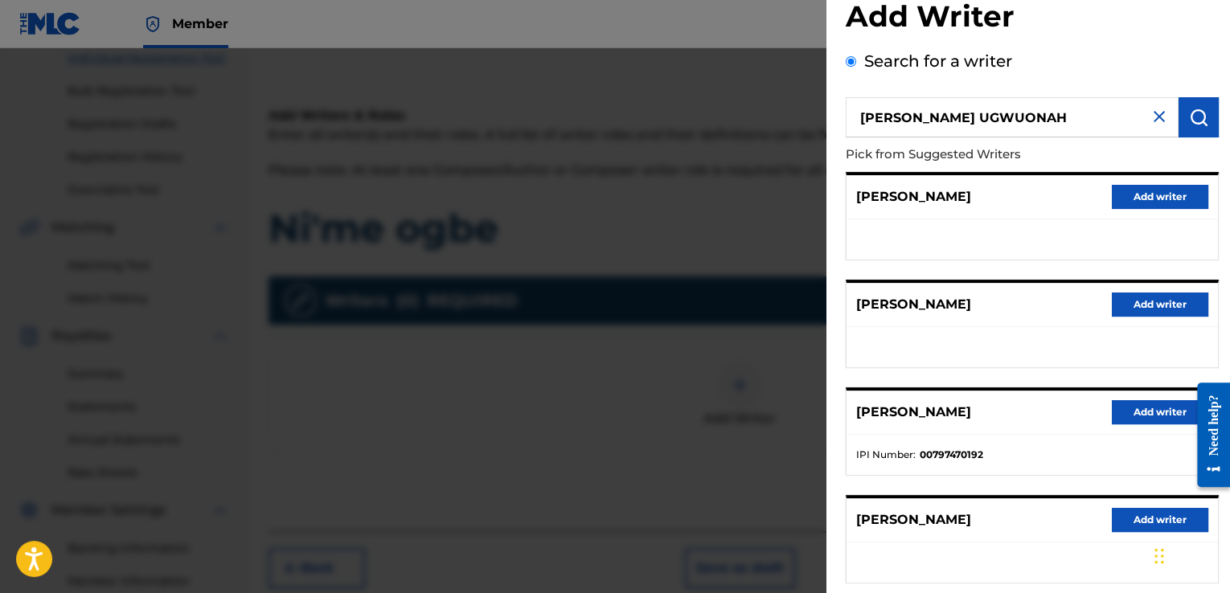
scroll to position [0, 0]
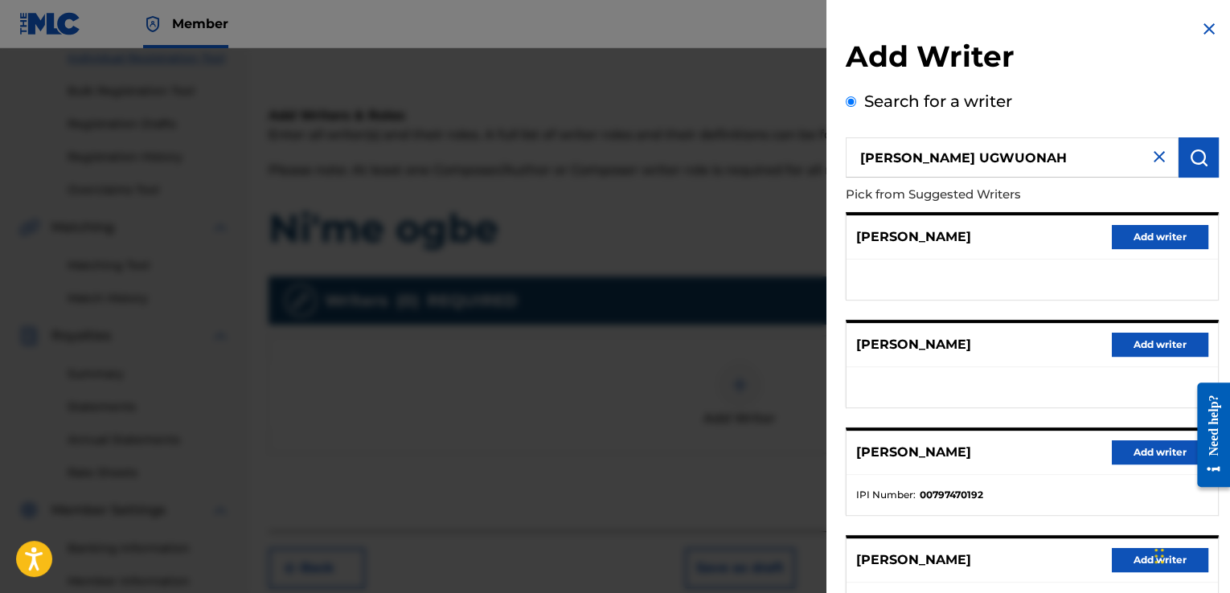
click at [1036, 161] on input "[PERSON_NAME] UGWUONAH" at bounding box center [1012, 157] width 333 height 40
type input "[PERSON_NAME] UGWUONAH"
click at [1207, 159] on button "submit" at bounding box center [1198, 157] width 40 height 40
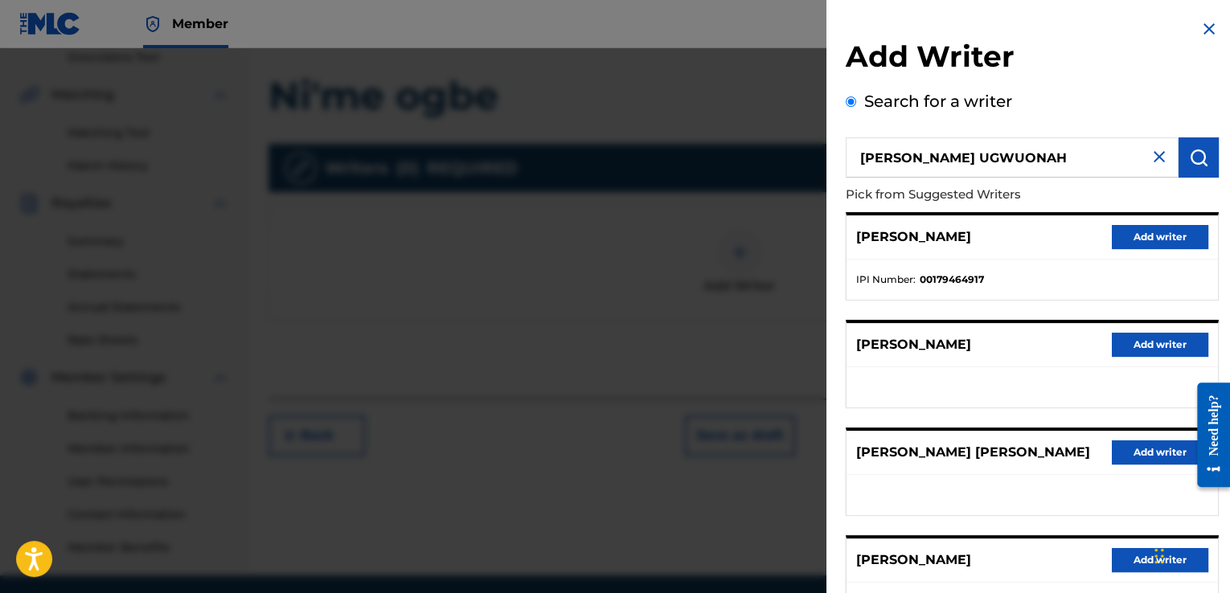
click at [1156, 162] on img at bounding box center [1158, 156] width 19 height 19
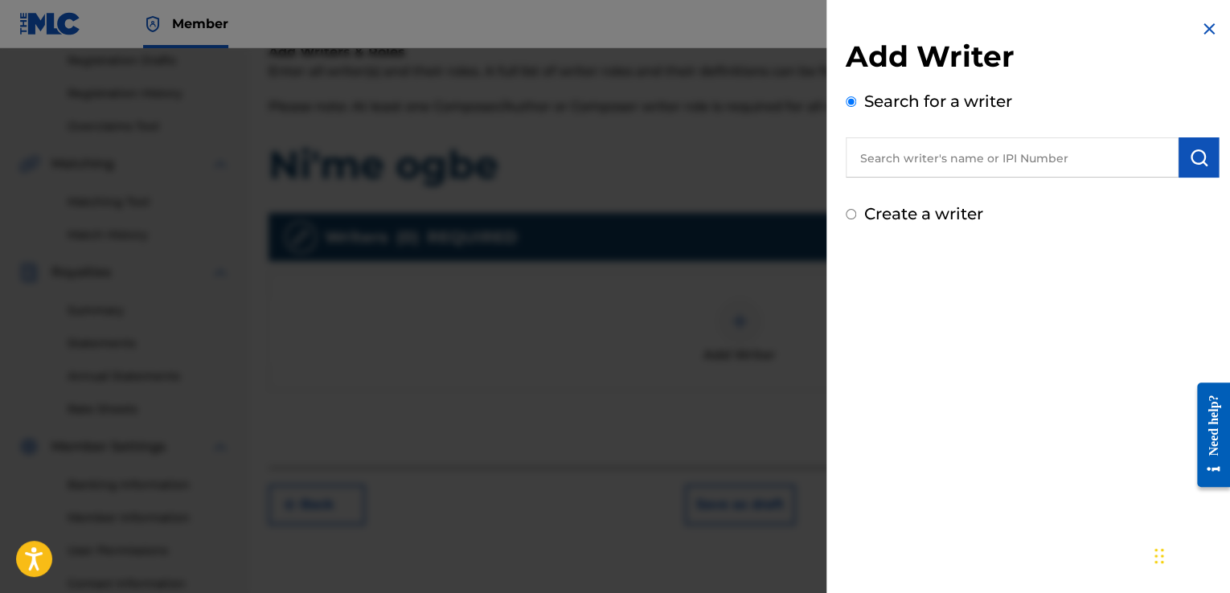
scroll to position [274, 0]
click at [1071, 160] on input "text" at bounding box center [1012, 157] width 333 height 40
type input "[PERSON_NAME] UGWUONAH"
click at [1190, 162] on img "submit" at bounding box center [1198, 157] width 19 height 19
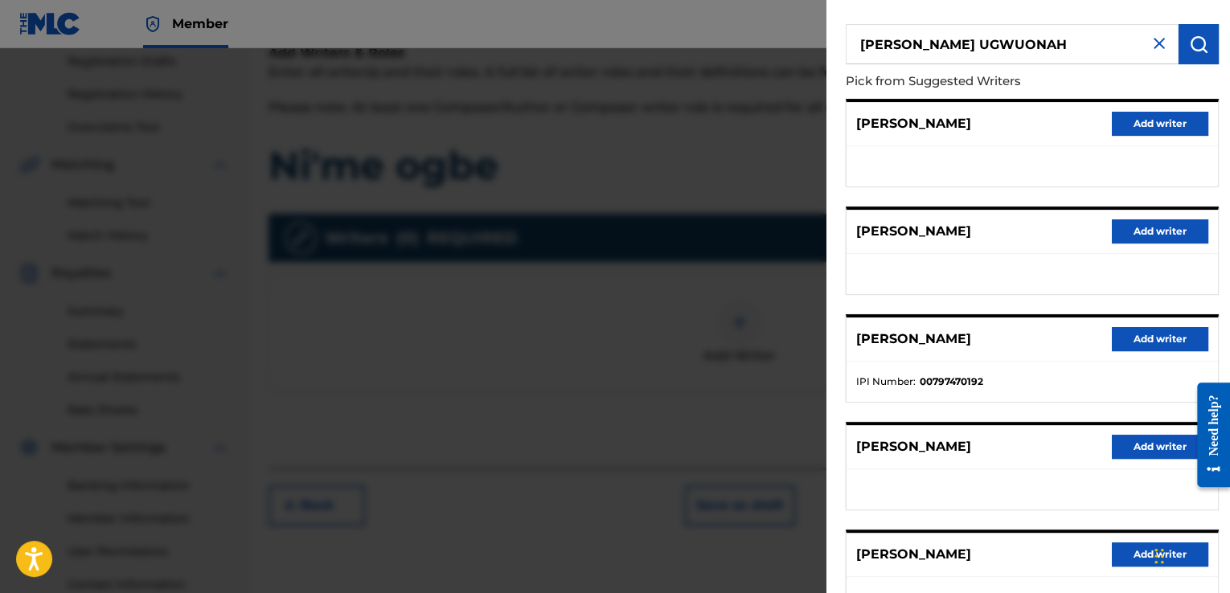
scroll to position [0, 0]
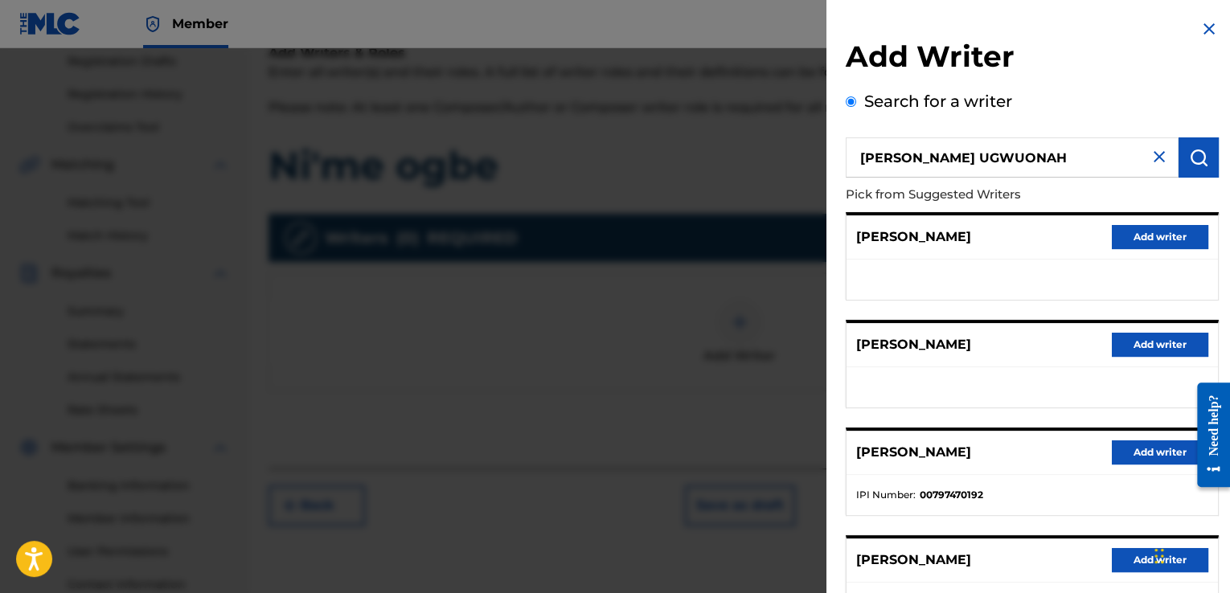
click at [1157, 150] on img at bounding box center [1158, 156] width 19 height 19
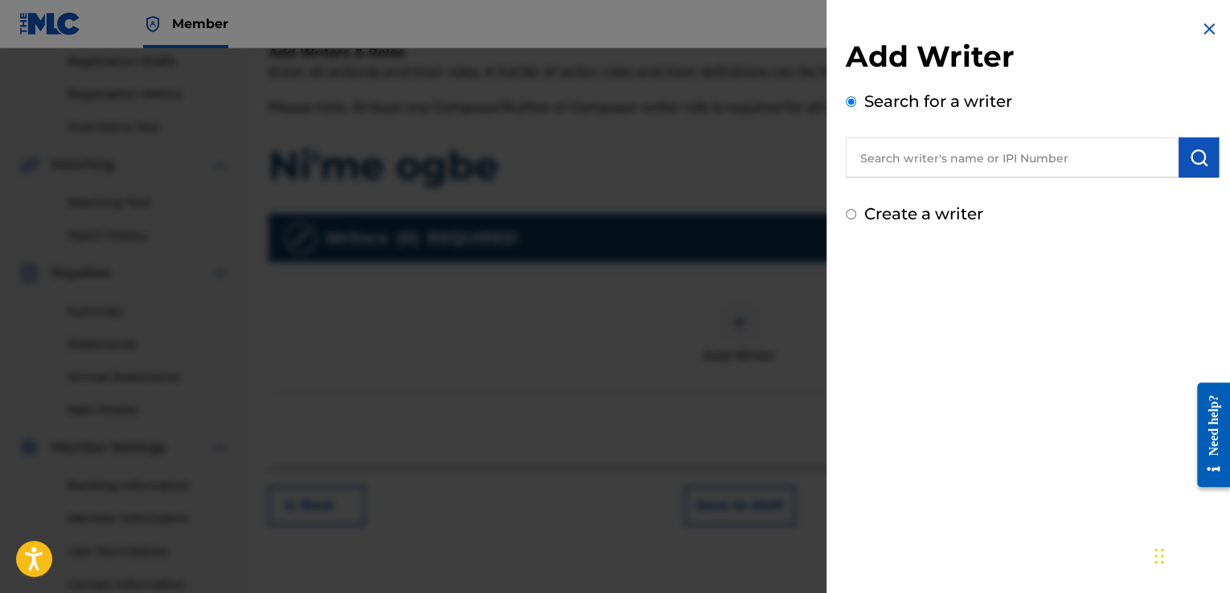
click at [1088, 154] on input "text" at bounding box center [1012, 157] width 333 height 40
type input "[PERSON_NAME] UGWUONAH"
click at [1190, 168] on button "submit" at bounding box center [1198, 157] width 40 height 40
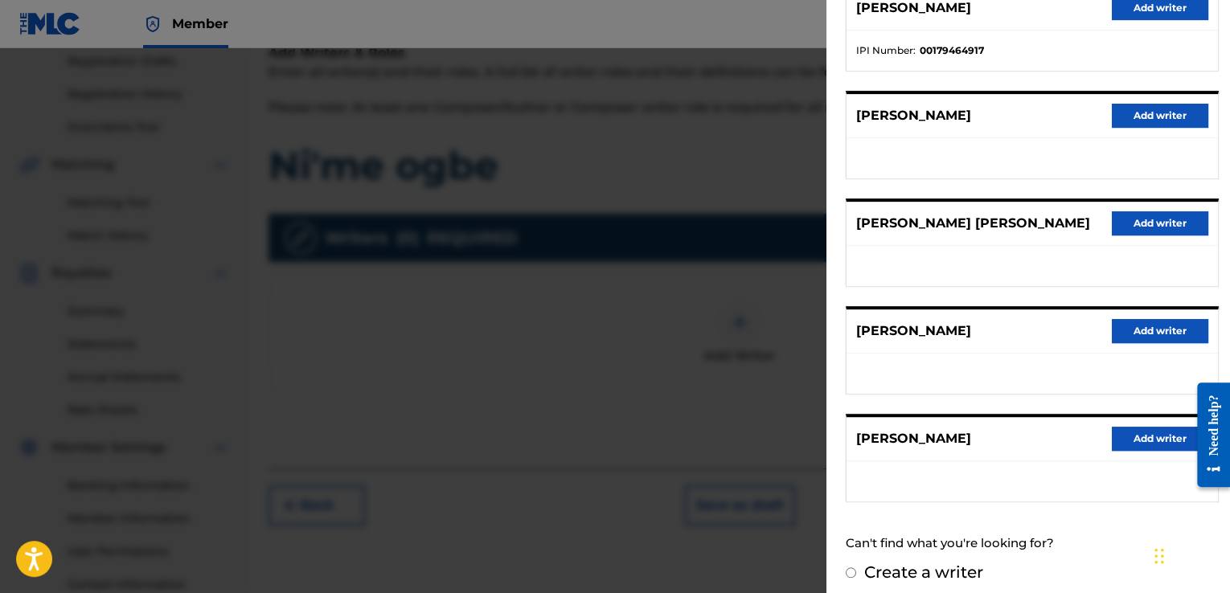
scroll to position [238, 0]
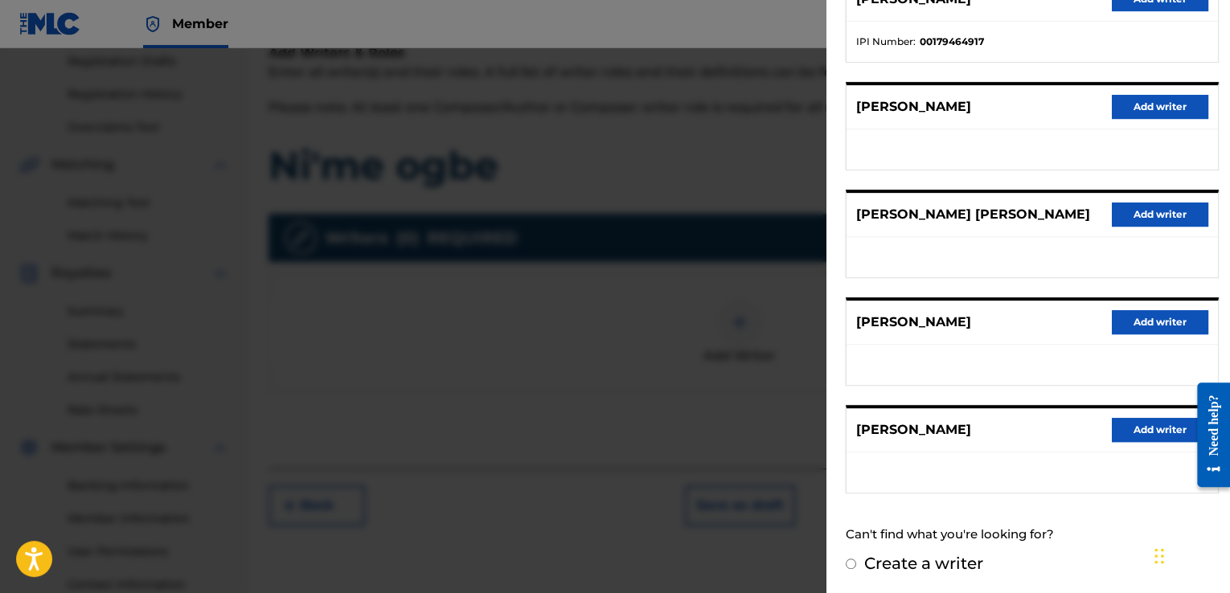
click at [977, 568] on label "Create a writer" at bounding box center [923, 563] width 119 height 19
radio input "true"
click at [856, 568] on input "Create a writer" at bounding box center [851, 564] width 10 height 10
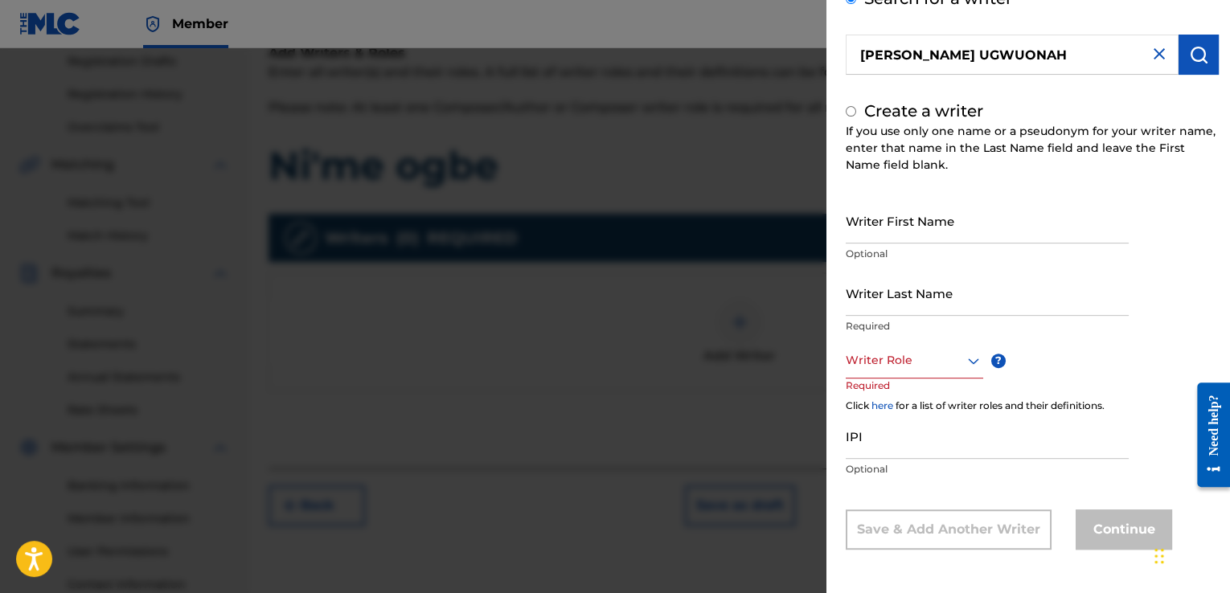
radio input "false"
radio input "true"
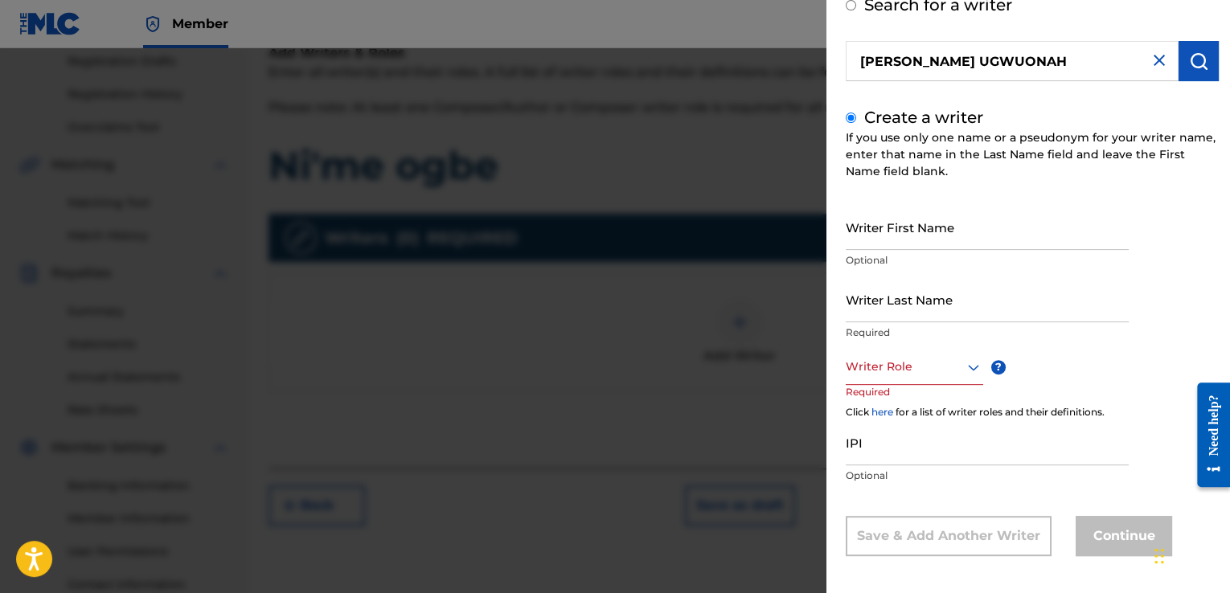
scroll to position [103, 0]
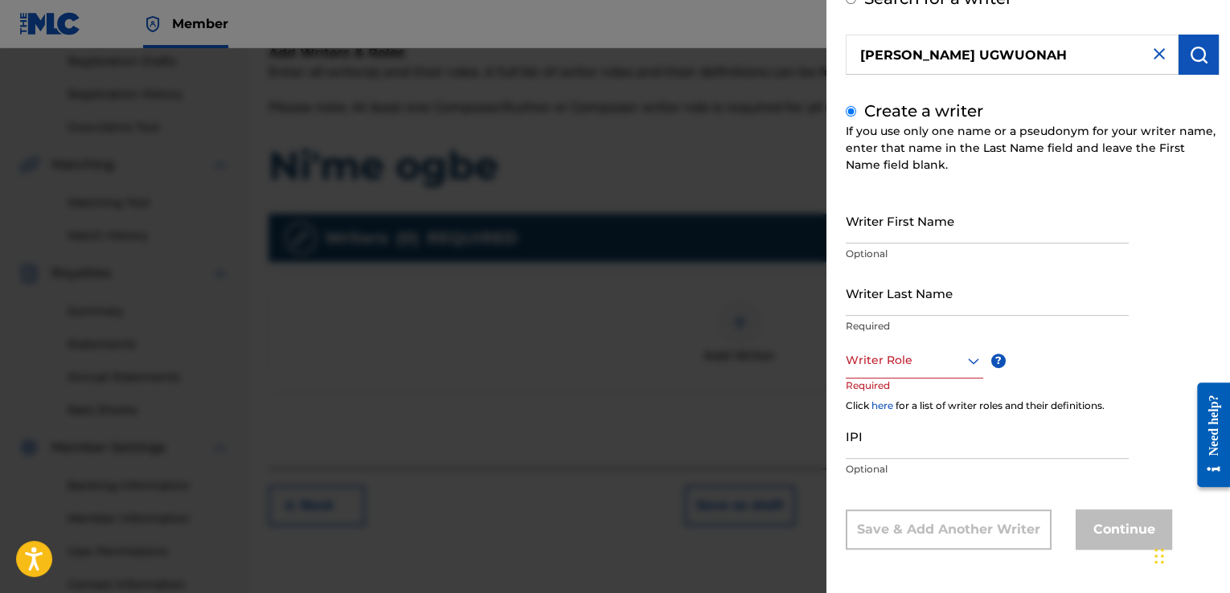
click at [1046, 232] on input "Writer First Name" at bounding box center [987, 221] width 283 height 46
type input "[PERSON_NAME]"
click at [1024, 303] on input "Writer Last Name" at bounding box center [987, 293] width 283 height 46
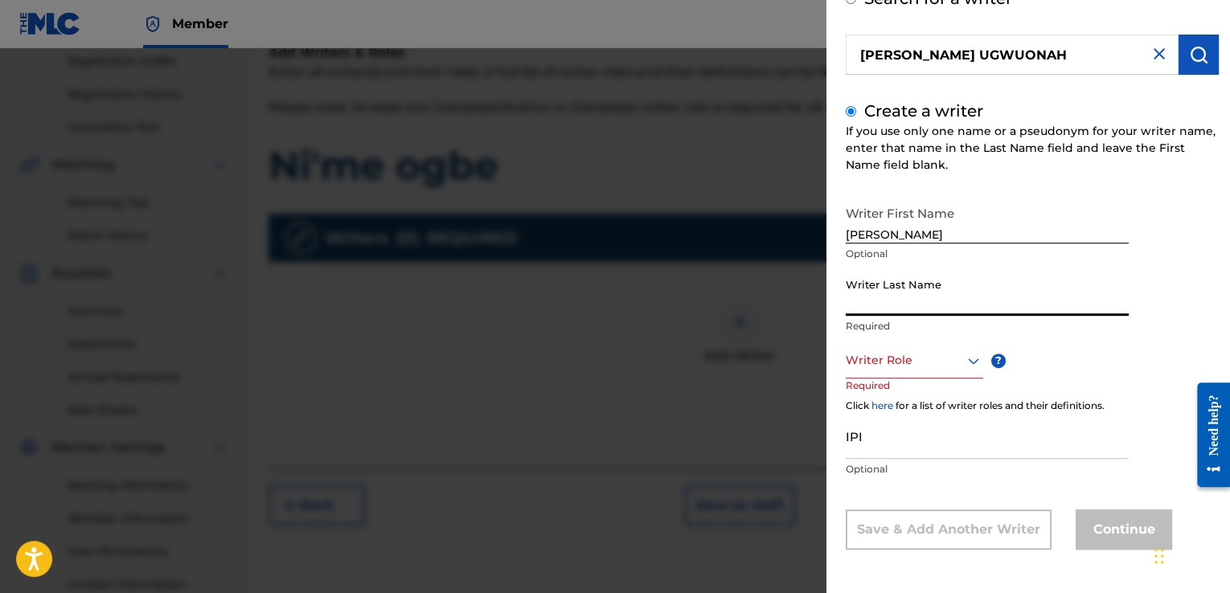
click at [997, 309] on input "Writer Last Name" at bounding box center [987, 293] width 283 height 46
click at [988, 311] on input "Writer Last Name" at bounding box center [987, 293] width 283 height 46
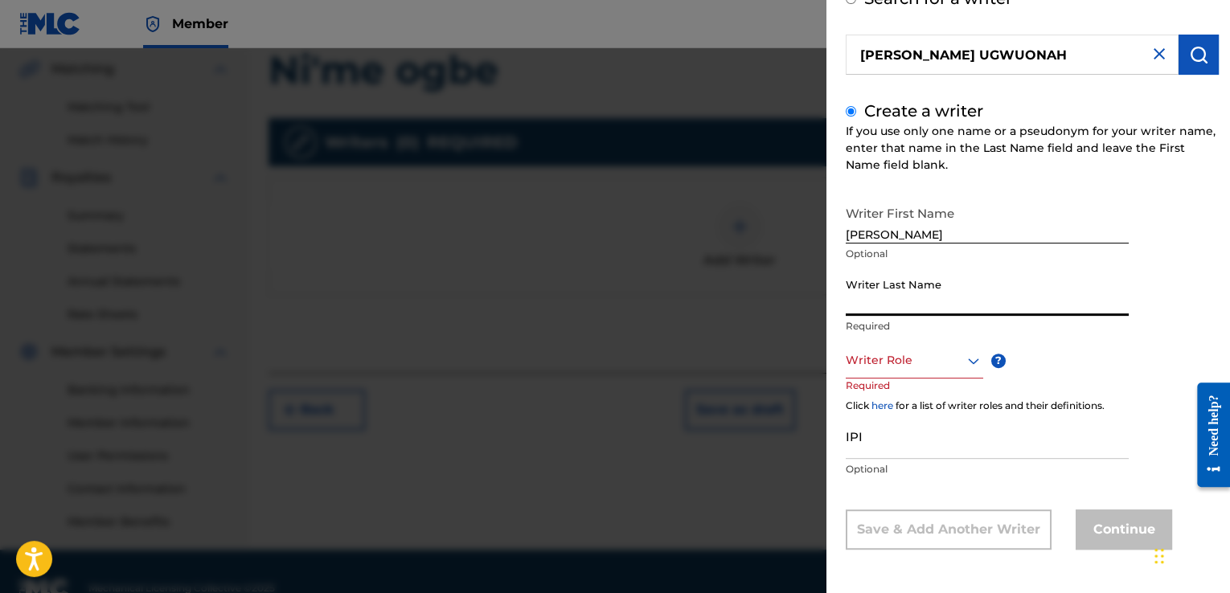
scroll to position [373, 0]
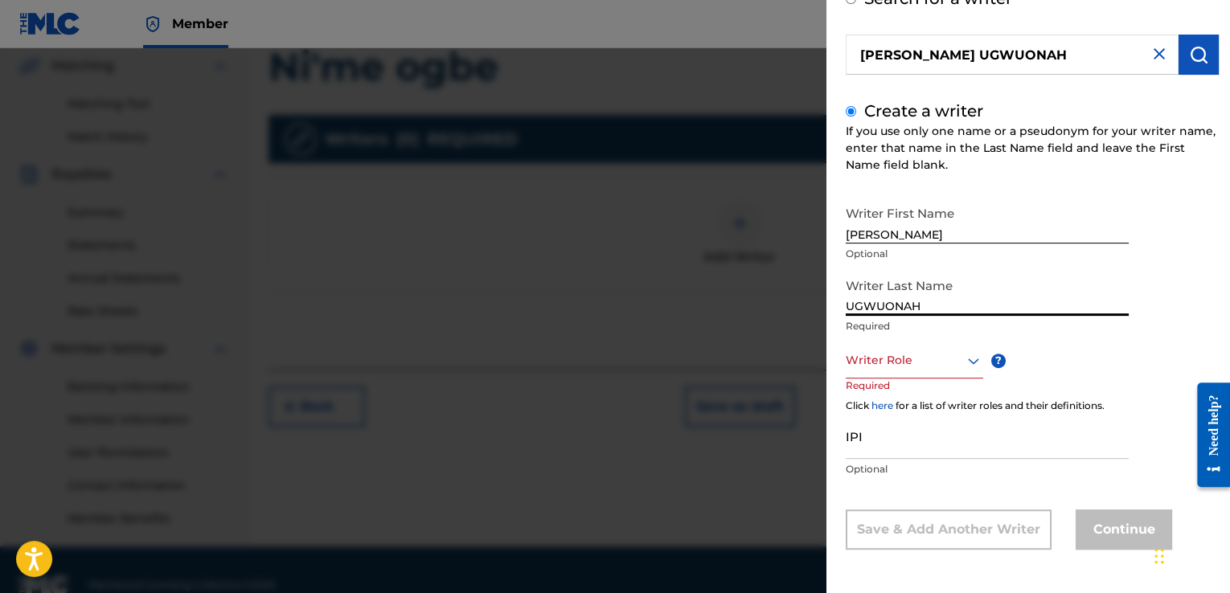
type input "UGWUONAH"
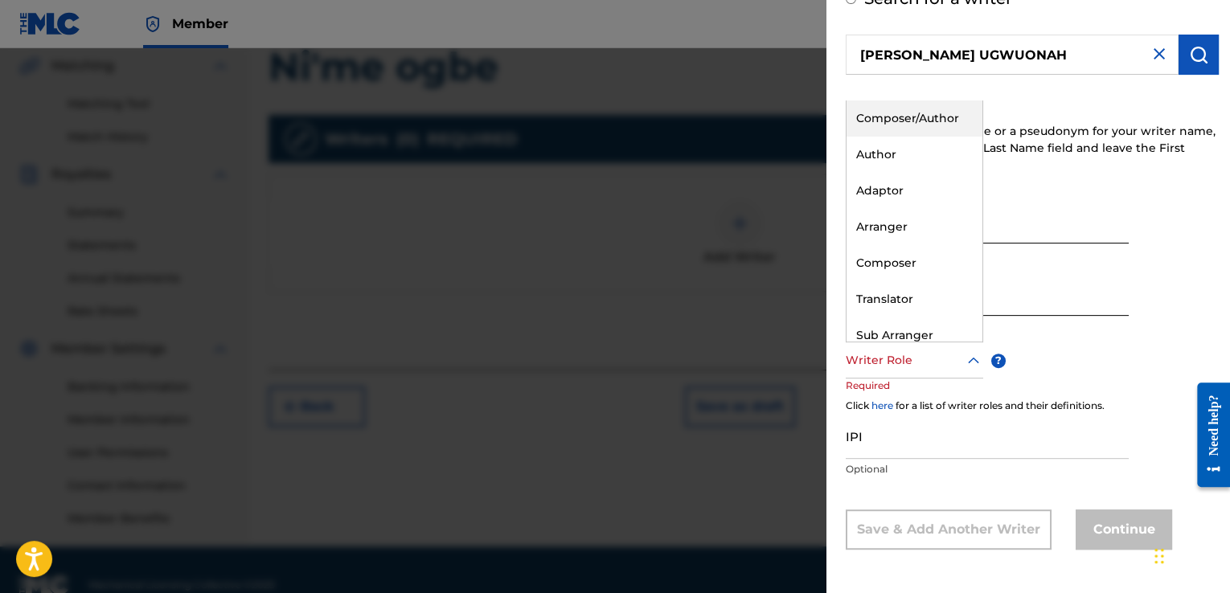
click at [937, 116] on div "Composer/Author" at bounding box center [914, 118] width 136 height 36
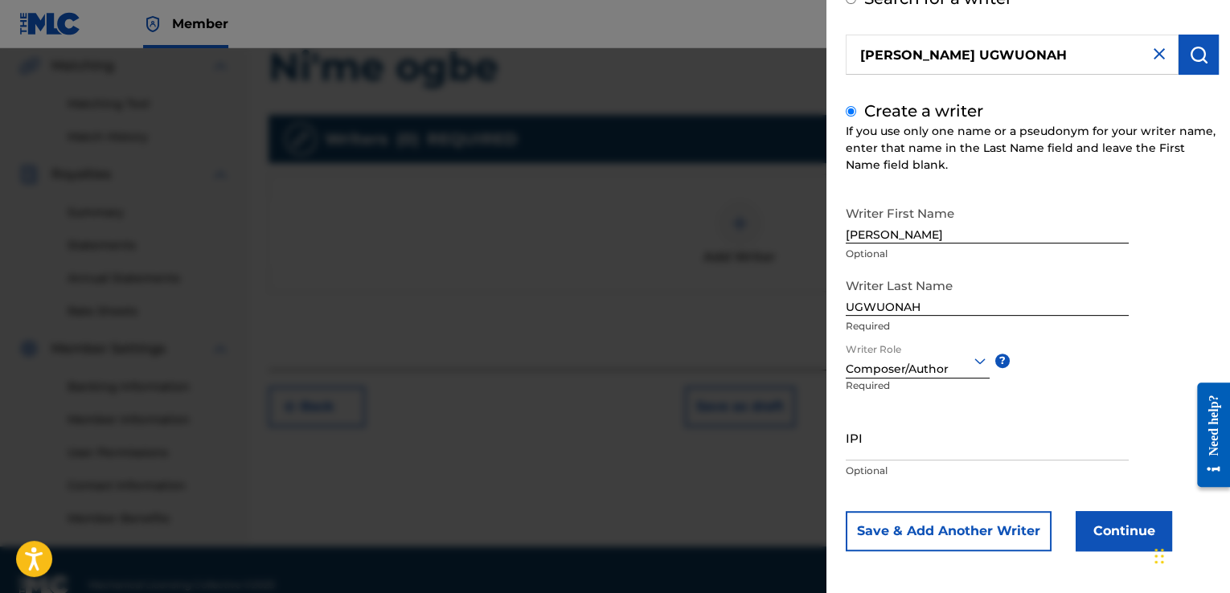
scroll to position [104, 0]
click at [1100, 534] on button "Continue" at bounding box center [1124, 530] width 96 height 40
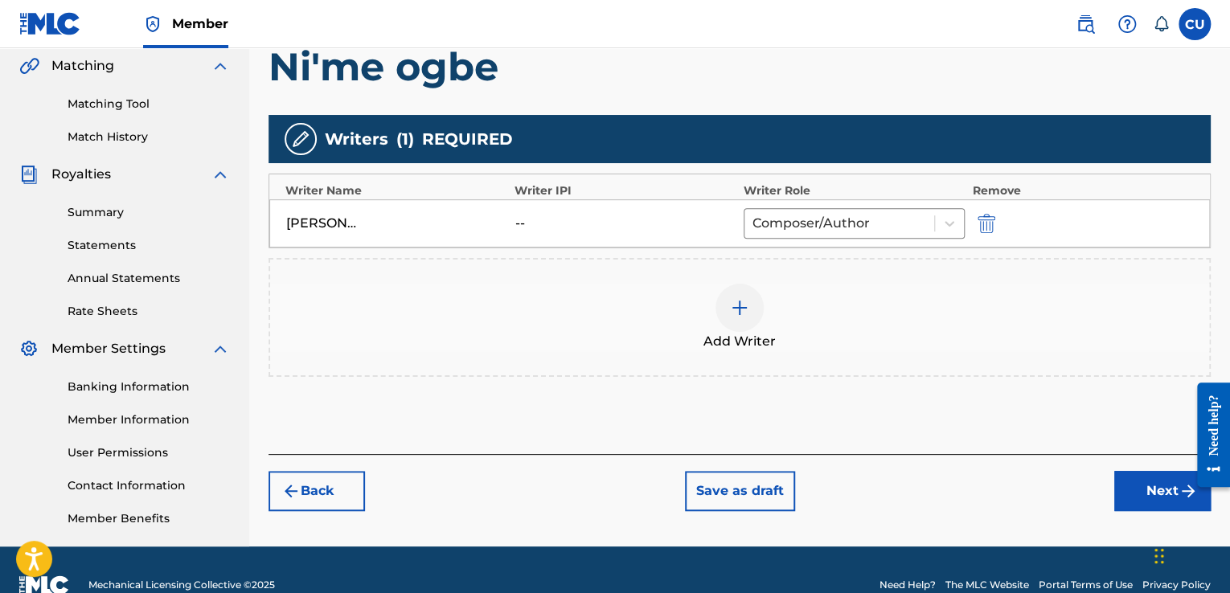
click at [1148, 486] on button "Next" at bounding box center [1162, 491] width 96 height 40
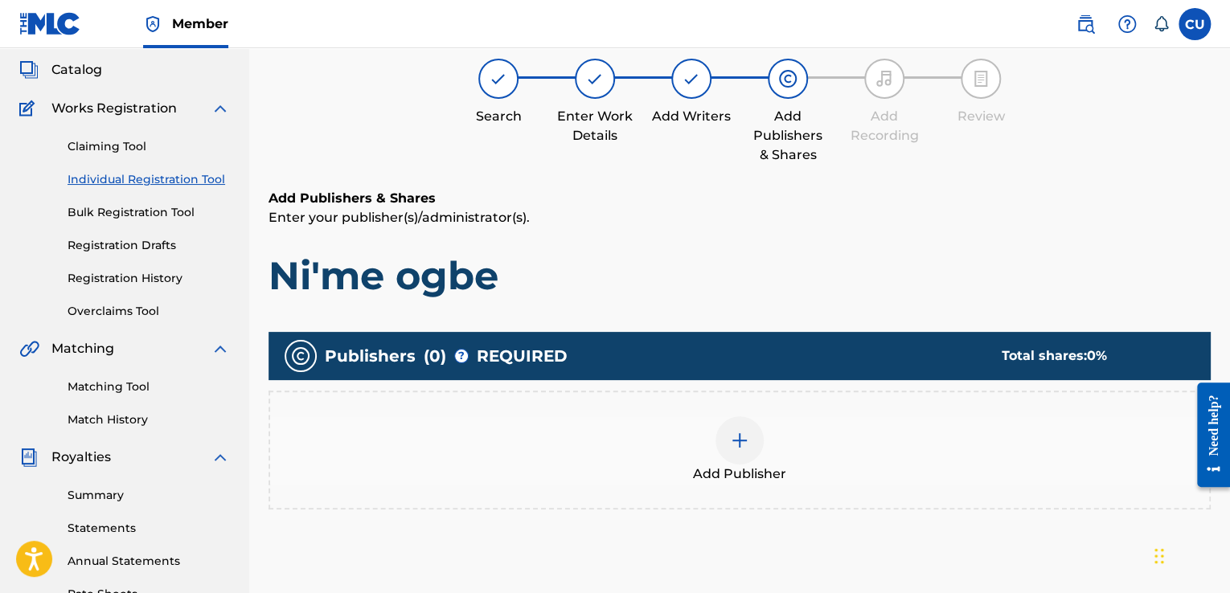
scroll to position [72, 0]
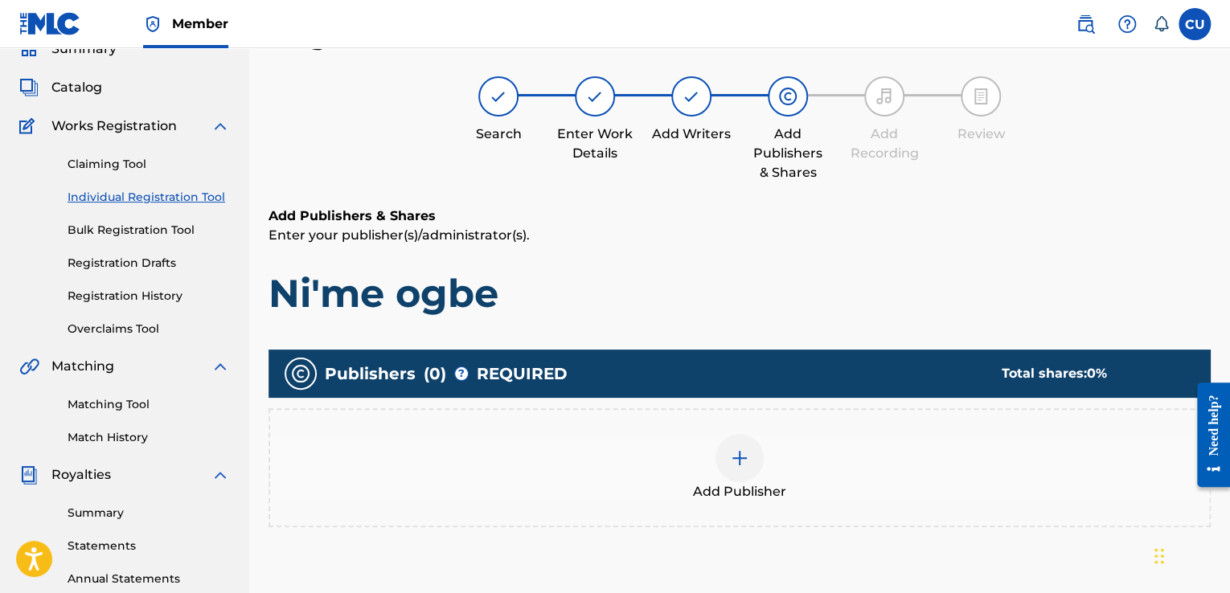
click at [748, 460] on img at bounding box center [739, 458] width 19 height 19
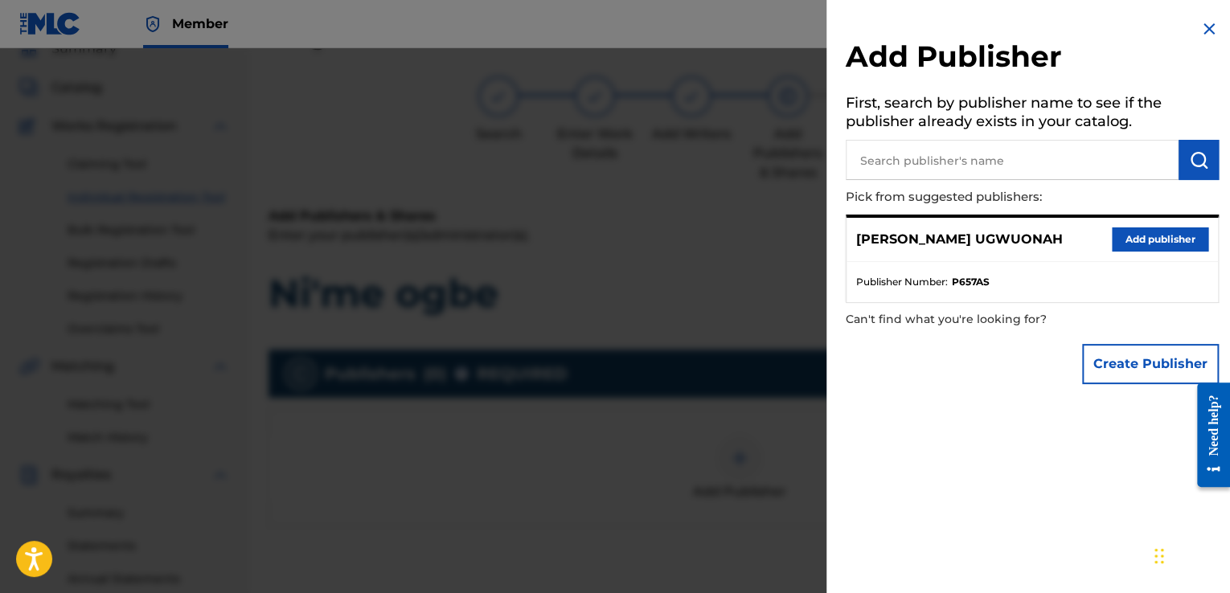
click at [1166, 236] on button "Add publisher" at bounding box center [1160, 239] width 96 height 24
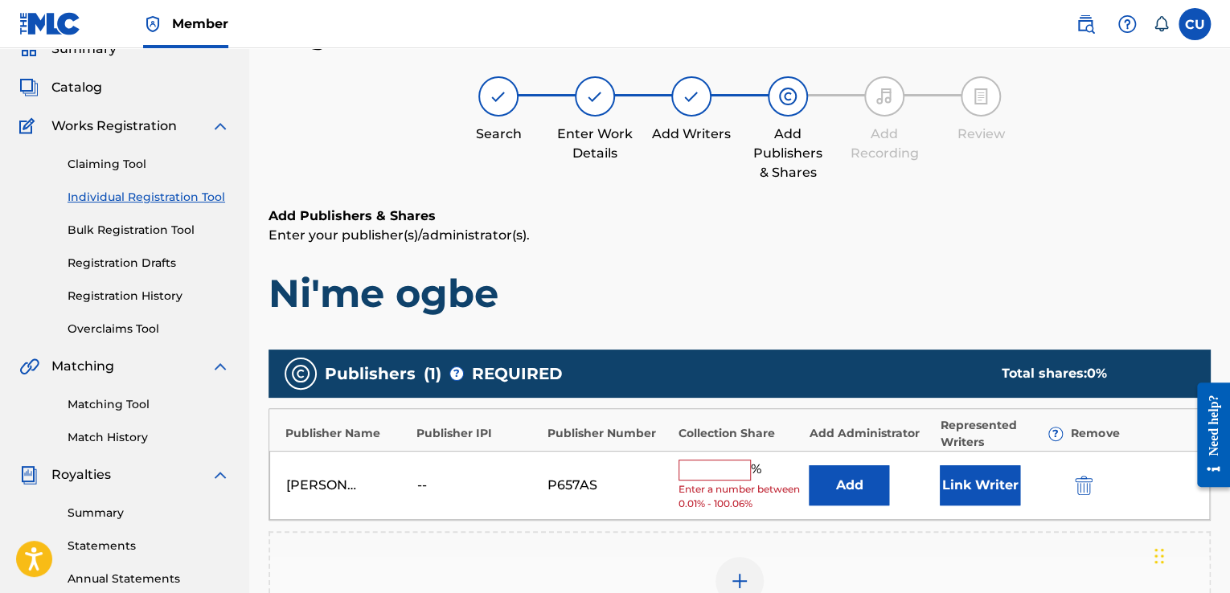
click at [731, 469] on input "text" at bounding box center [714, 470] width 72 height 21
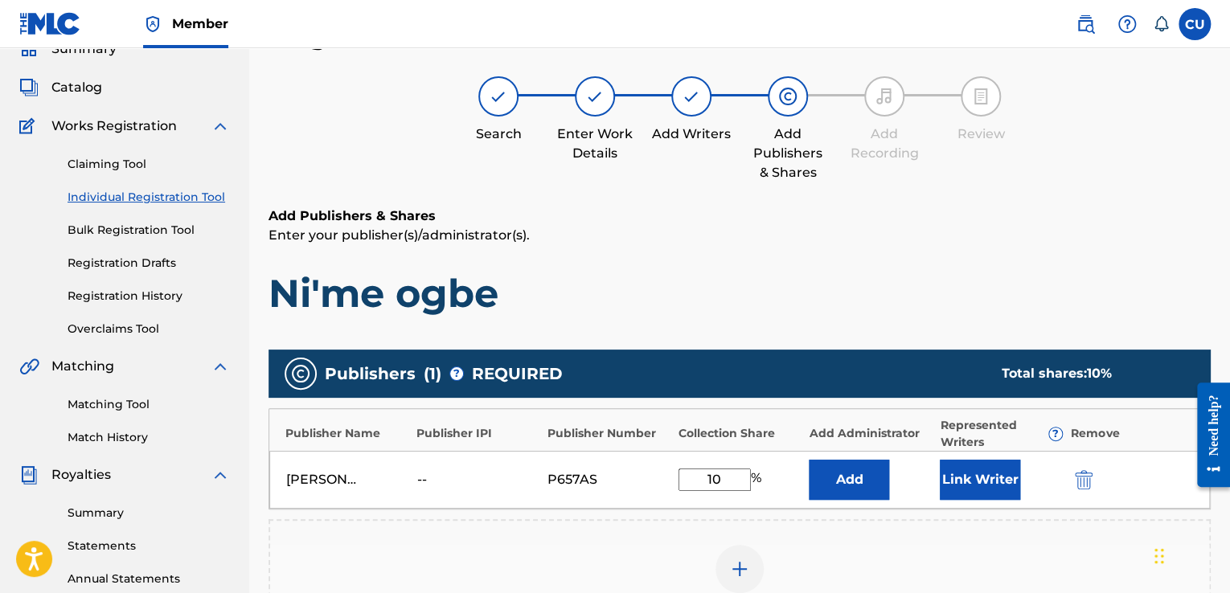
type input "100"
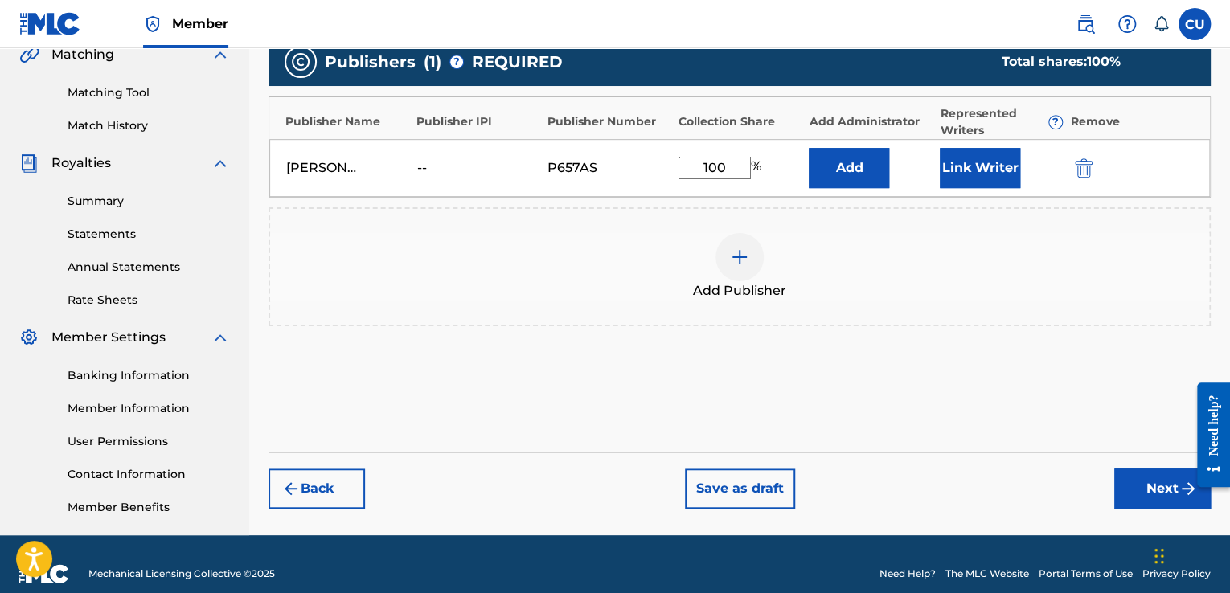
scroll to position [400, 0]
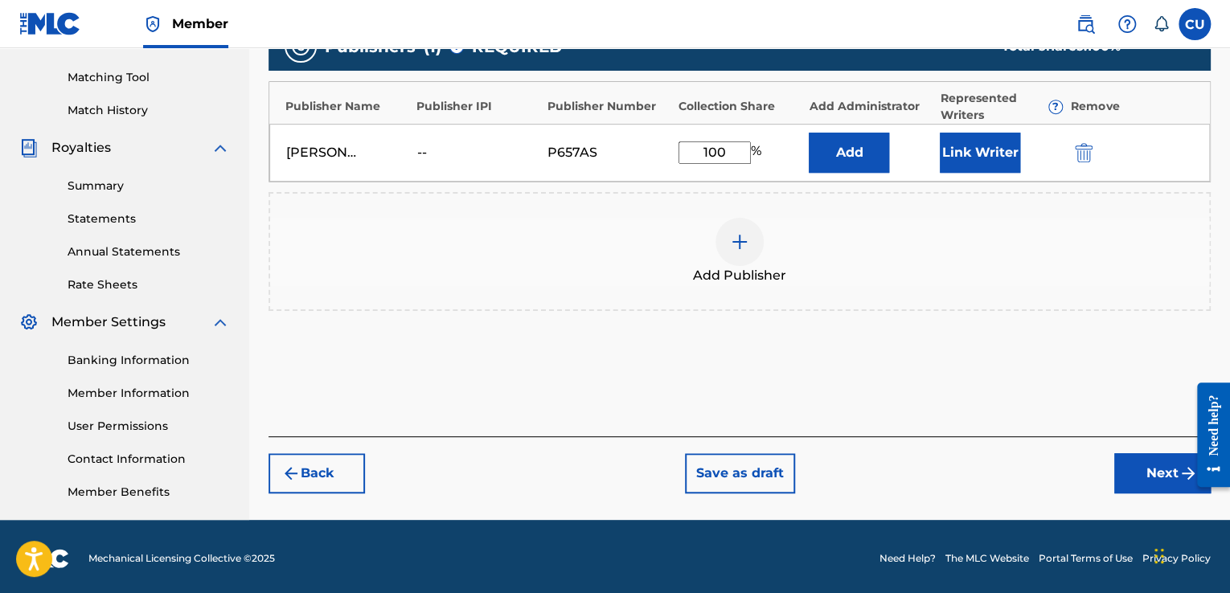
click at [1143, 472] on button "Next" at bounding box center [1162, 473] width 96 height 40
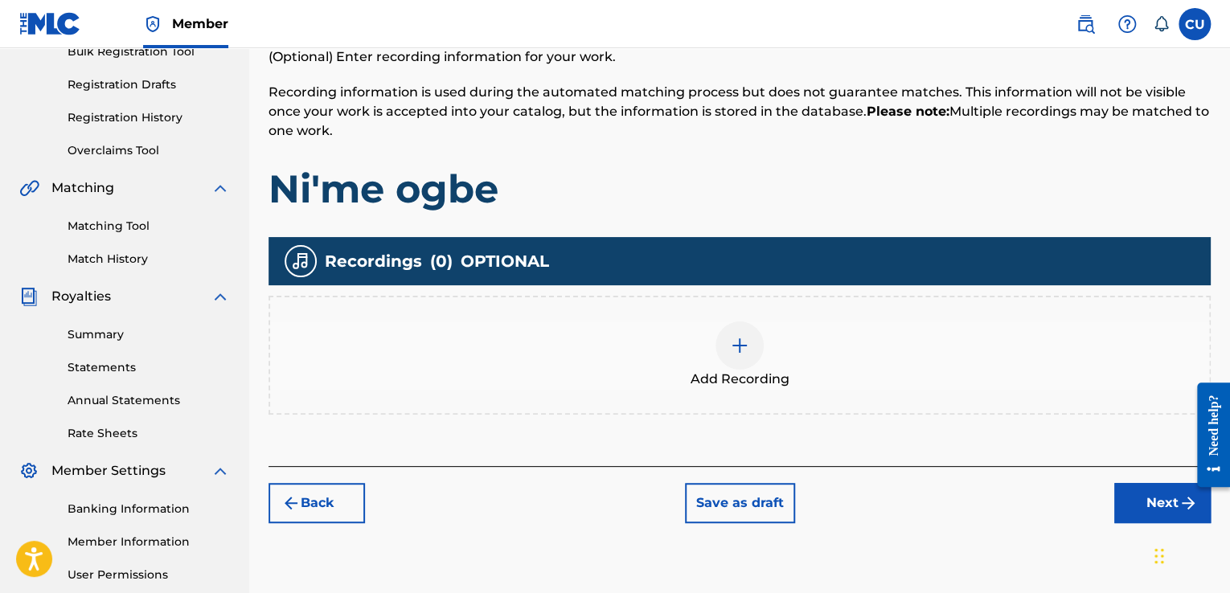
scroll to position [252, 0]
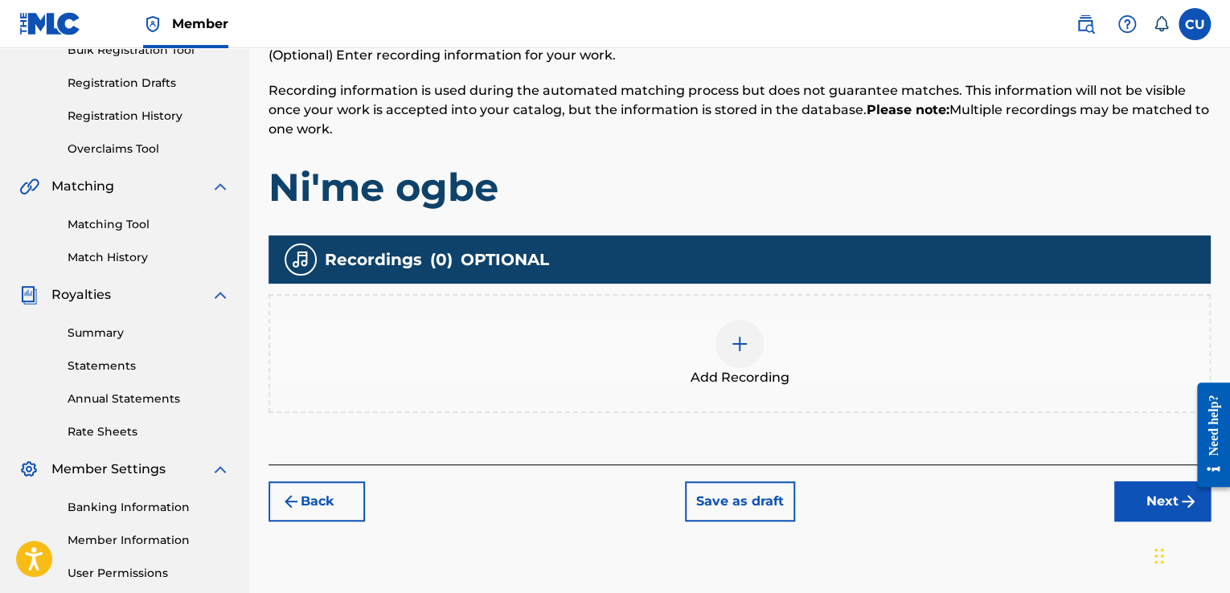
click at [733, 347] on img at bounding box center [739, 343] width 19 height 19
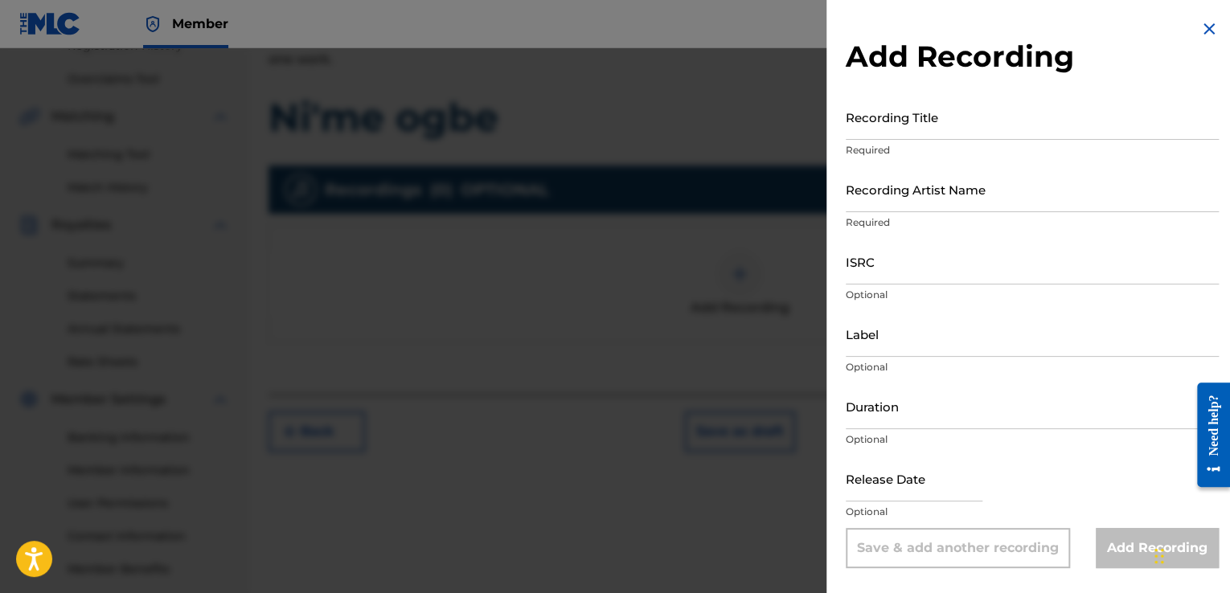
scroll to position [299, 0]
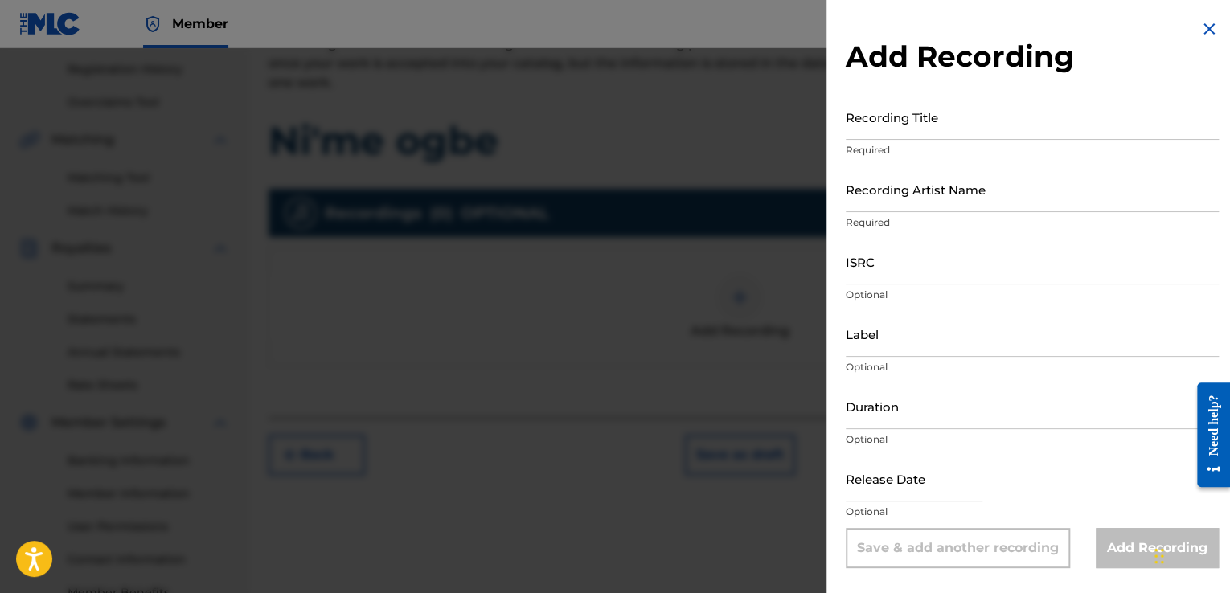
click at [1109, 129] on input "Recording Title" at bounding box center [1032, 117] width 373 height 46
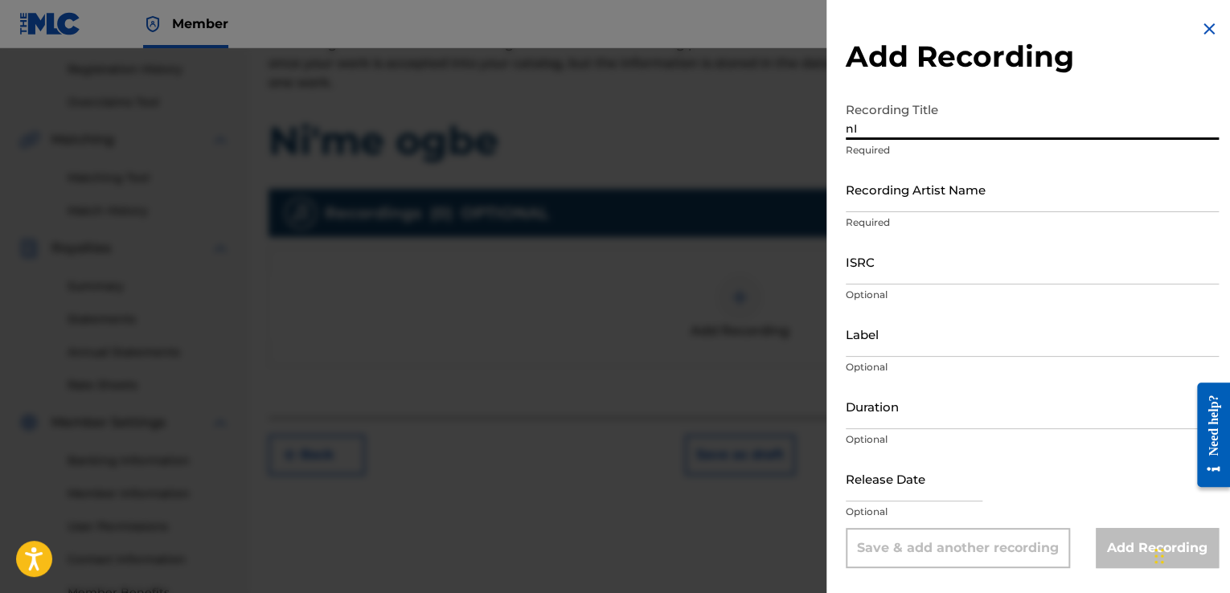
type input "n"
type input "Ni'me ogbe"
click at [1012, 206] on input "Recording Artist Name" at bounding box center [1032, 189] width 373 height 46
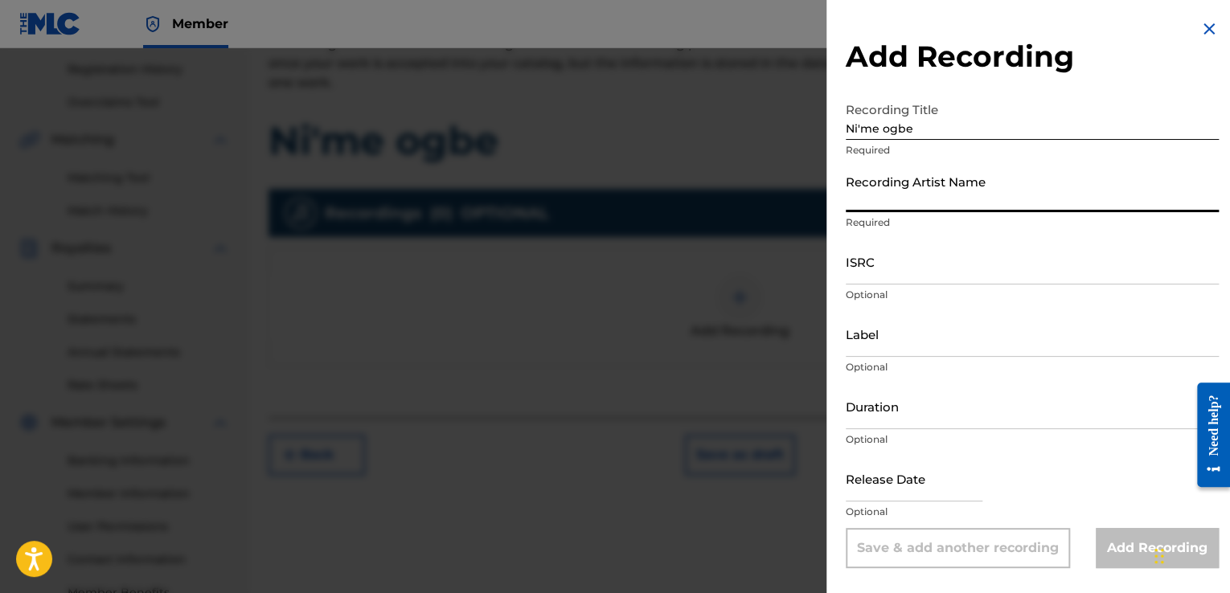
type input "subziro"
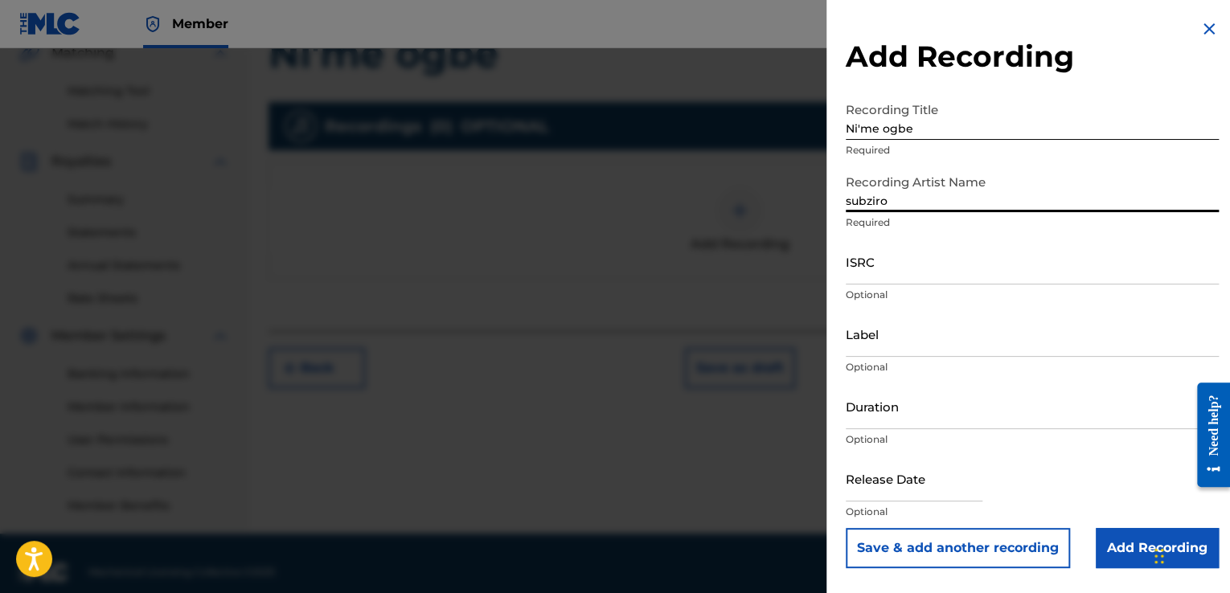
scroll to position [404, 0]
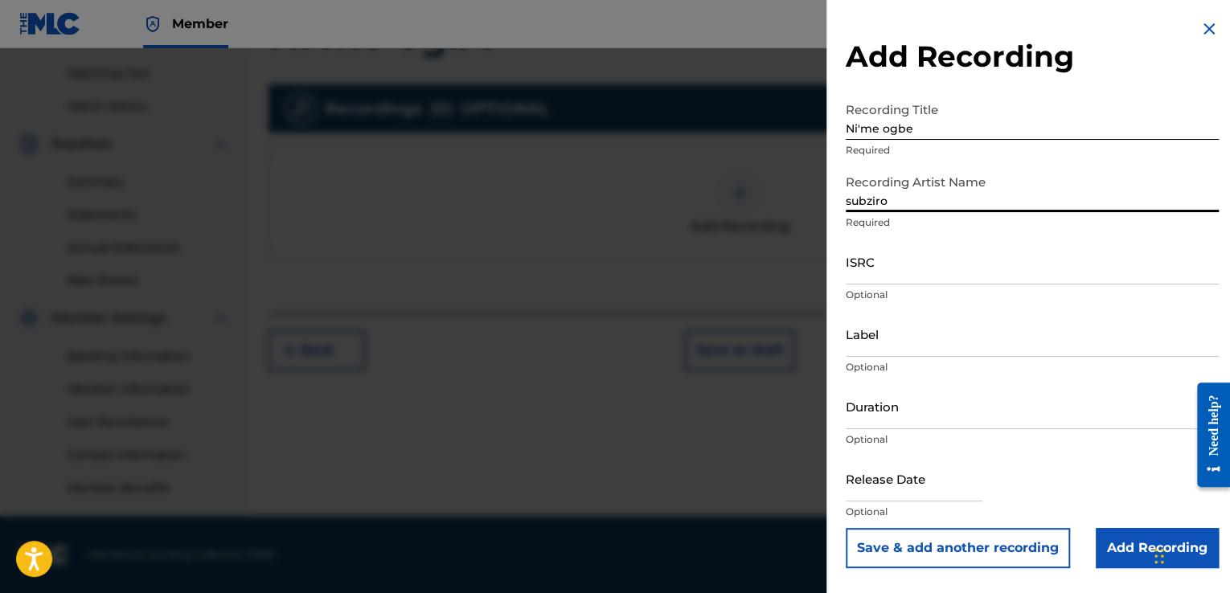
click at [1130, 550] on input "Add Recording" at bounding box center [1157, 548] width 123 height 40
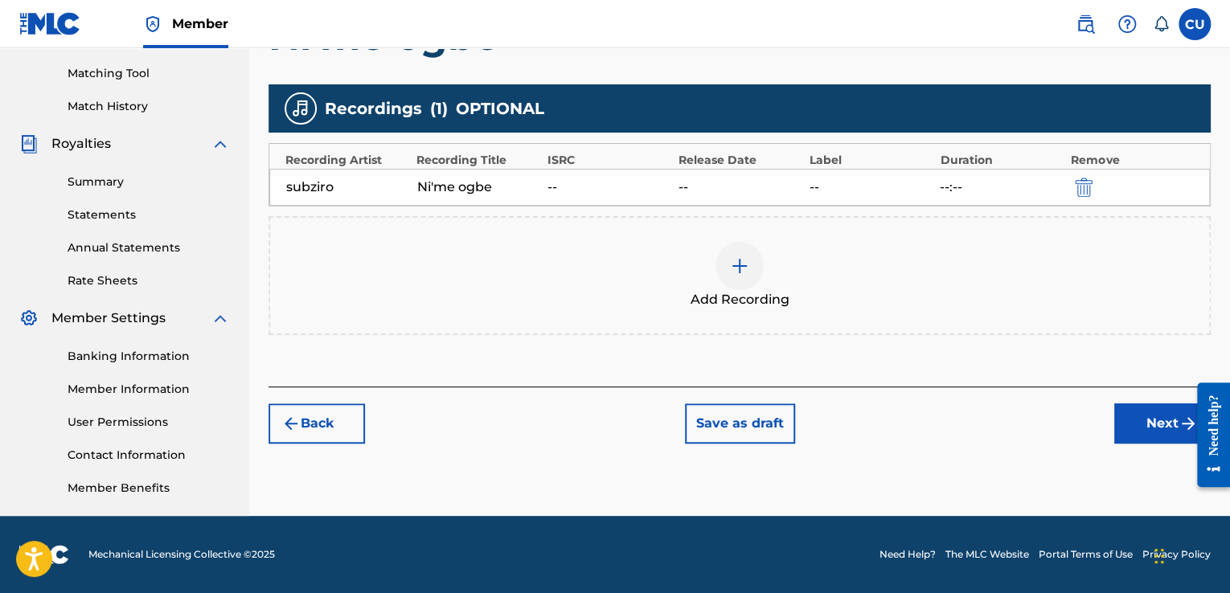
click at [1145, 418] on button "Next" at bounding box center [1162, 424] width 96 height 40
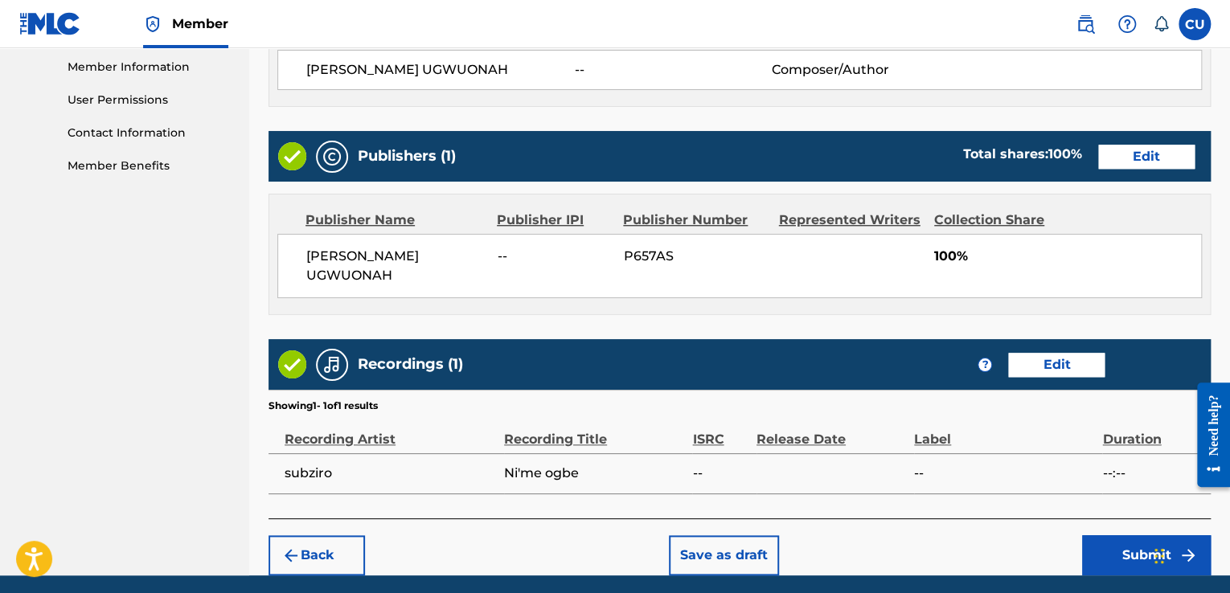
scroll to position [784, 0]
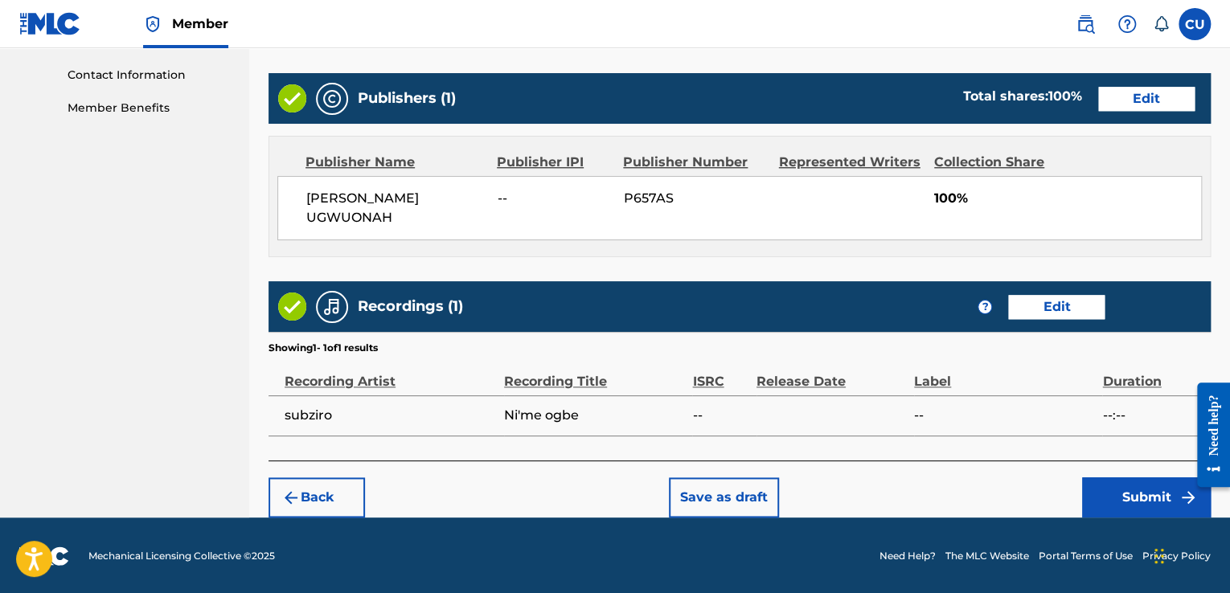
click at [1129, 494] on button "Submit" at bounding box center [1146, 497] width 129 height 40
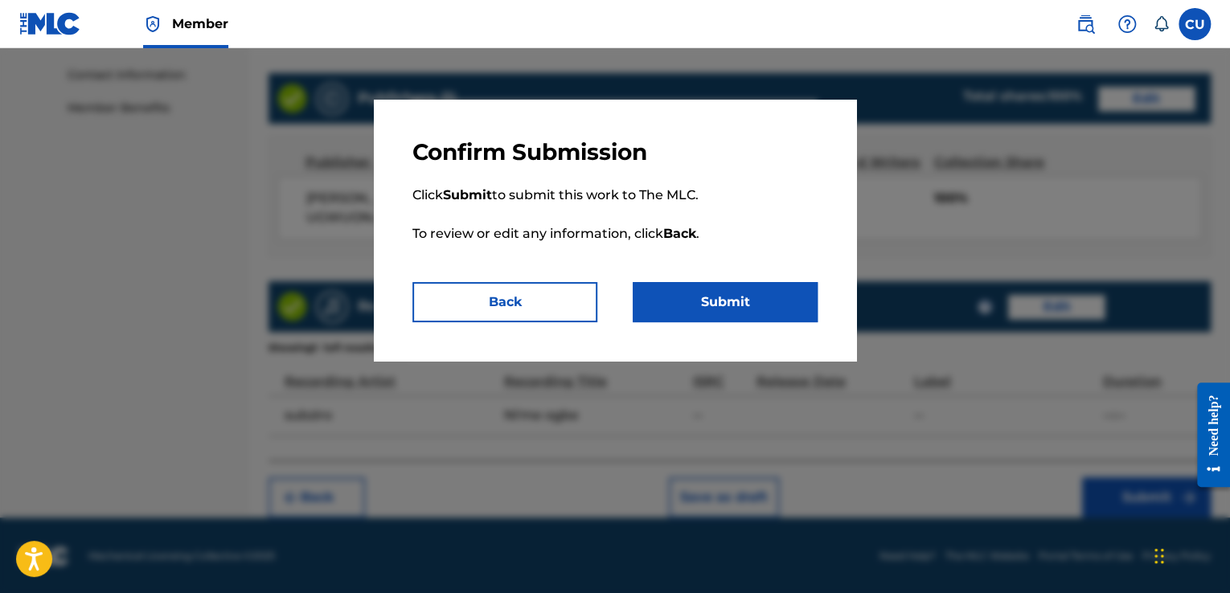
click at [777, 305] on button "Submit" at bounding box center [725, 302] width 185 height 40
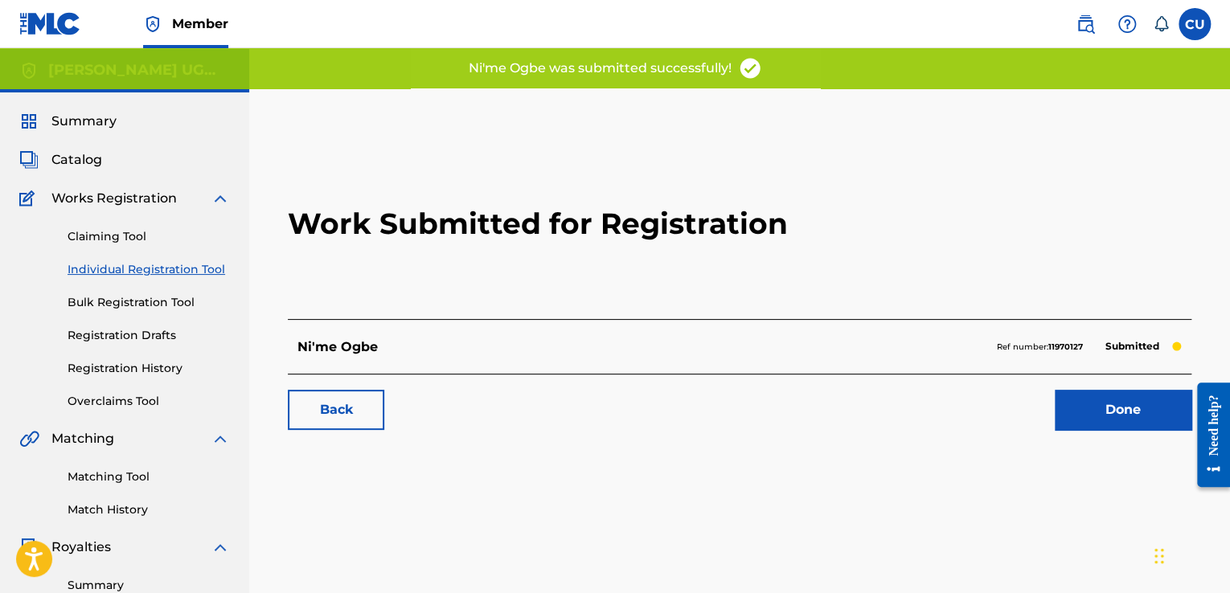
click at [1124, 409] on link "Done" at bounding box center [1123, 410] width 137 height 40
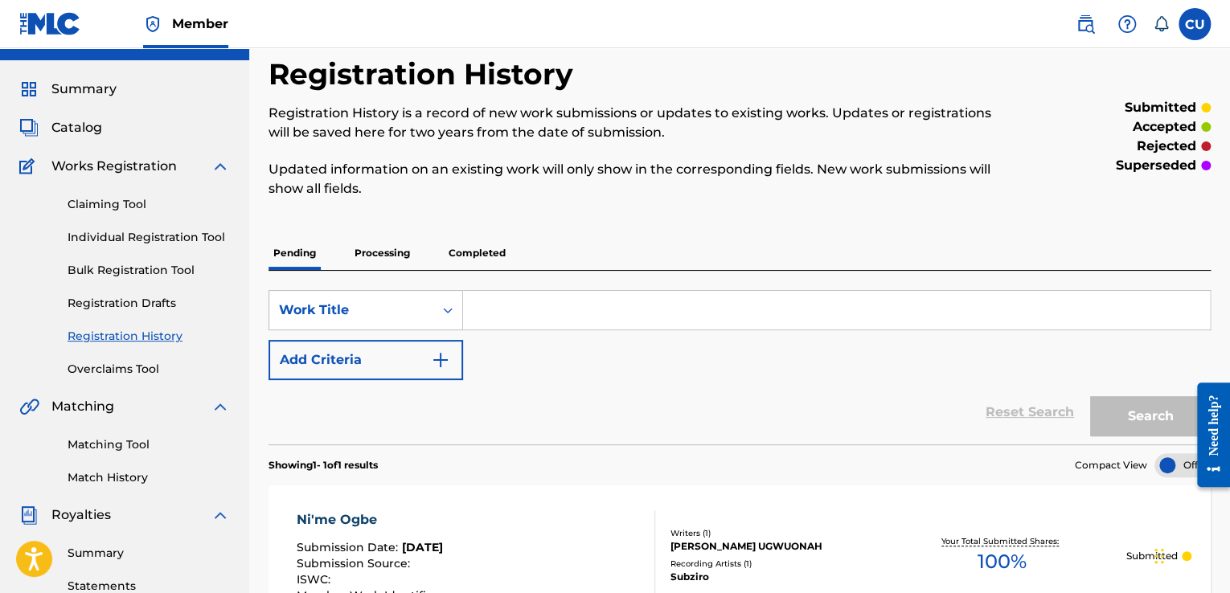
scroll to position [29, 0]
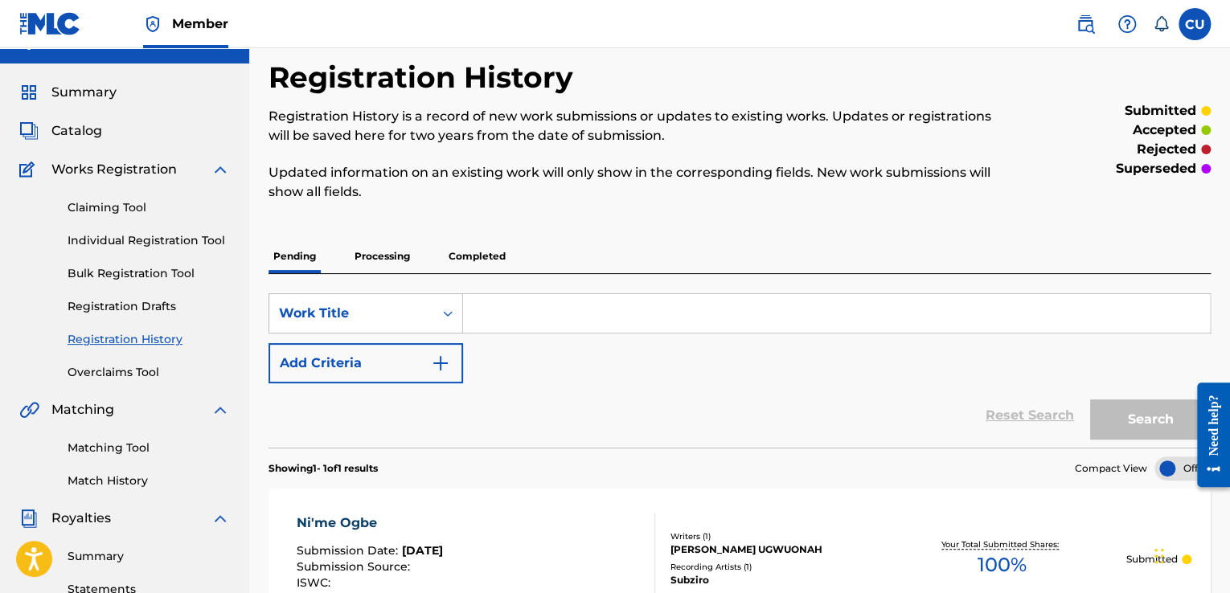
click at [48, 138] on link "Catalog" at bounding box center [60, 130] width 83 height 19
